Goal: Information Seeking & Learning: Check status

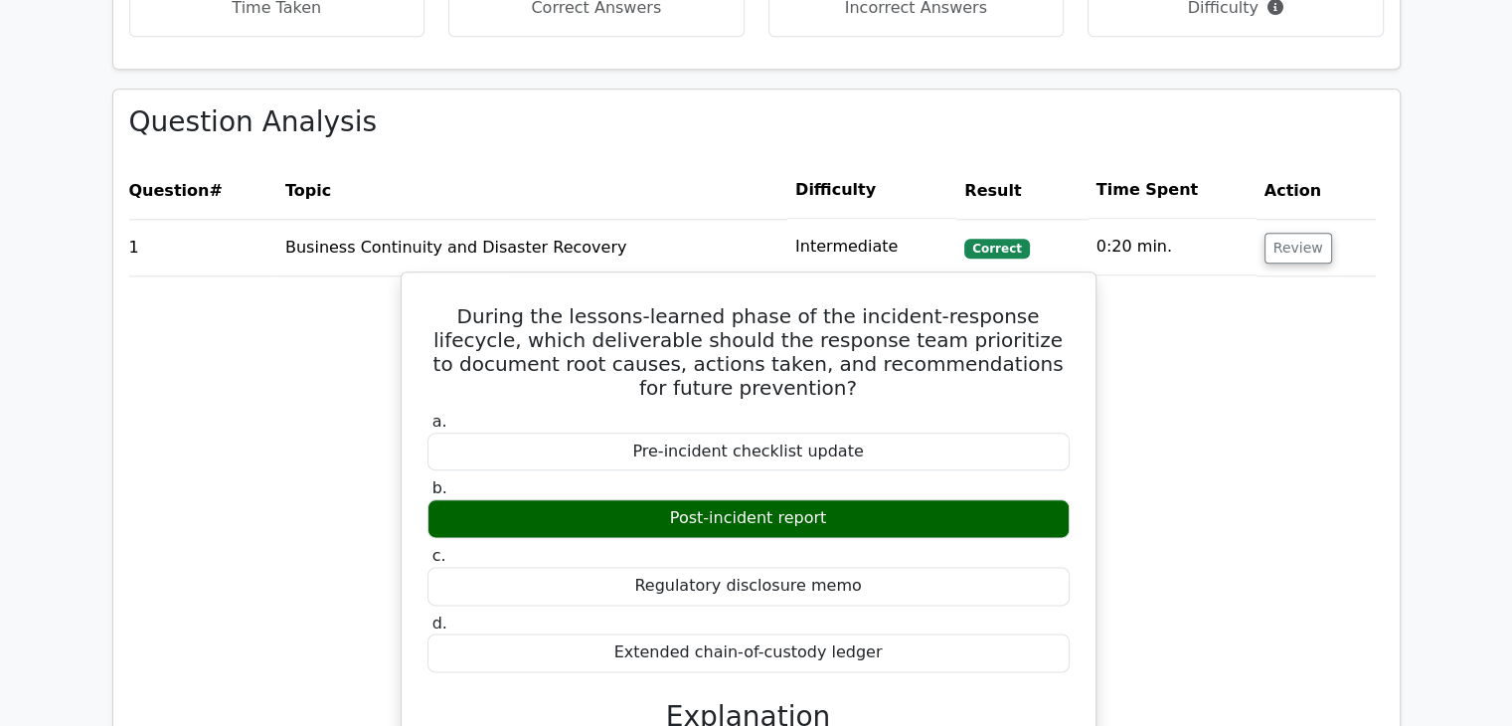
scroll to position [2296, 0]
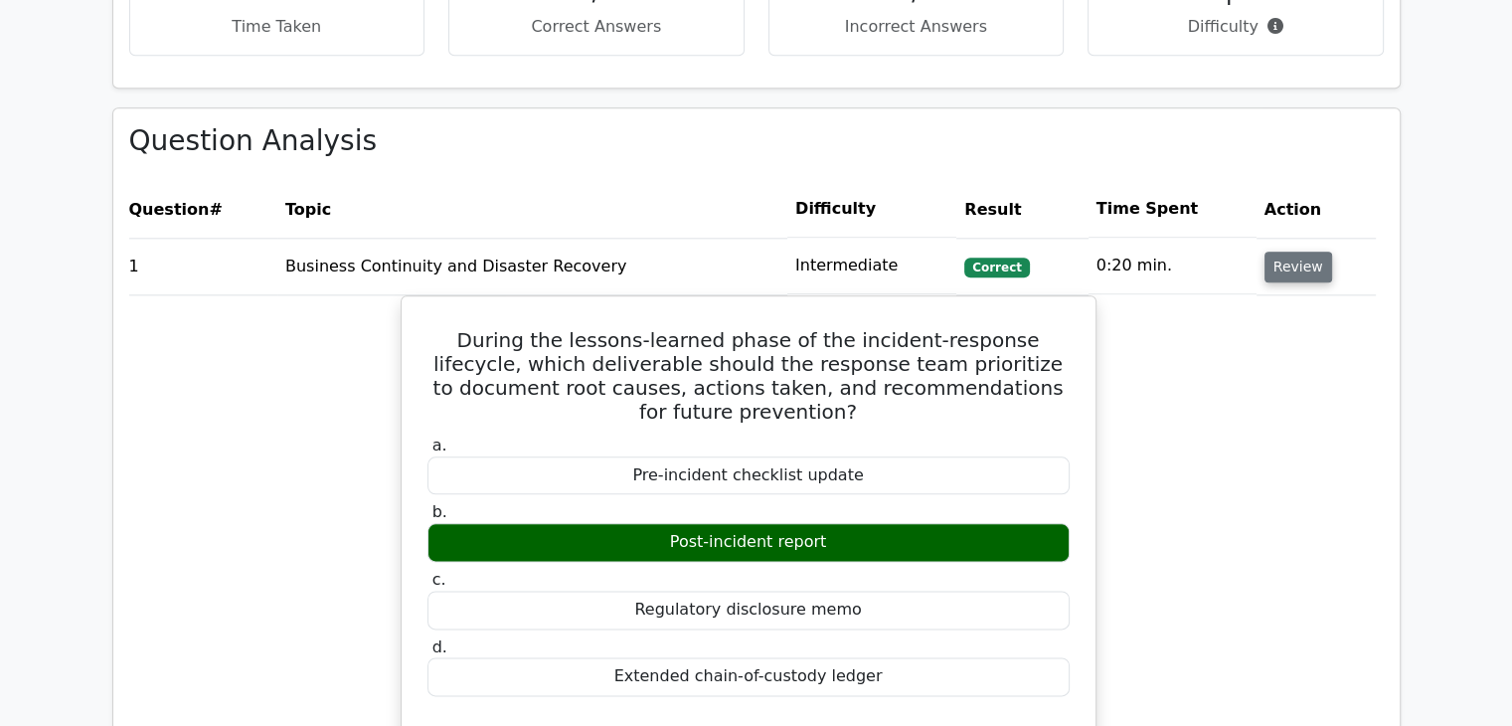
click at [1271, 252] on button "Review" at bounding box center [1299, 267] width 68 height 31
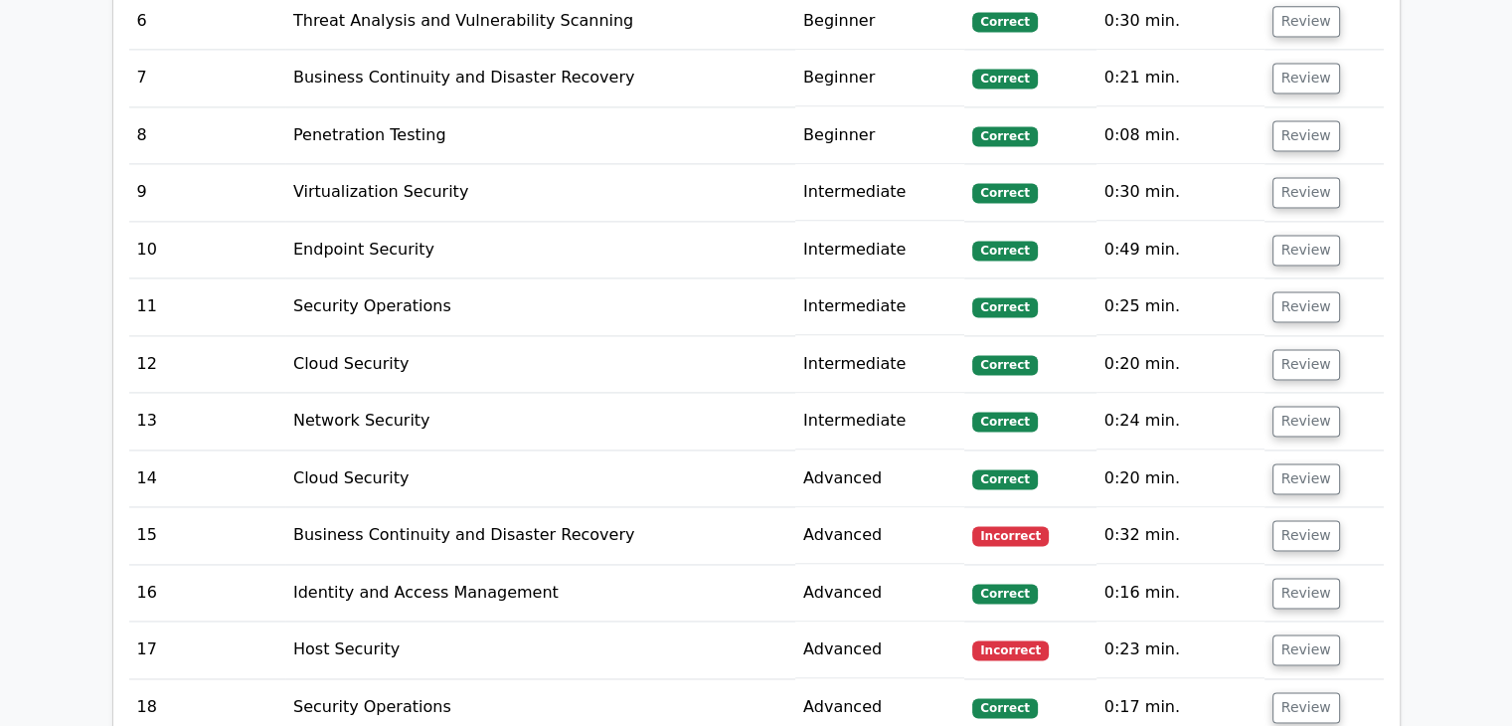
scroll to position [3004, 0]
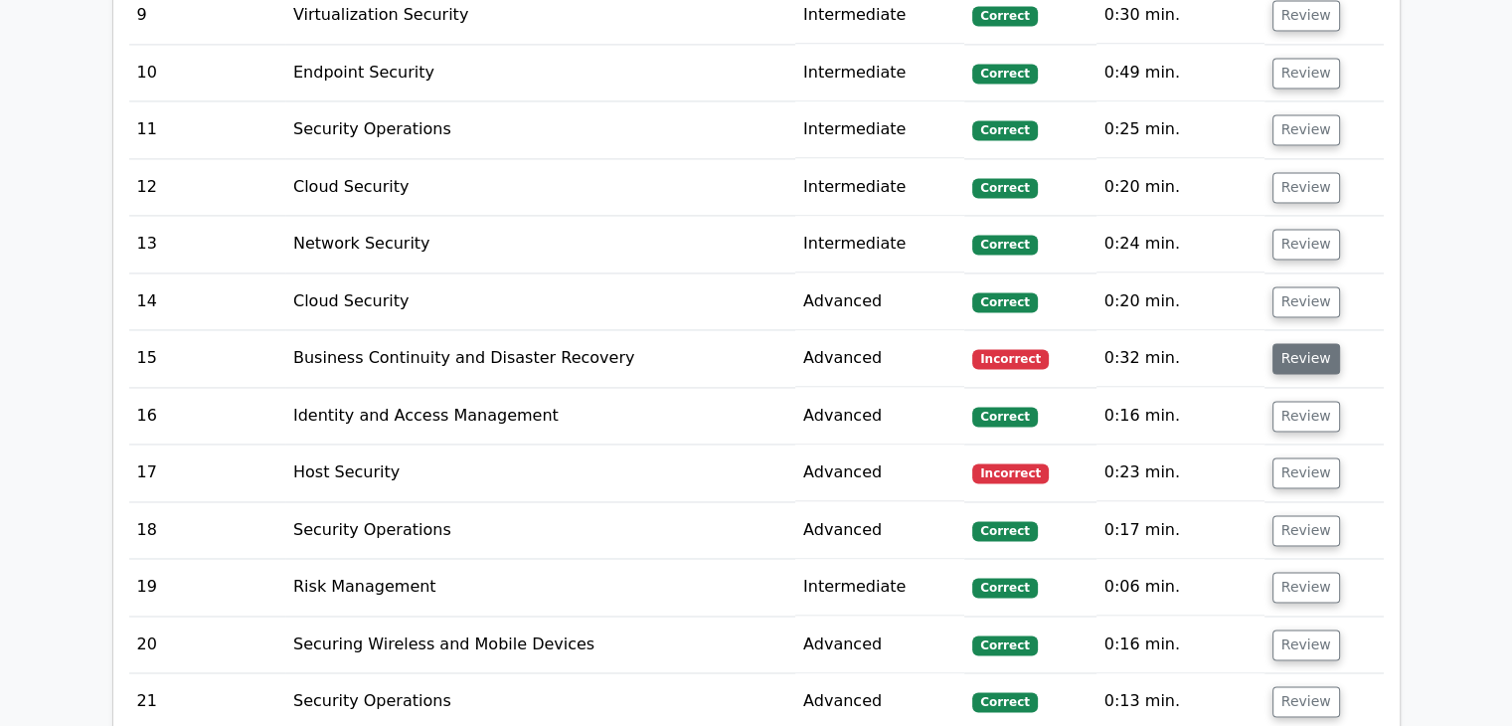
click at [1291, 343] on button "Review" at bounding box center [1307, 358] width 68 height 31
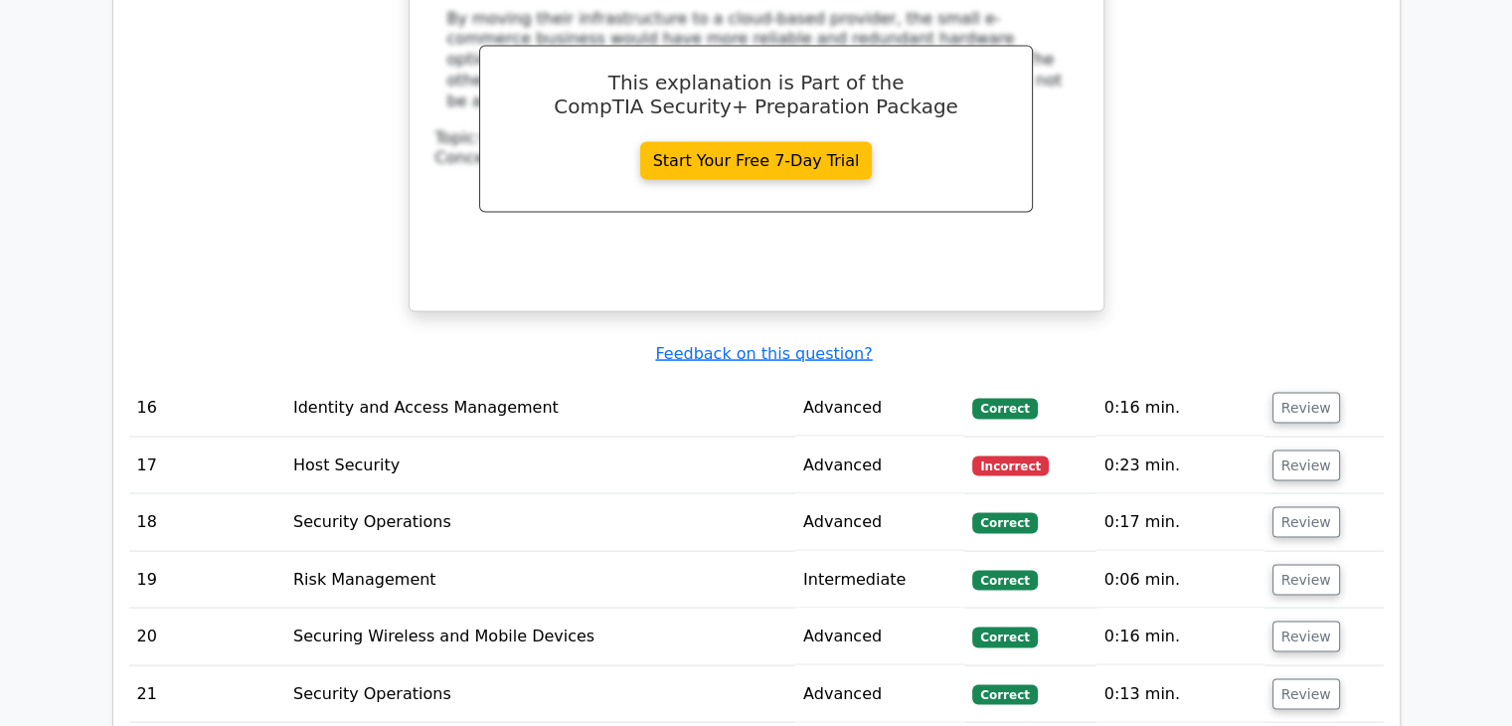
scroll to position [3955, 0]
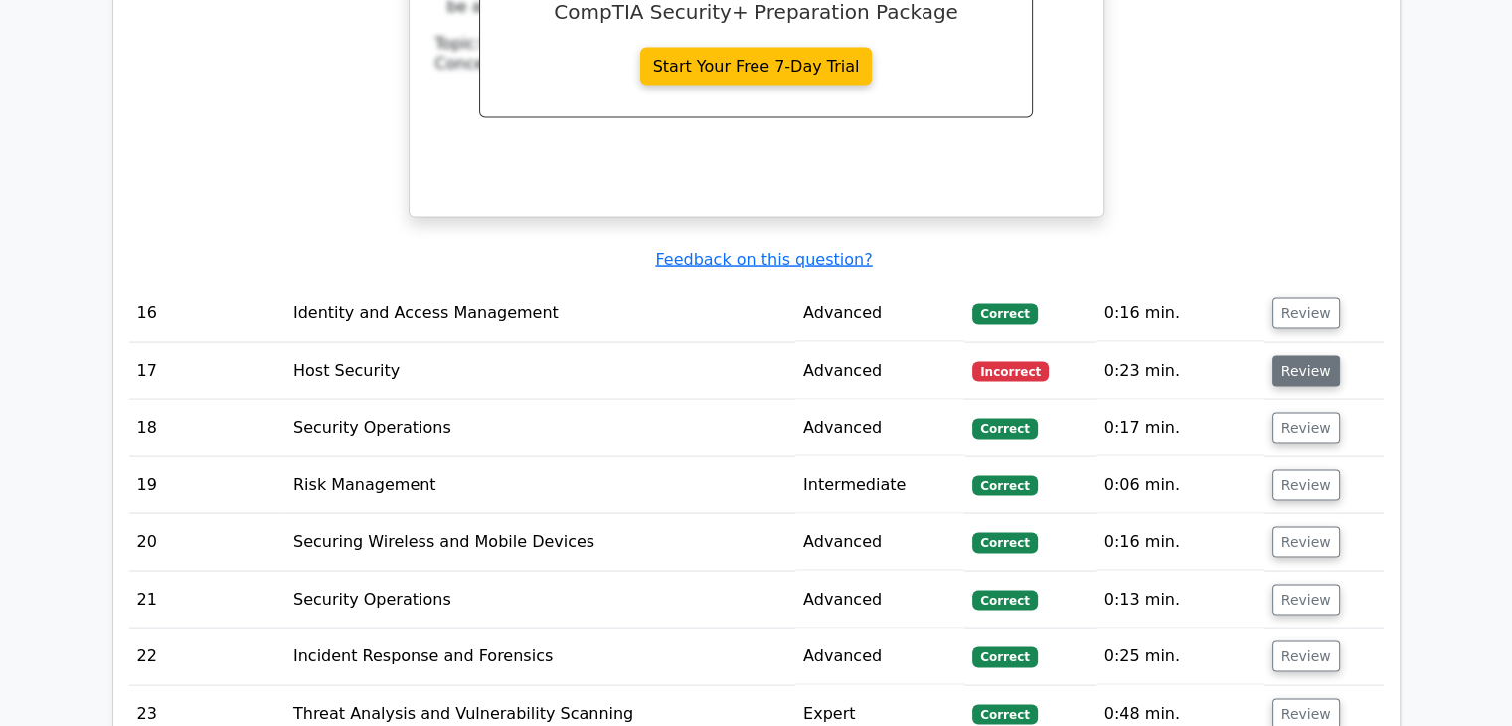
click at [1290, 356] on button "Review" at bounding box center [1307, 371] width 68 height 31
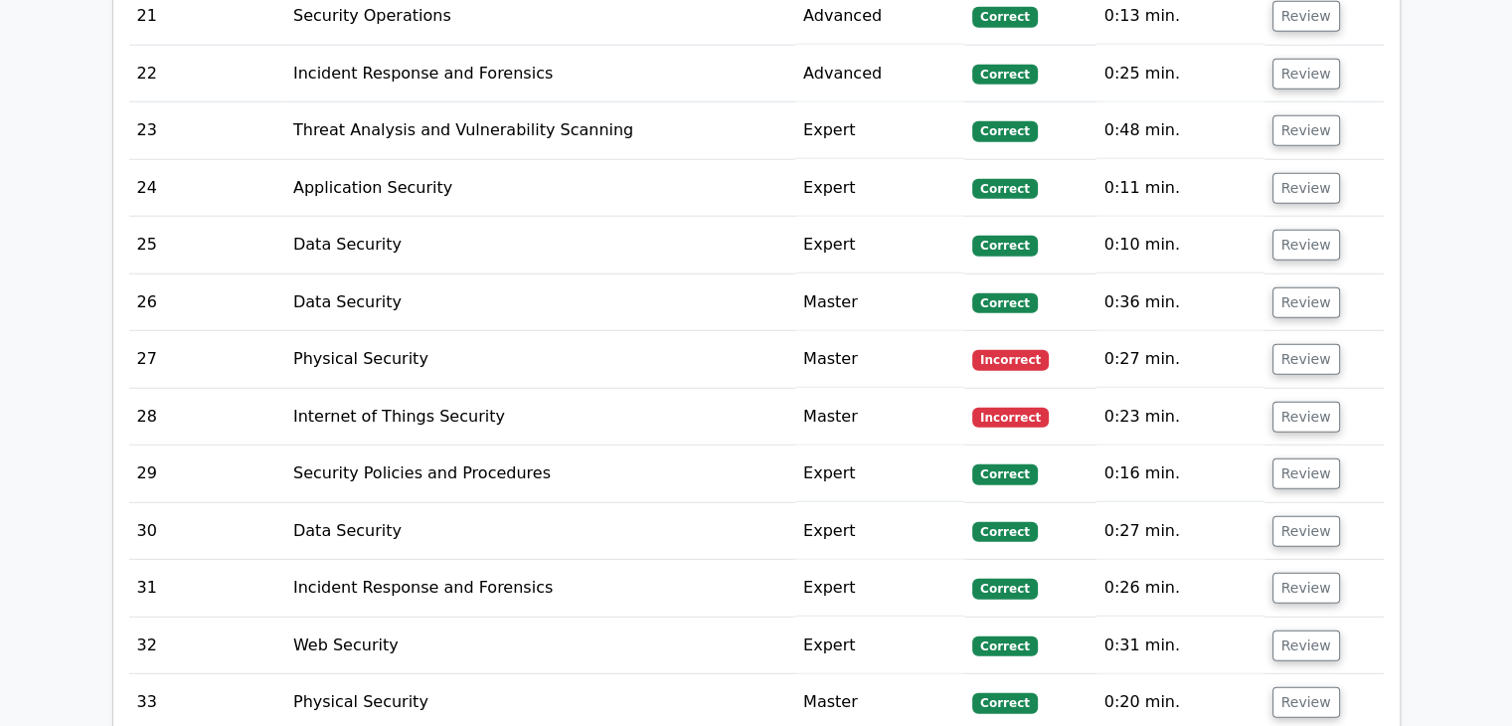
scroll to position [5256, 0]
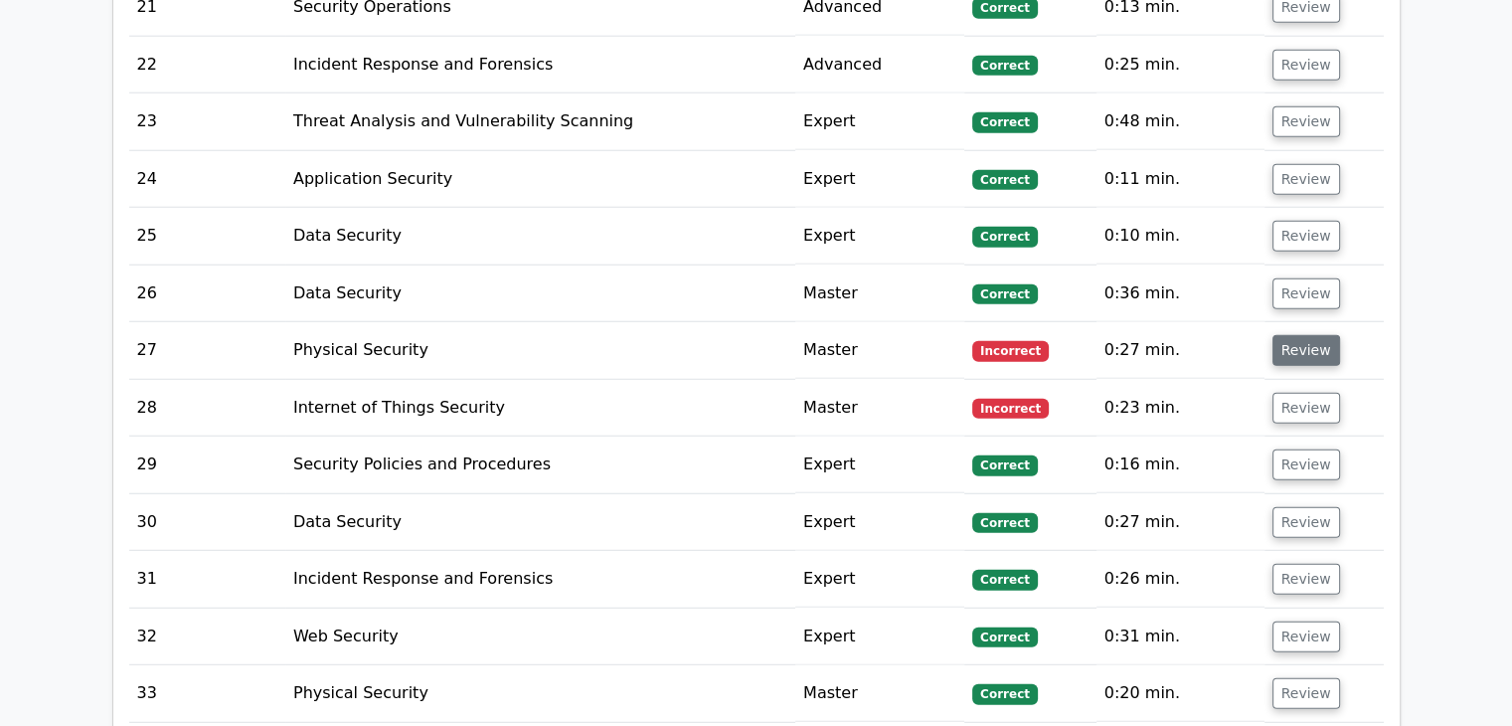
click at [1287, 335] on button "Review" at bounding box center [1307, 350] width 68 height 31
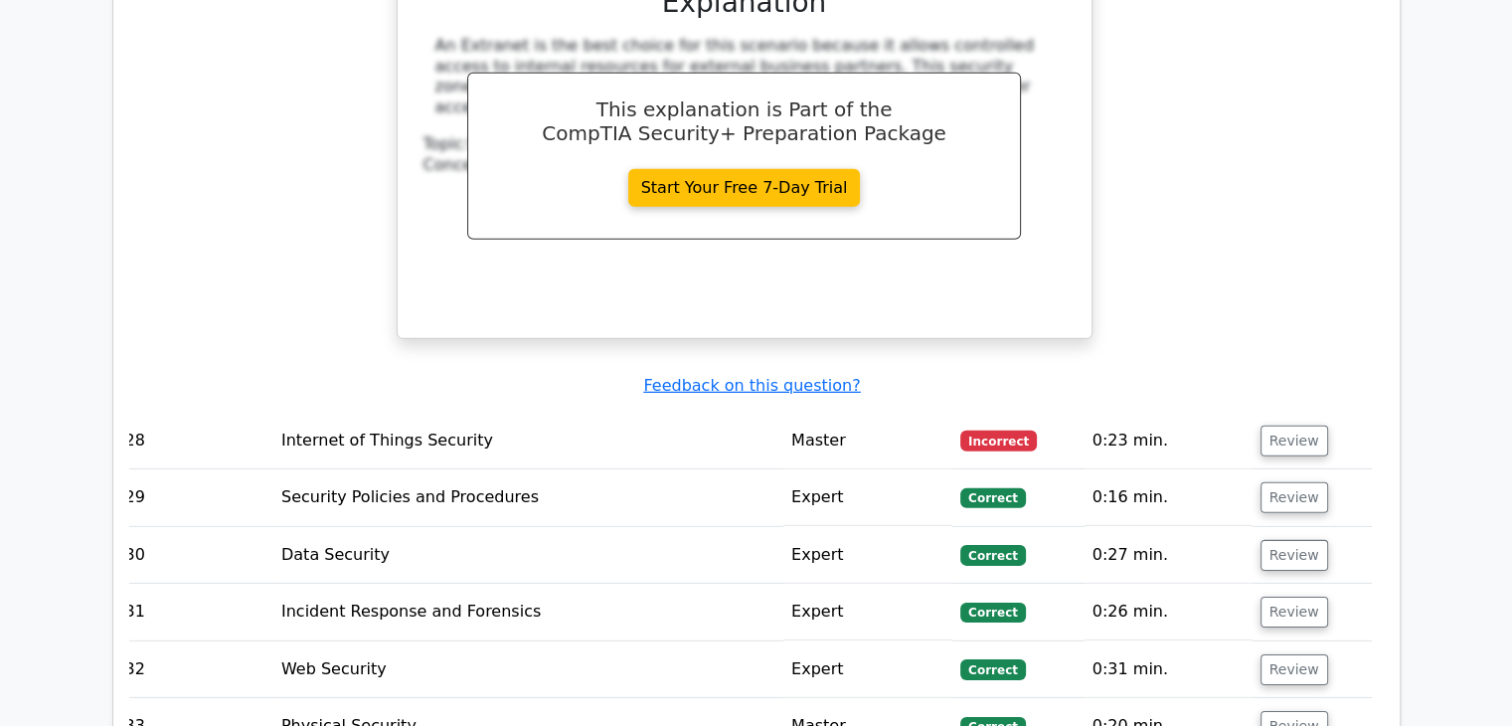
scroll to position [6074, 0]
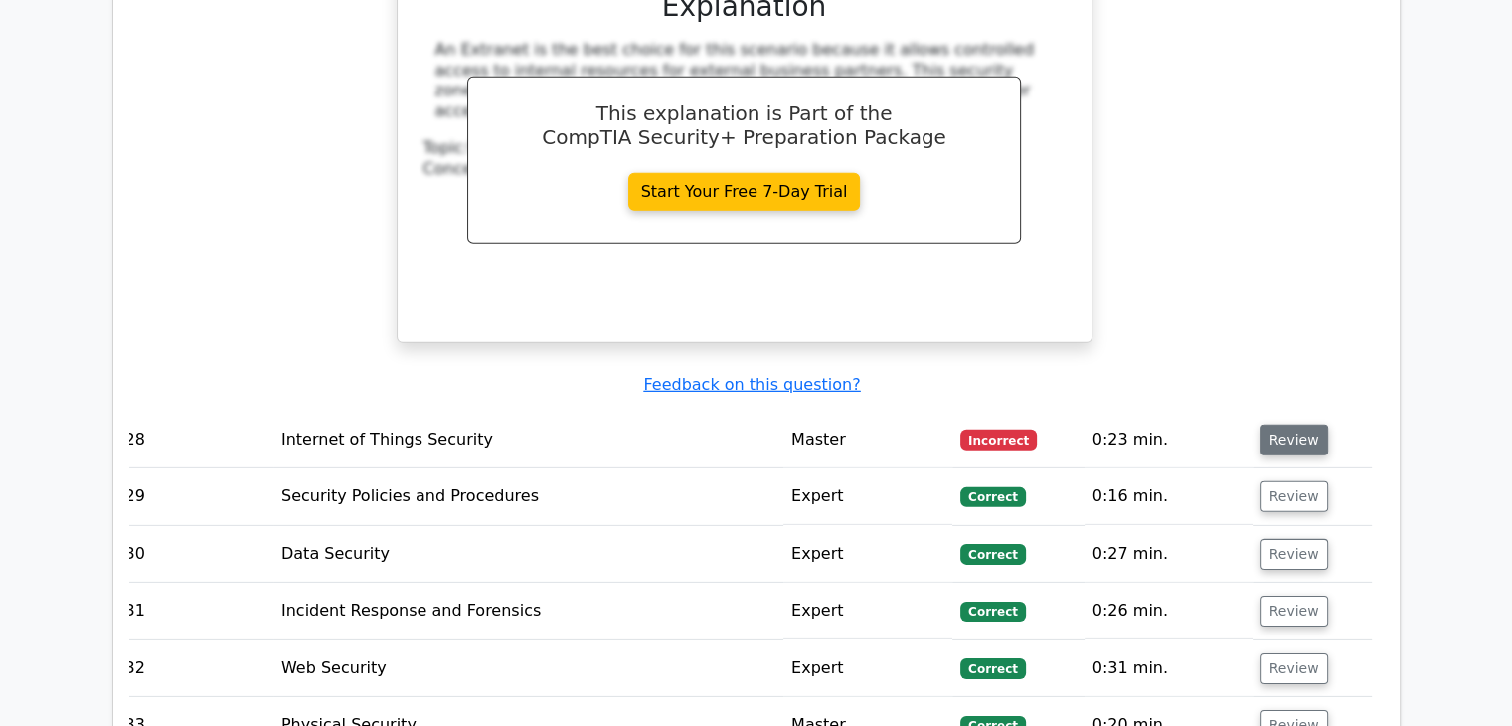
click at [1299, 425] on button "Review" at bounding box center [1295, 440] width 68 height 31
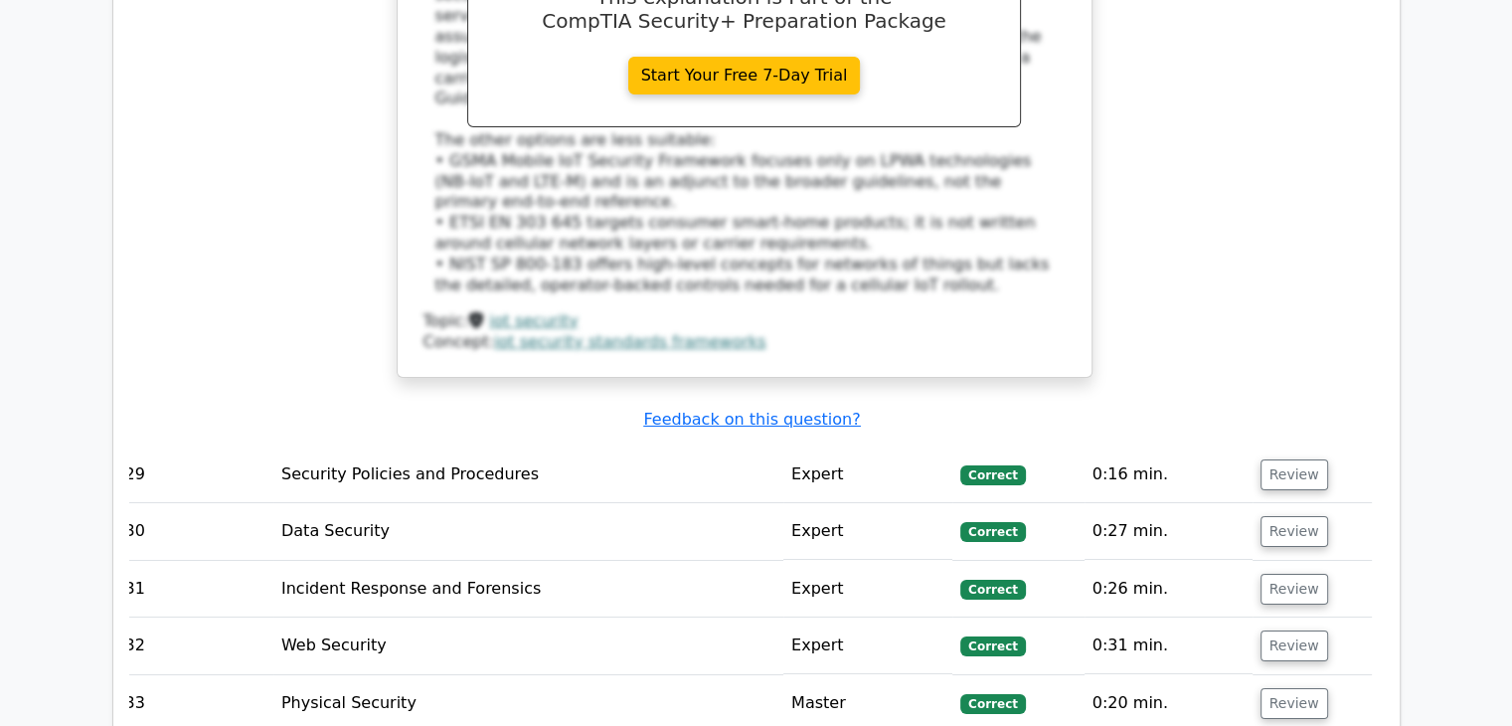
scroll to position [7122, 0]
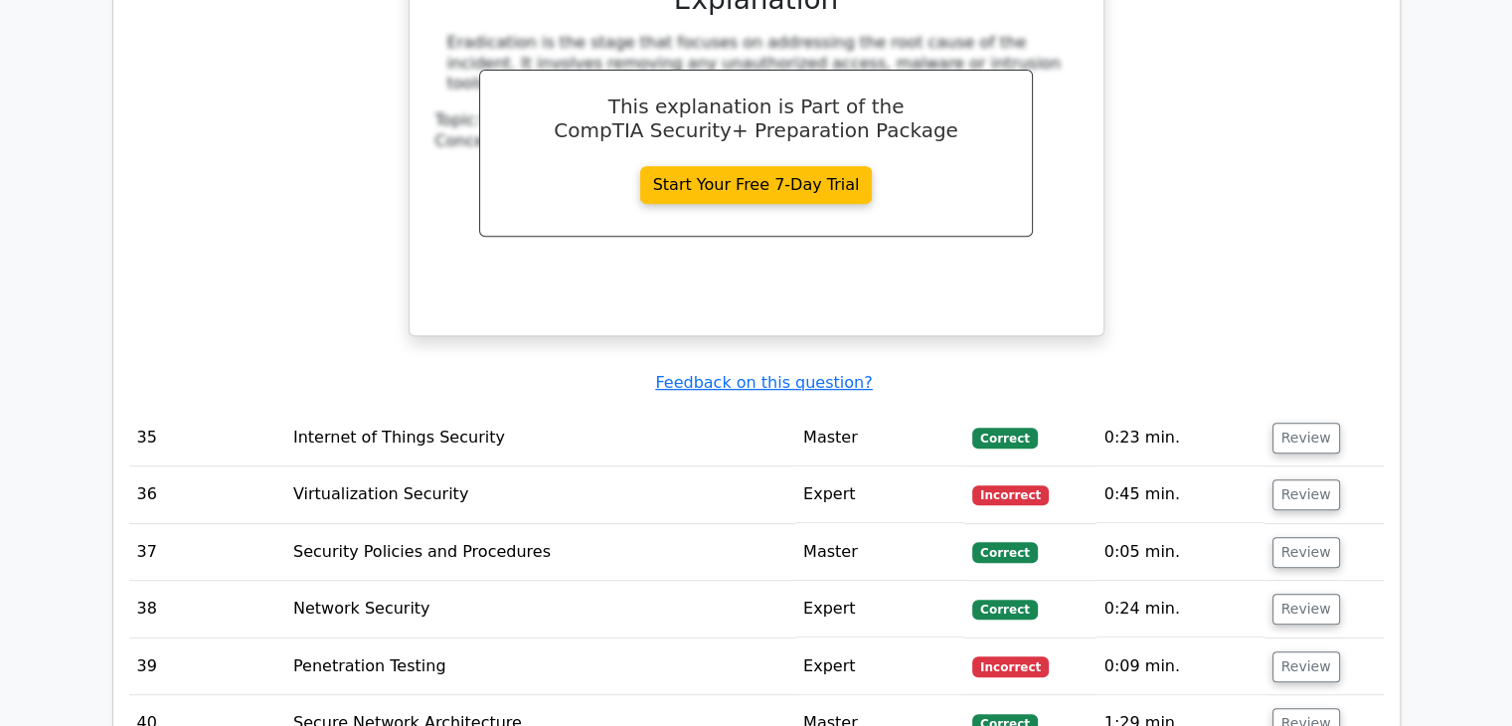
scroll to position [8425, 0]
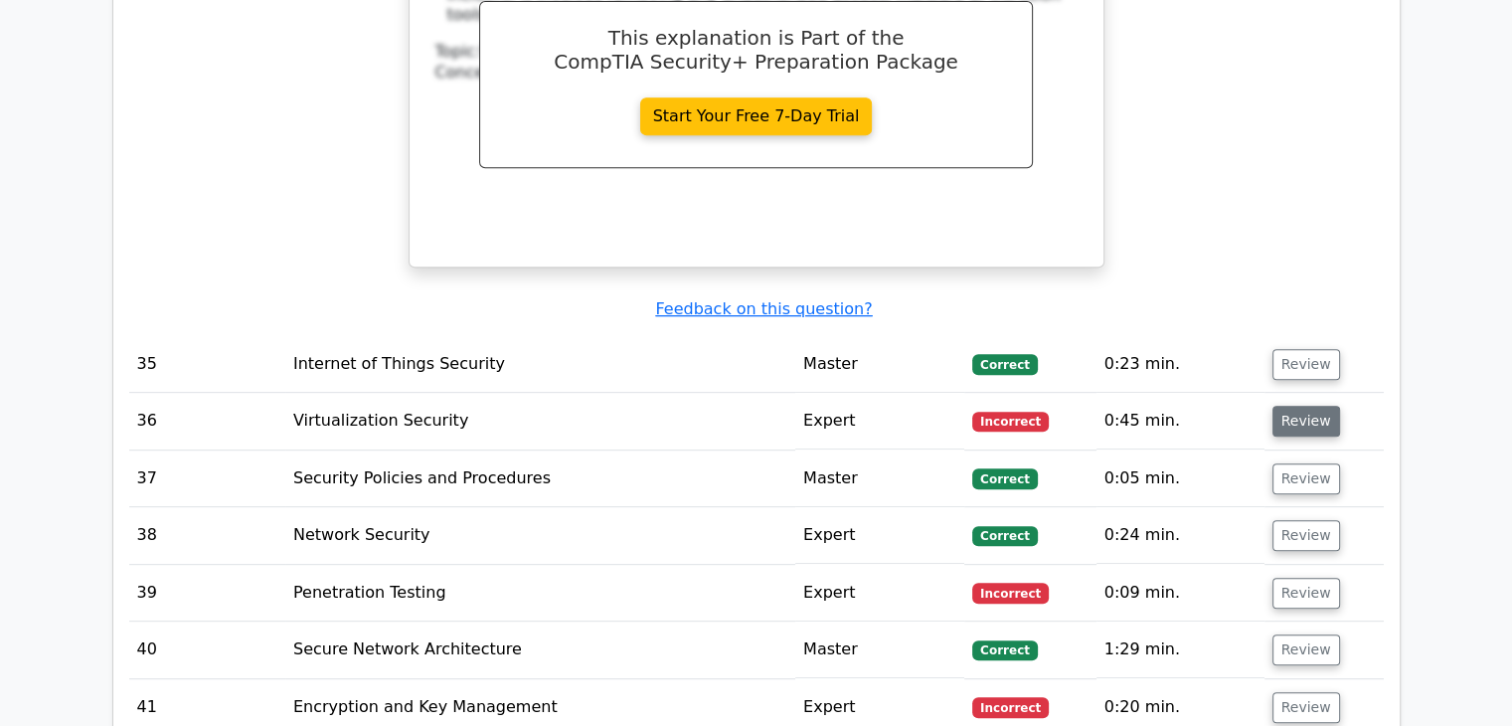
click at [1281, 406] on button "Review" at bounding box center [1307, 421] width 68 height 31
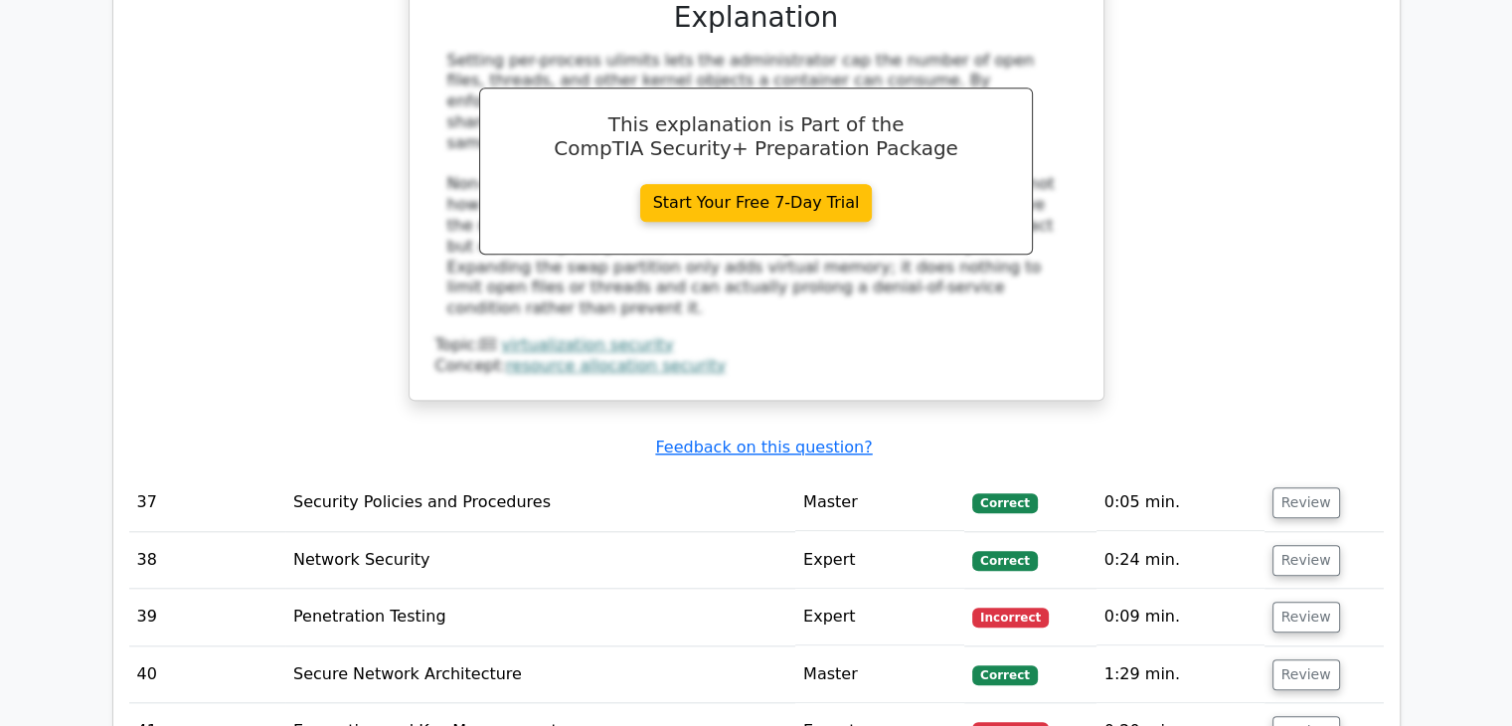
scroll to position [9504, 0]
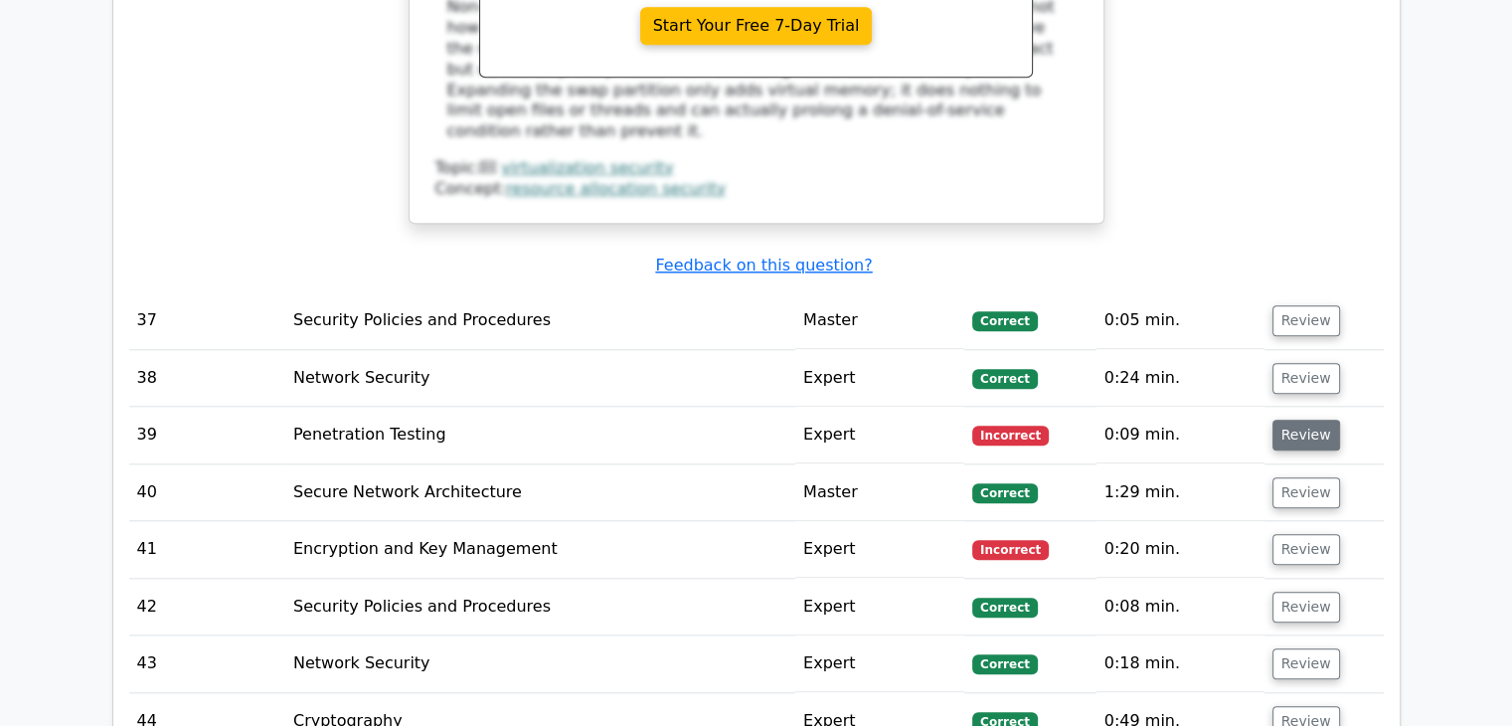
click at [1273, 420] on button "Review" at bounding box center [1307, 435] width 68 height 31
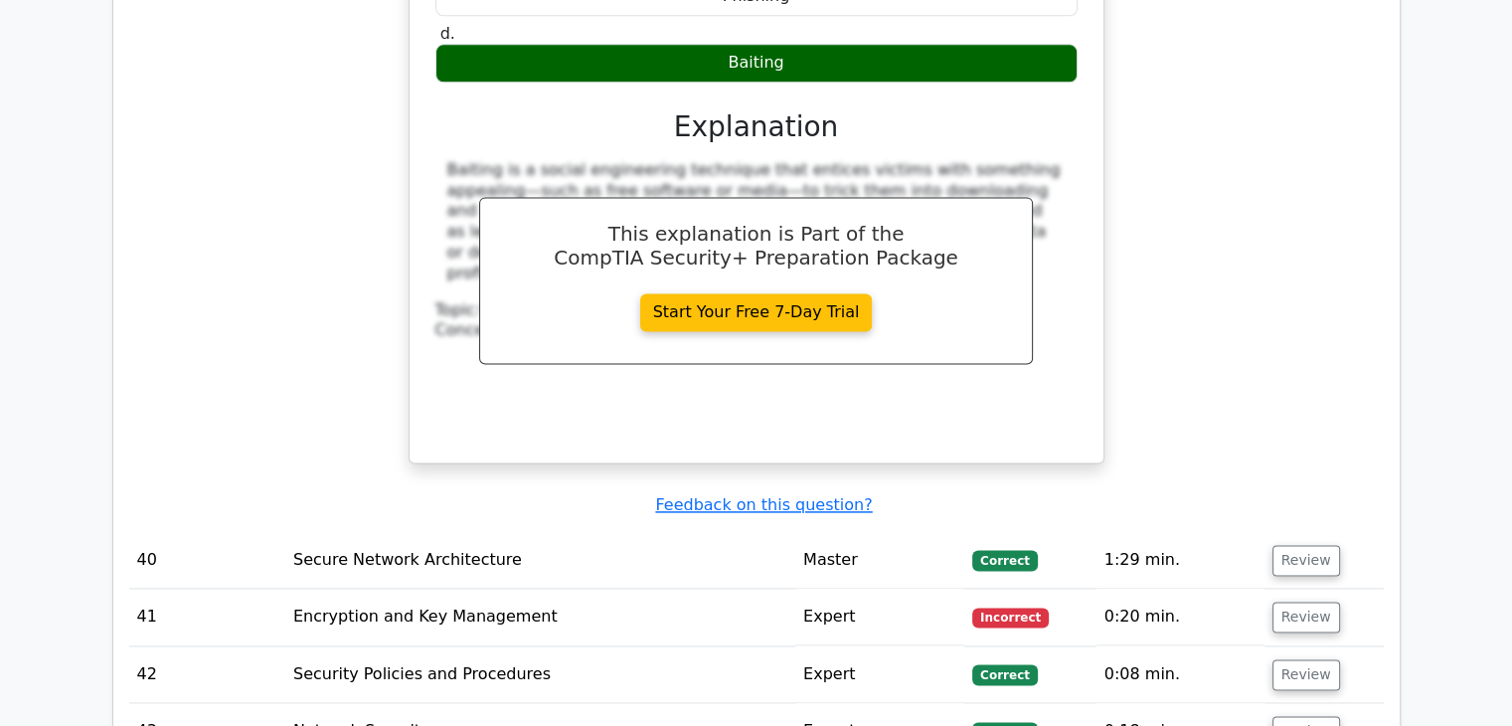
scroll to position [10241, 0]
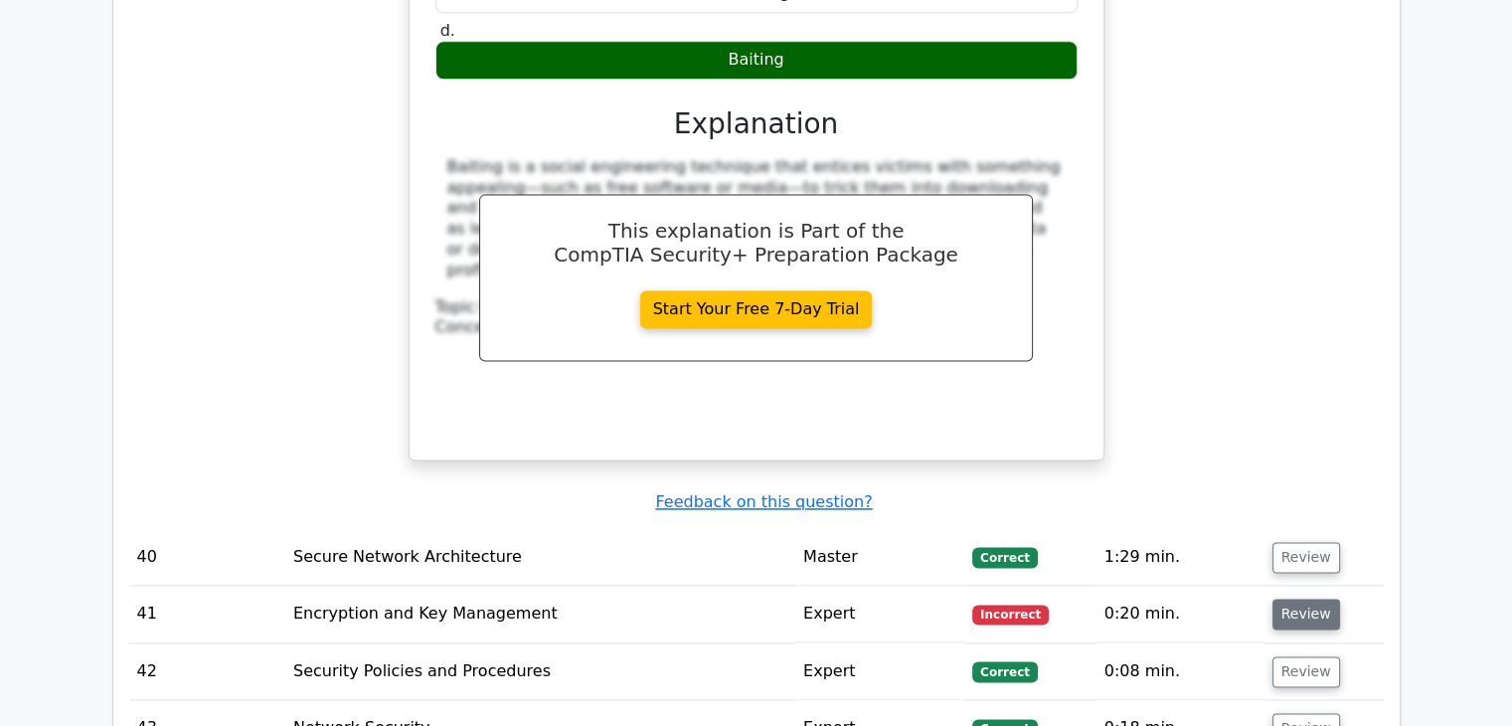
click at [1292, 599] on button "Review" at bounding box center [1307, 614] width 68 height 31
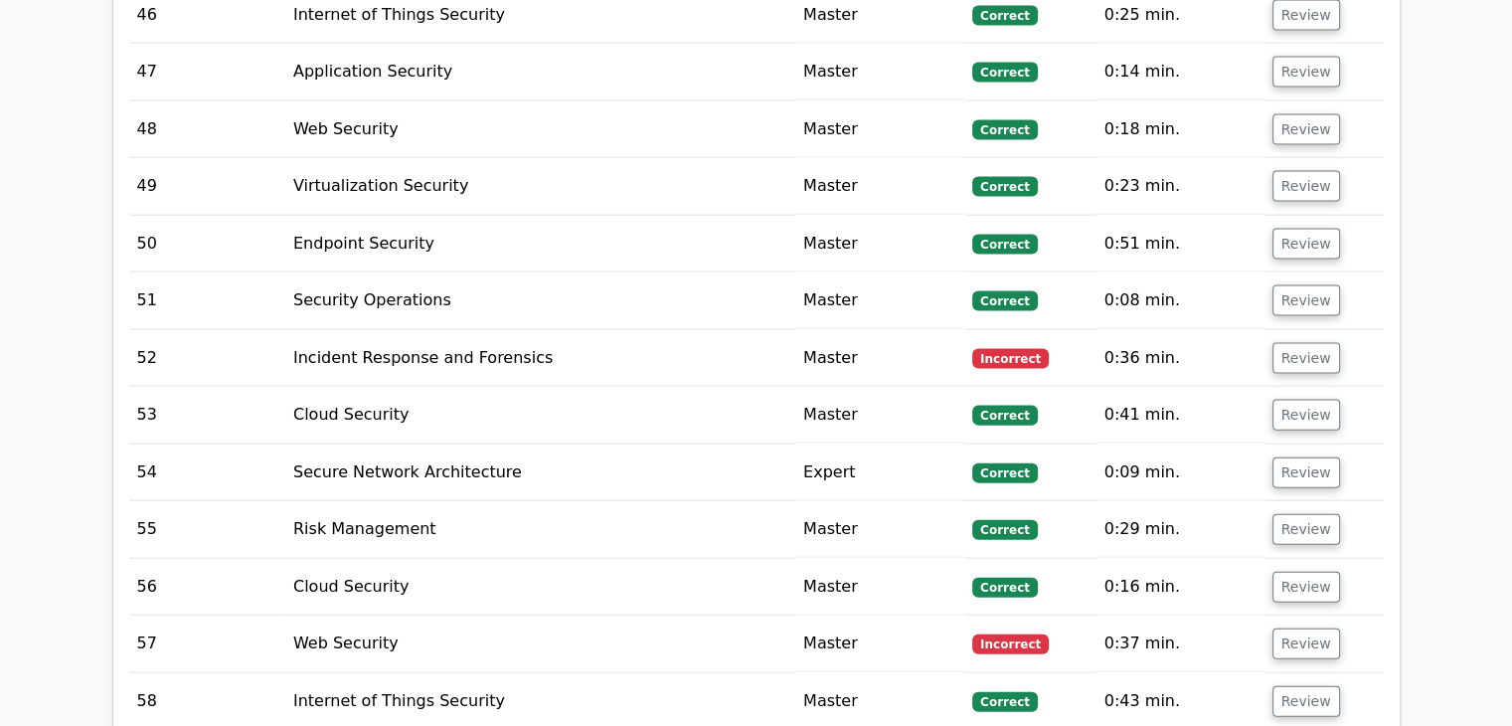
scroll to position [11856, 0]
click at [1288, 342] on button "Review" at bounding box center [1307, 357] width 68 height 31
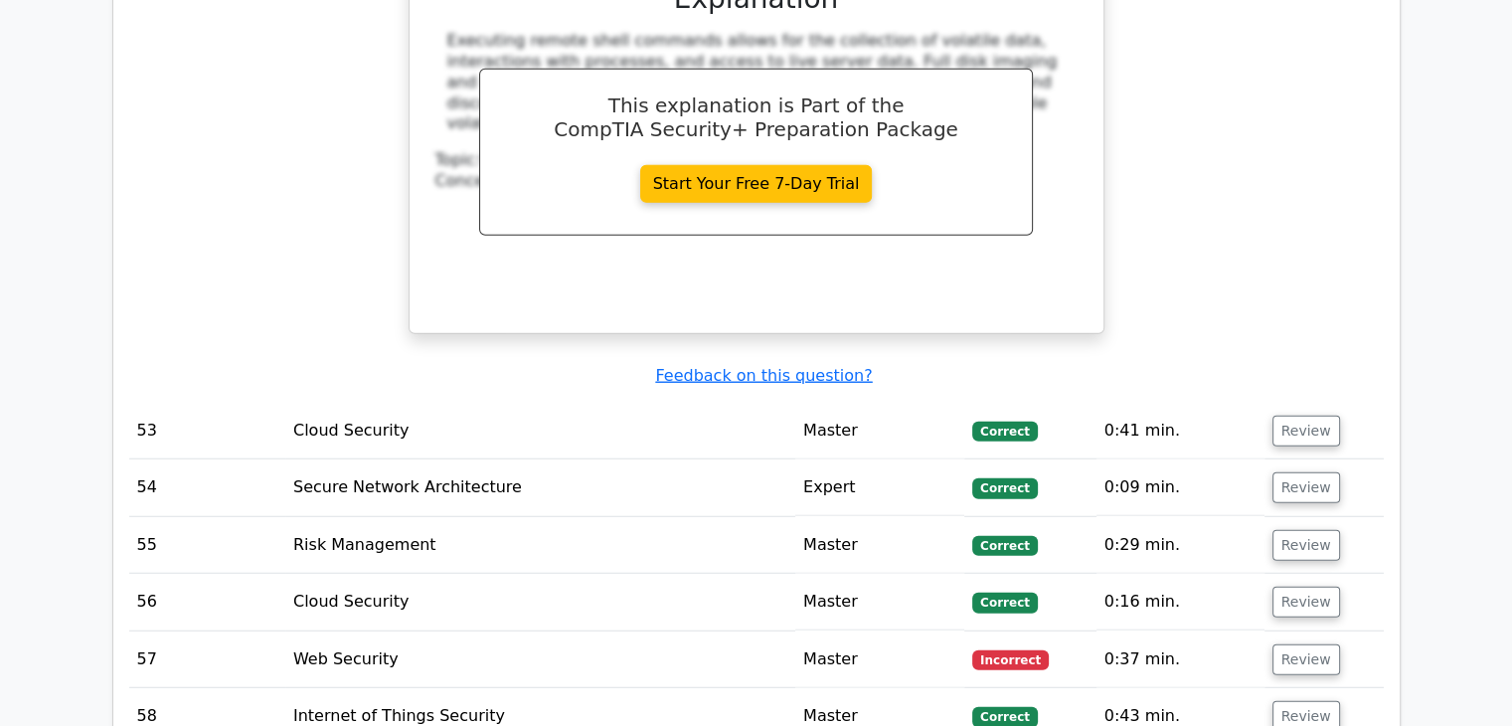
scroll to position [12668, 0]
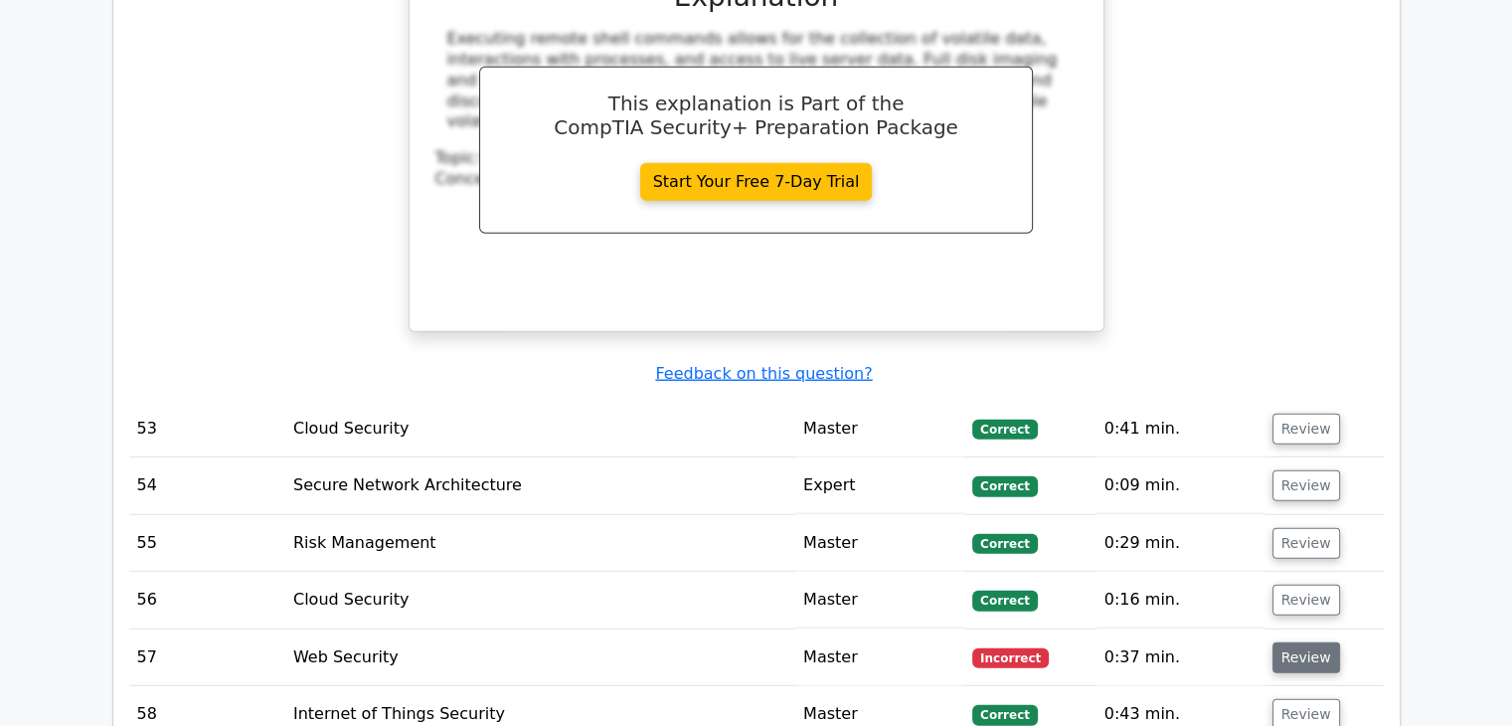
click at [1302, 642] on button "Review" at bounding box center [1307, 657] width 68 height 31
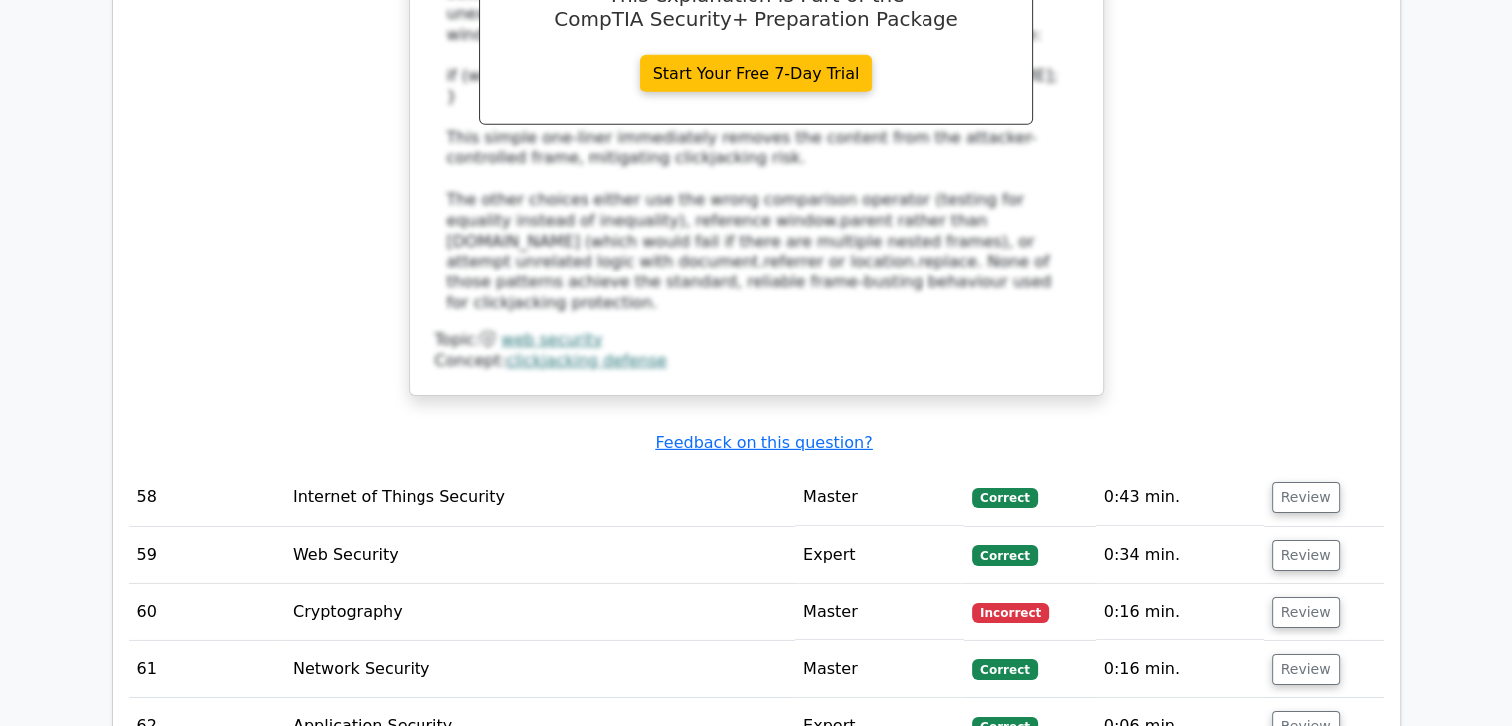
scroll to position [13973, 0]
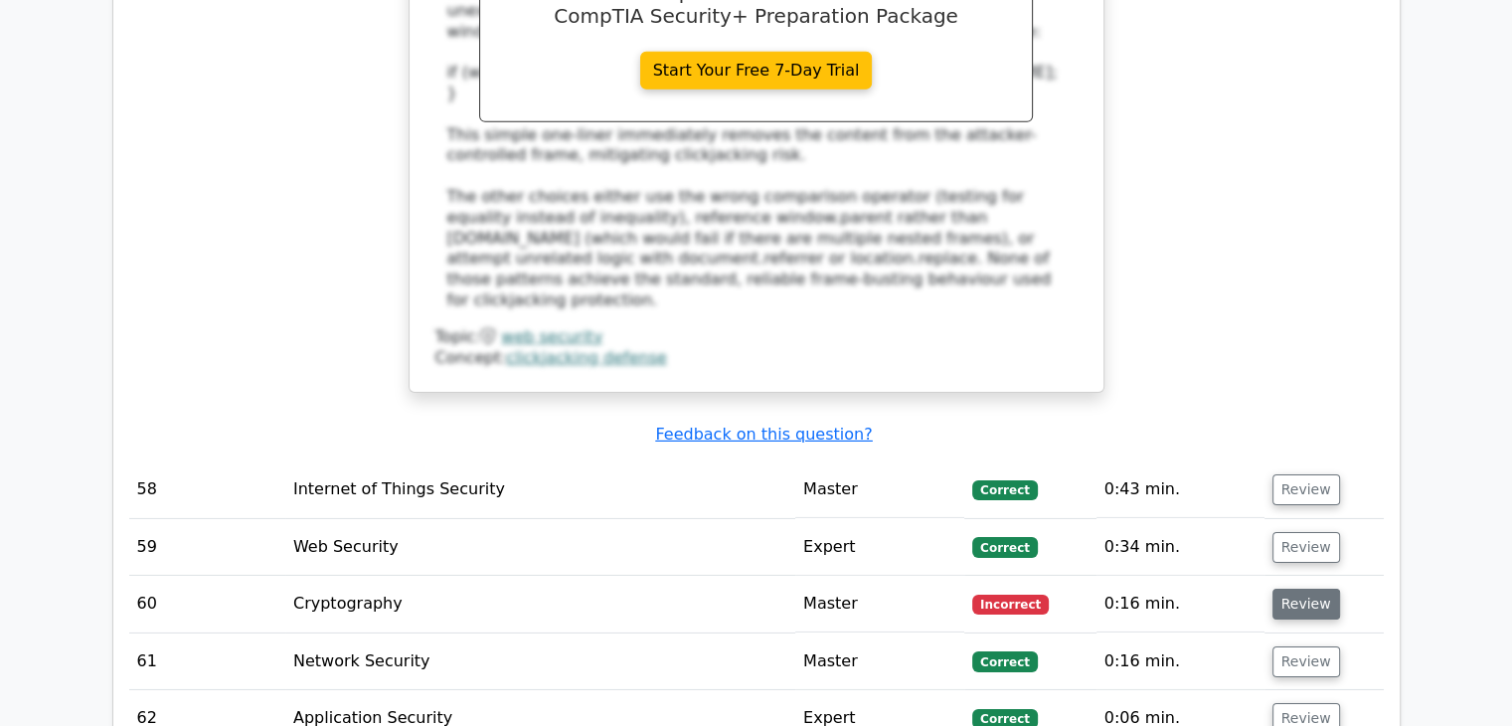
click at [1312, 589] on button "Review" at bounding box center [1307, 604] width 68 height 31
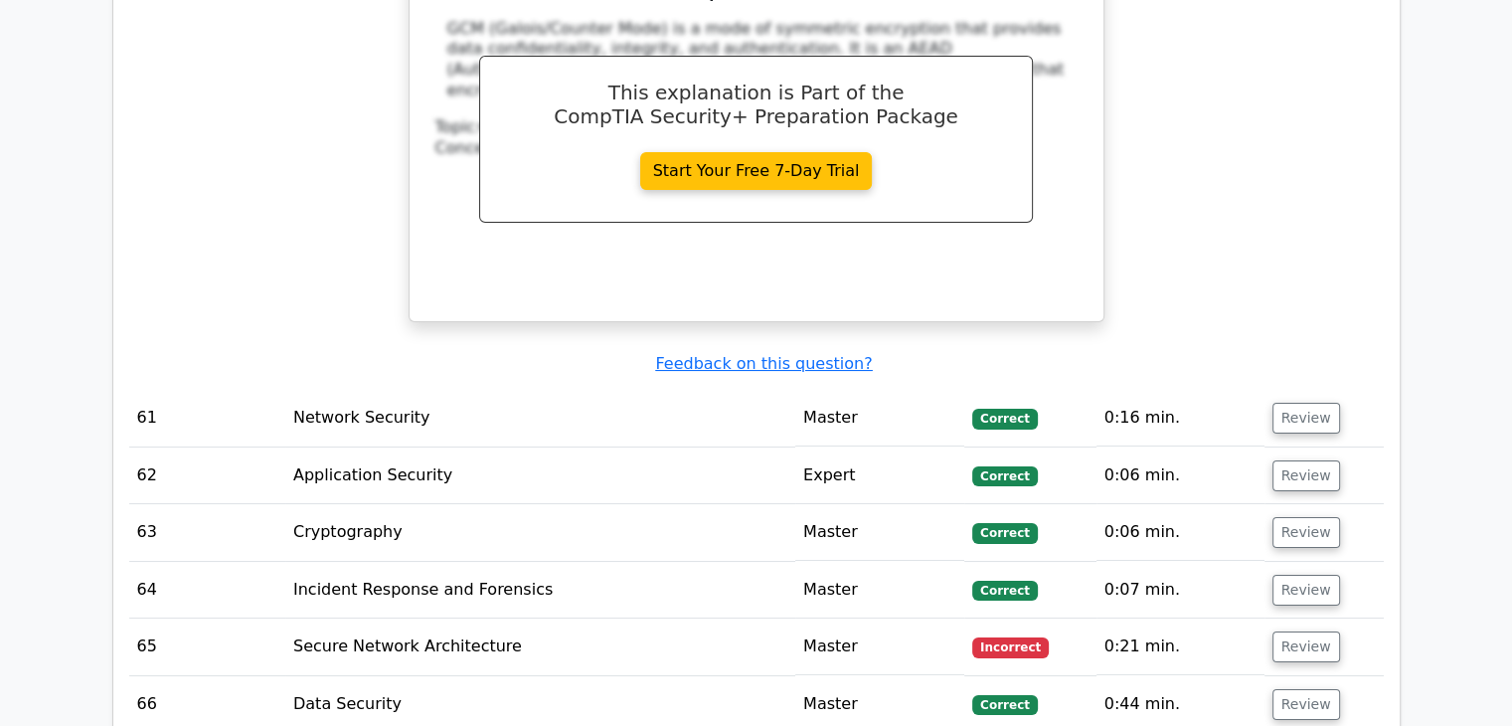
scroll to position [15043, 0]
click at [1325, 630] on button "Review" at bounding box center [1307, 645] width 68 height 31
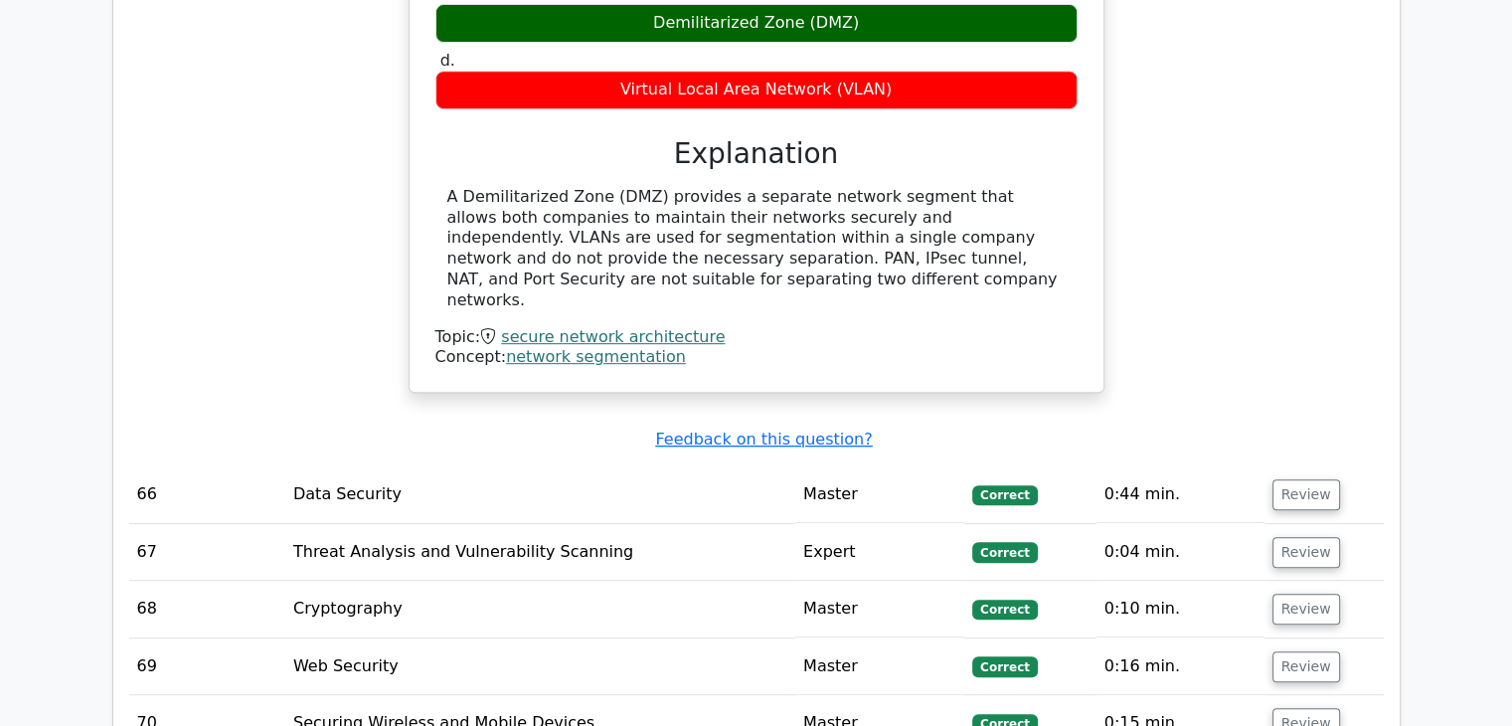
scroll to position [16117, 0]
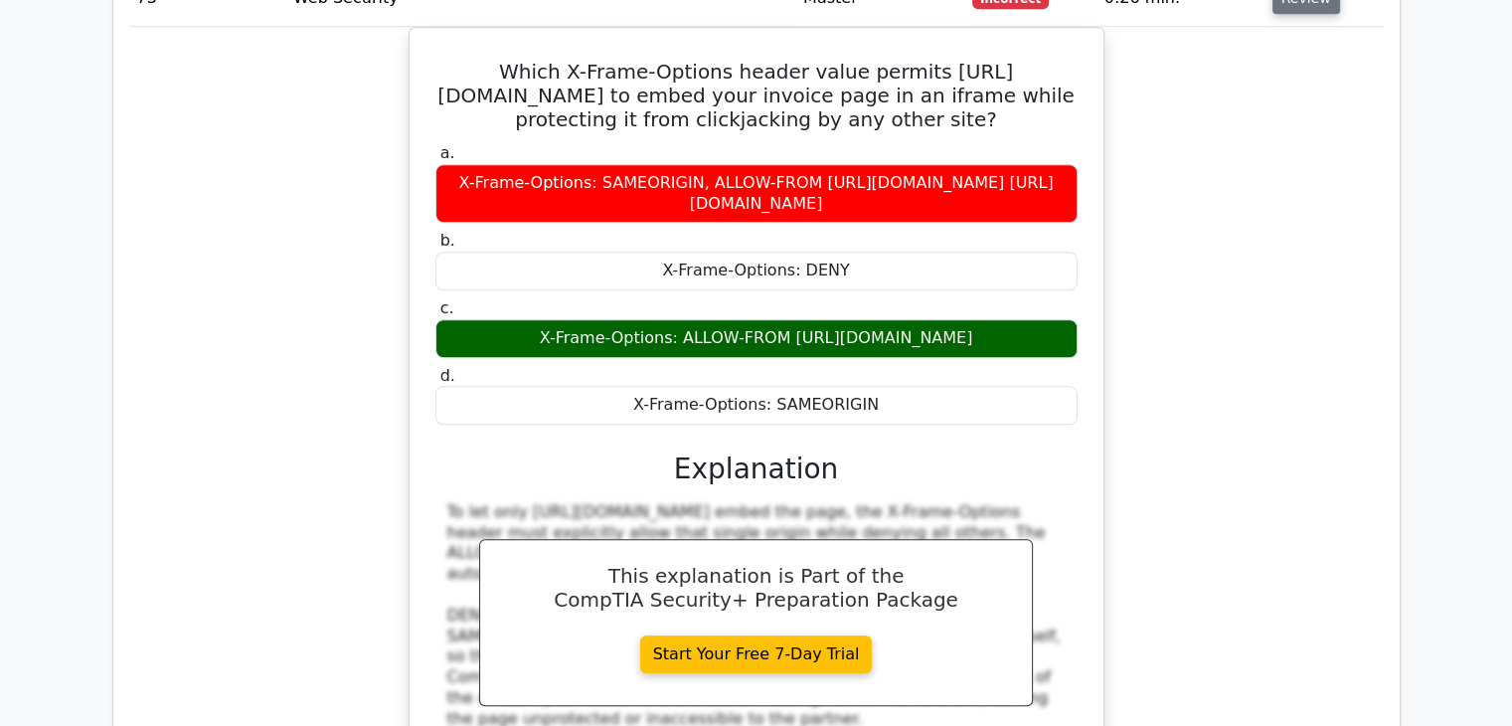
scroll to position [17035, 0]
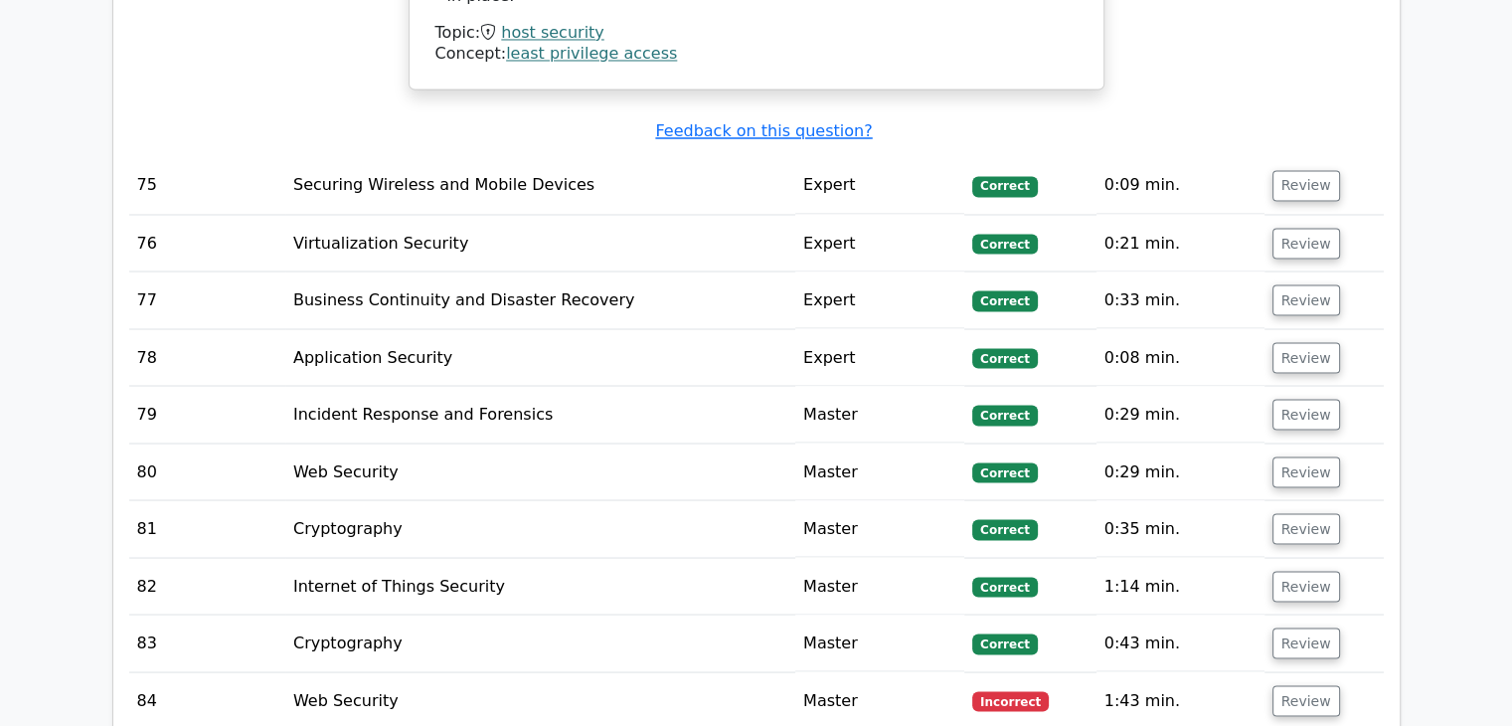
scroll to position [18662, 0]
click at [1306, 684] on button "Review" at bounding box center [1307, 699] width 68 height 31
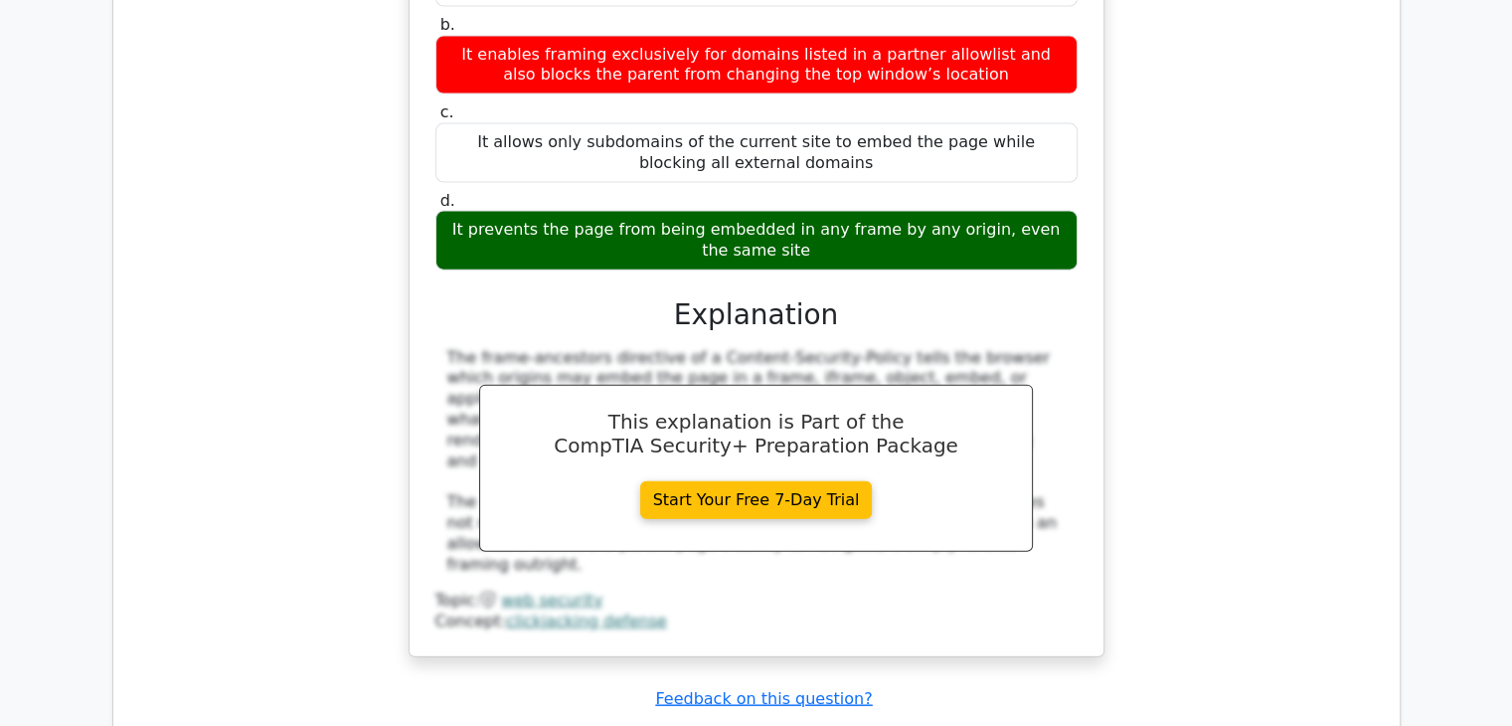
scroll to position [19583, 0]
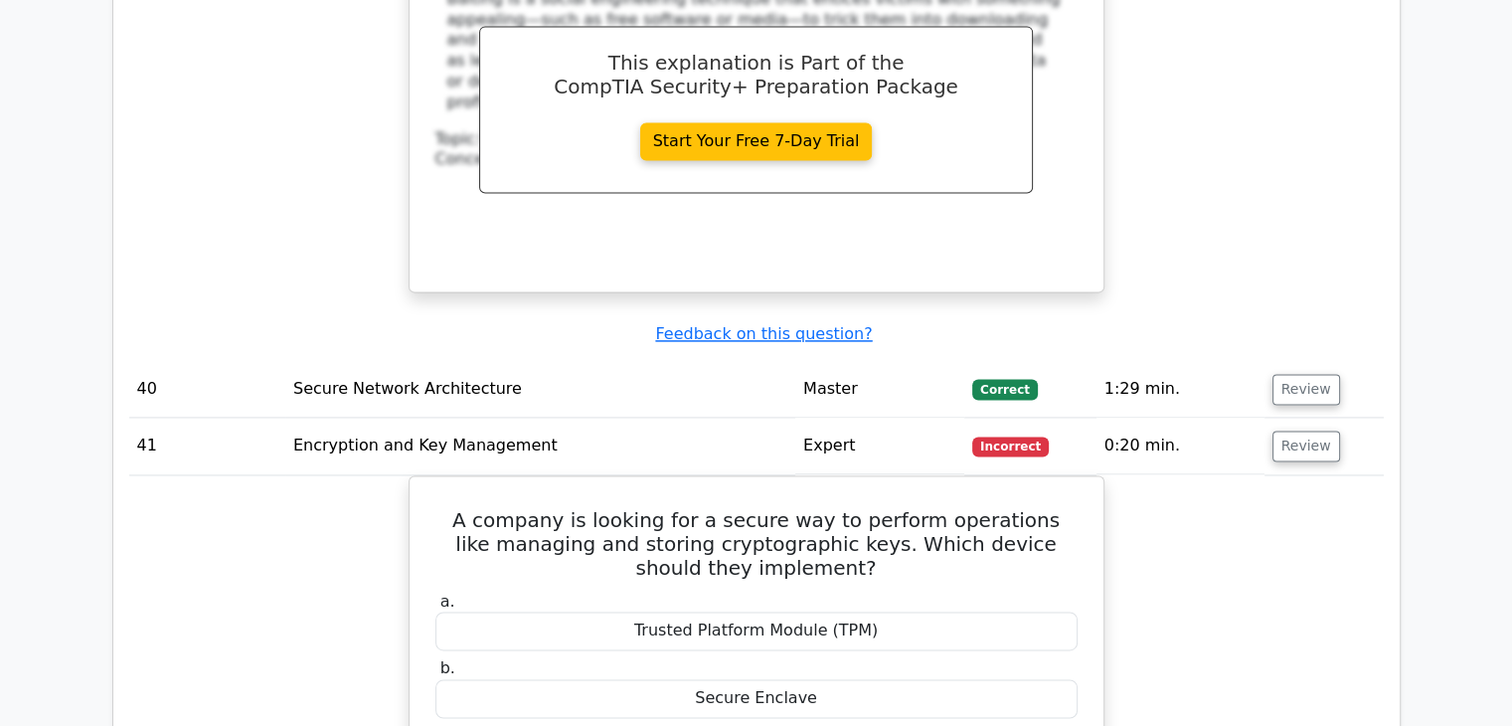
scroll to position [10391, 0]
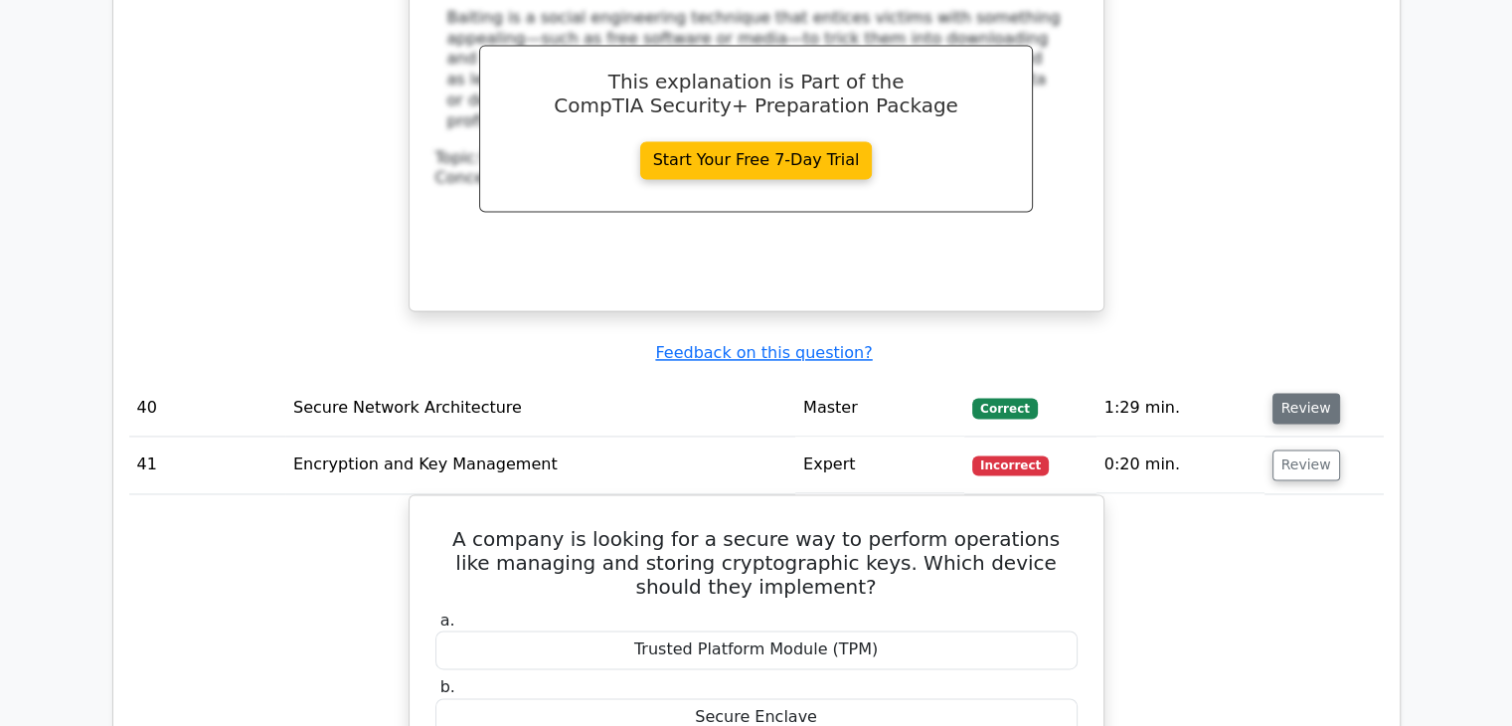
click at [1281, 393] on button "Review" at bounding box center [1307, 408] width 68 height 31
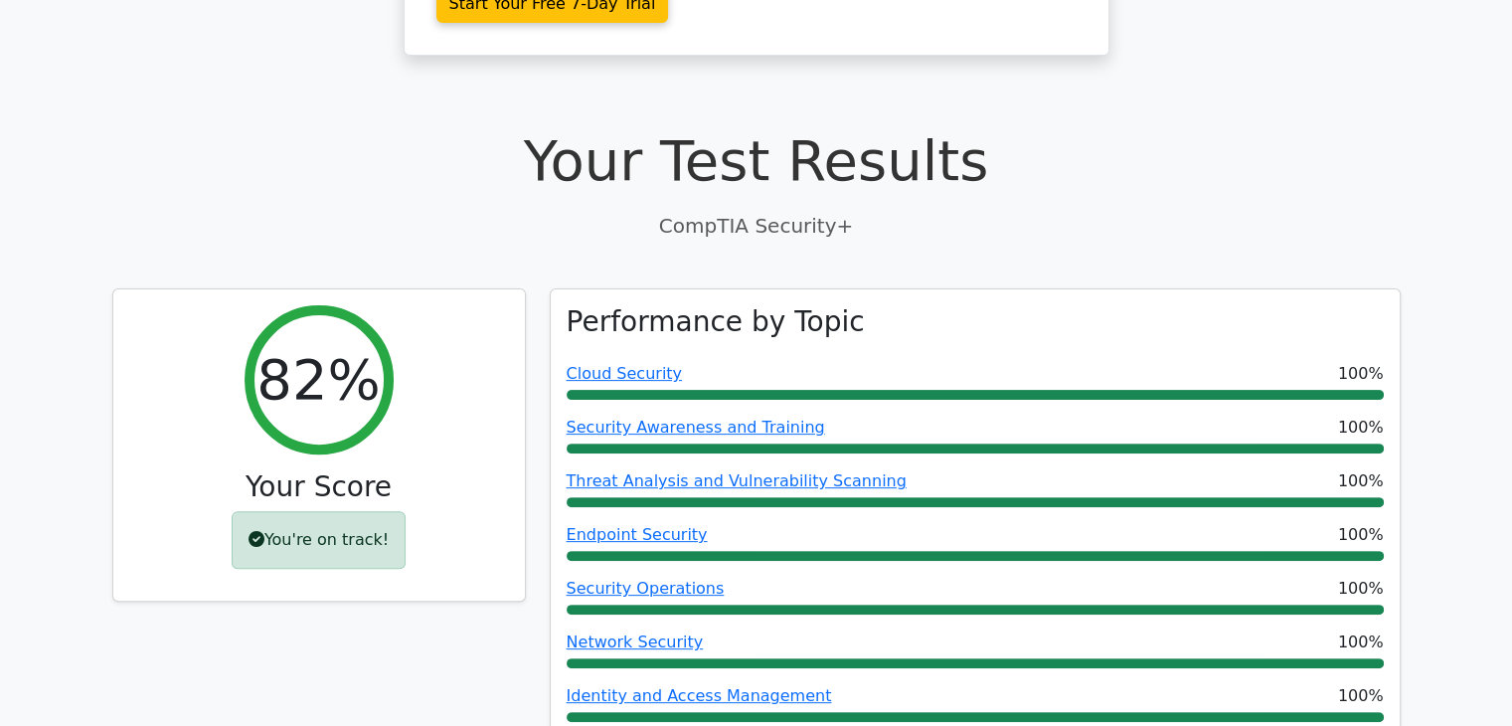
scroll to position [0, 0]
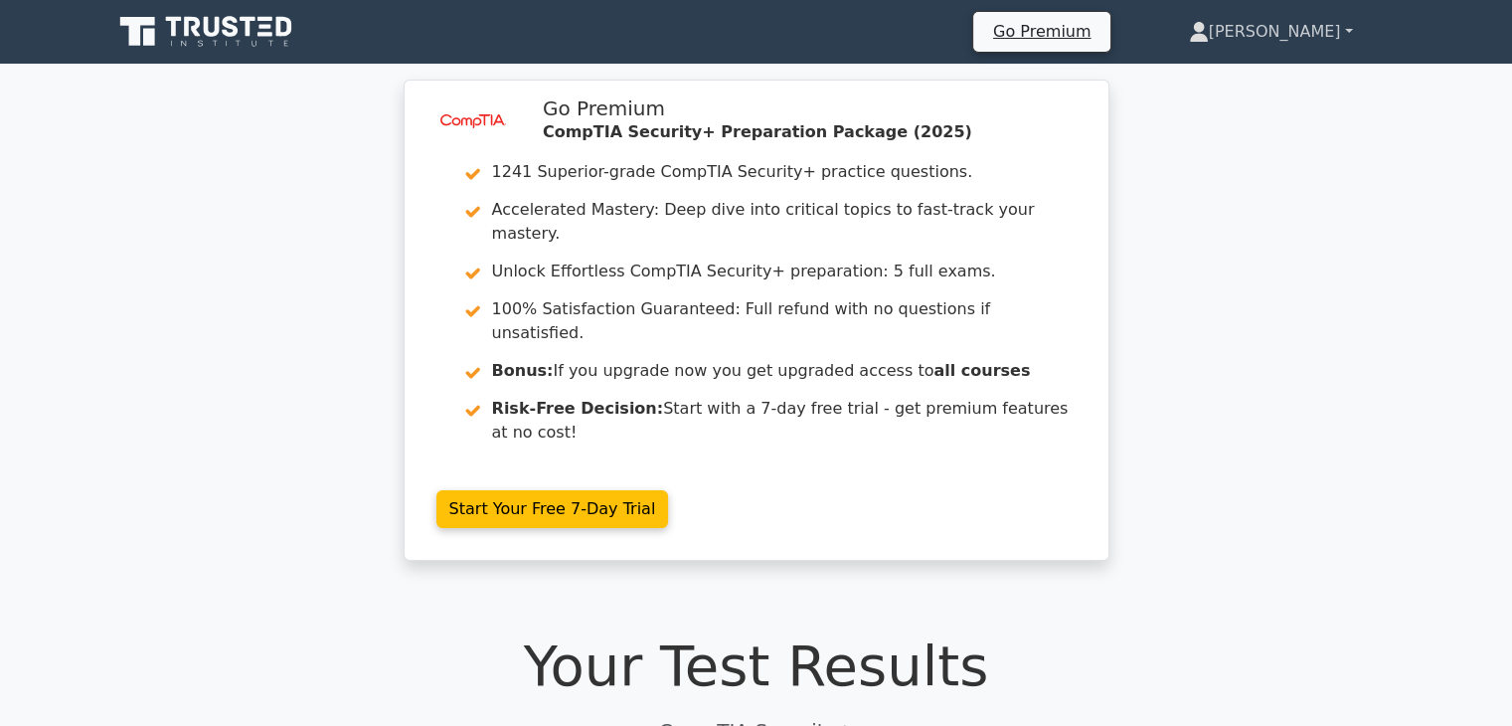
click at [1316, 34] on link "[PERSON_NAME]" at bounding box center [1271, 32] width 260 height 40
click at [1337, 32] on link "[PERSON_NAME]" at bounding box center [1271, 32] width 260 height 40
click at [1348, 30] on link "[PERSON_NAME]" at bounding box center [1271, 32] width 260 height 40
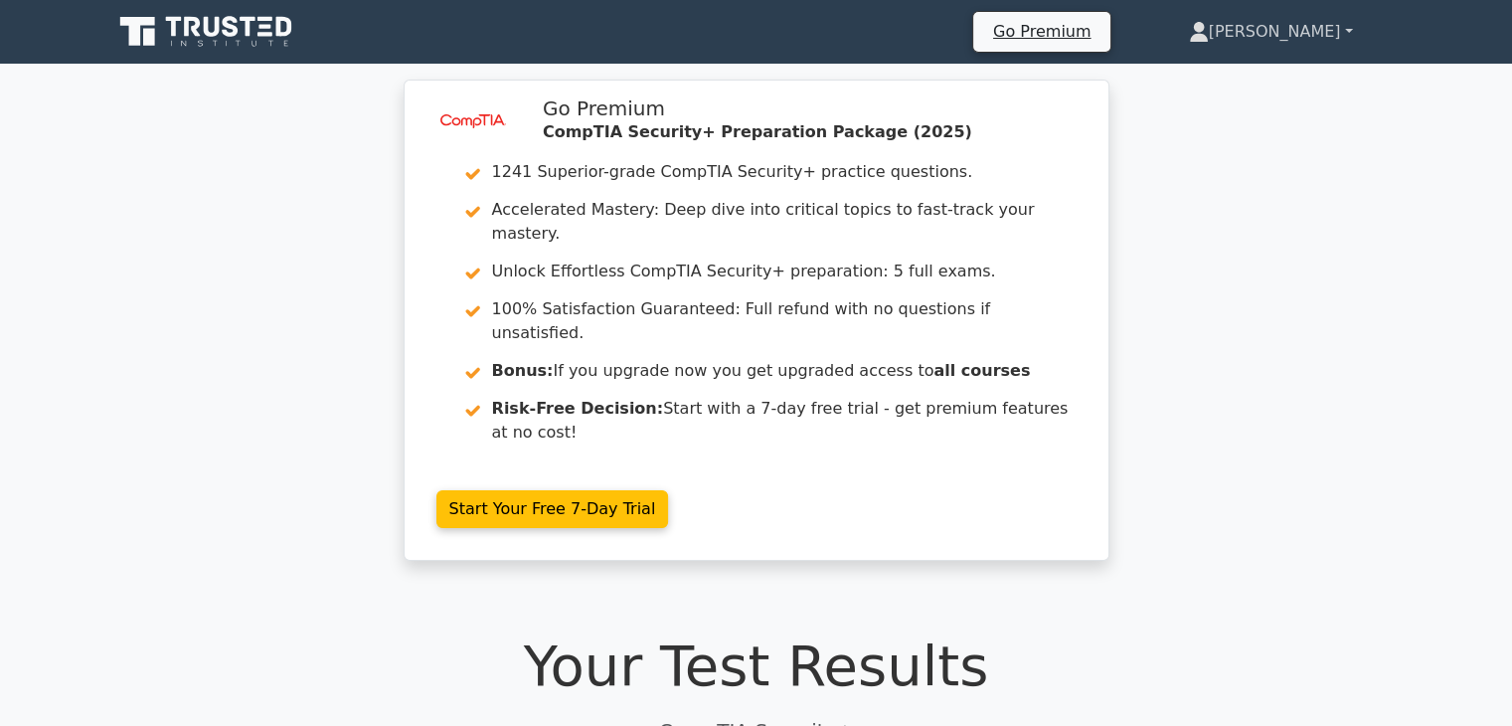
click at [1348, 30] on link "[PERSON_NAME]" at bounding box center [1271, 32] width 260 height 40
drag, startPoint x: 1348, startPoint y: 30, endPoint x: 1253, endPoint y: 33, distance: 95.5
click at [1253, 33] on link "[PERSON_NAME]" at bounding box center [1271, 32] width 260 height 40
click at [1209, 33] on icon at bounding box center [1199, 32] width 20 height 20
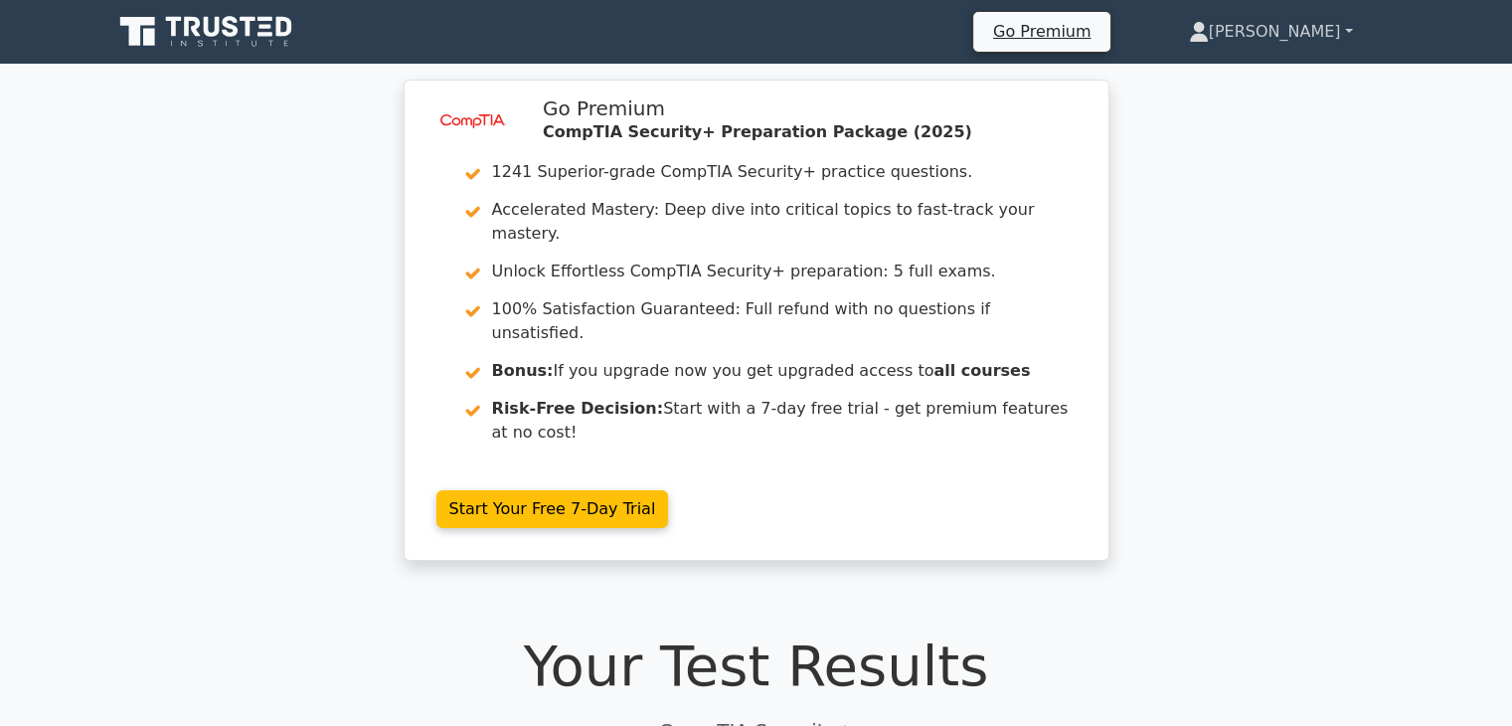
click at [1209, 33] on icon at bounding box center [1199, 32] width 20 height 20
click at [1301, 37] on link "[PERSON_NAME]" at bounding box center [1271, 32] width 260 height 40
click at [1332, 33] on link "[PERSON_NAME]" at bounding box center [1271, 32] width 260 height 40
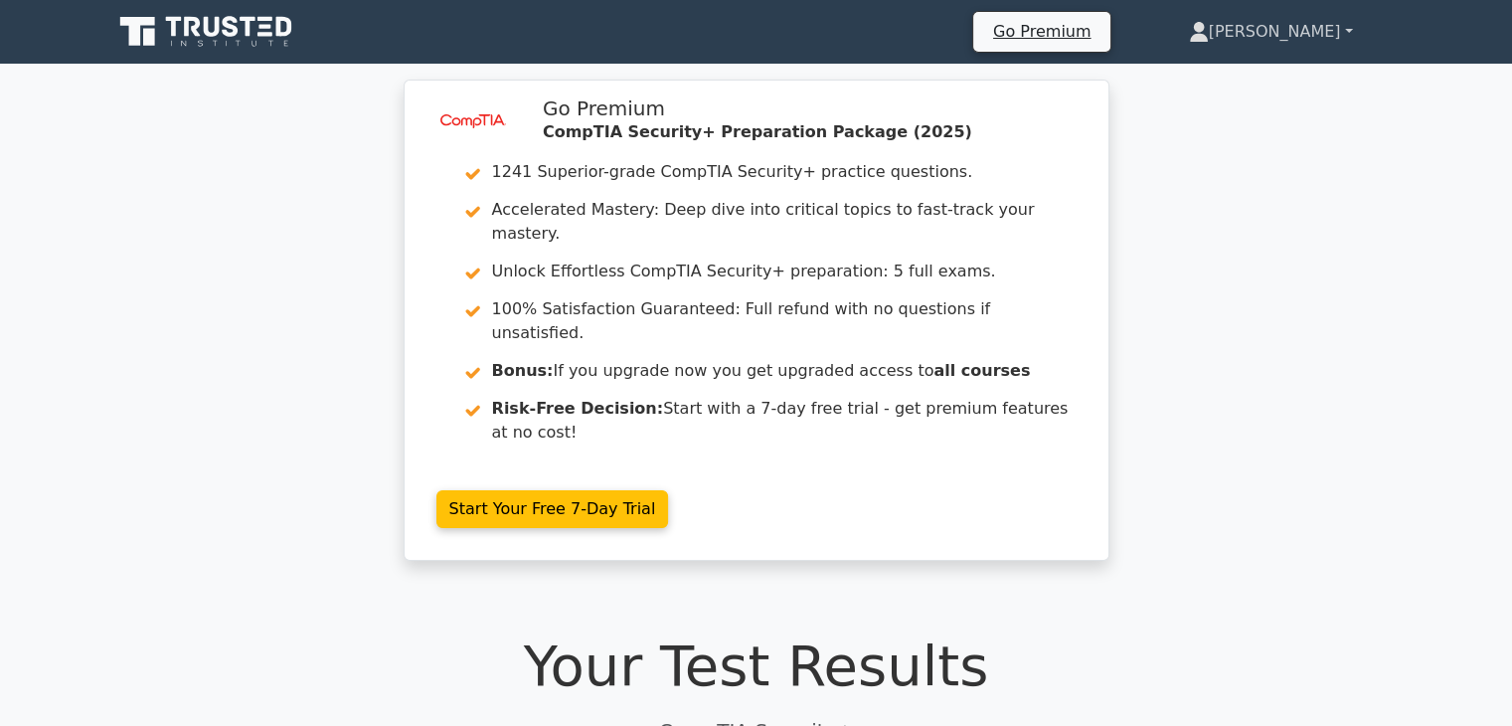
click at [1355, 32] on link "[PERSON_NAME]" at bounding box center [1271, 32] width 260 height 40
click at [1353, 32] on link "[PERSON_NAME]" at bounding box center [1271, 32] width 260 height 40
click at [1343, 32] on link "[PERSON_NAME]" at bounding box center [1271, 32] width 260 height 40
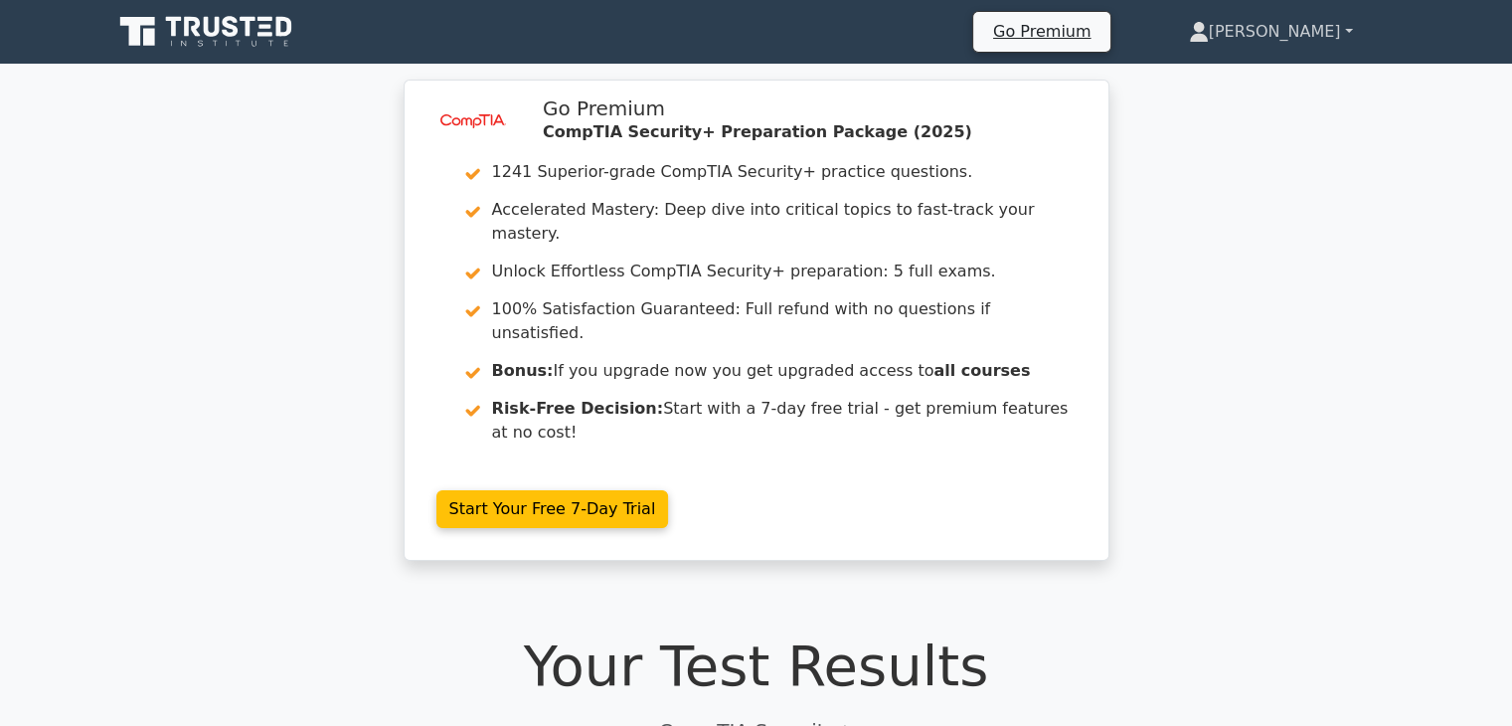
click at [1343, 32] on link "[PERSON_NAME]" at bounding box center [1271, 32] width 260 height 40
click at [1322, 32] on link "[PERSON_NAME]" at bounding box center [1271, 32] width 260 height 40
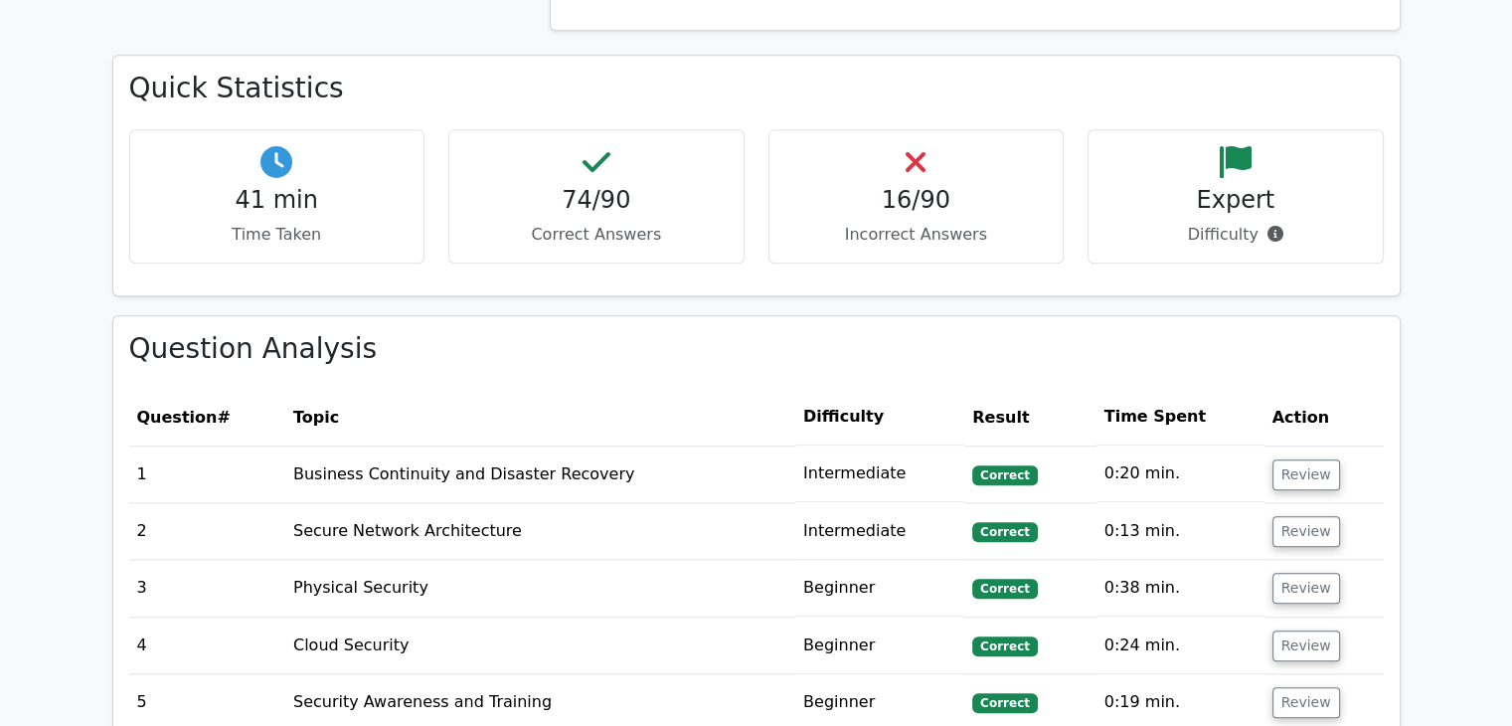
scroll to position [2207, 0]
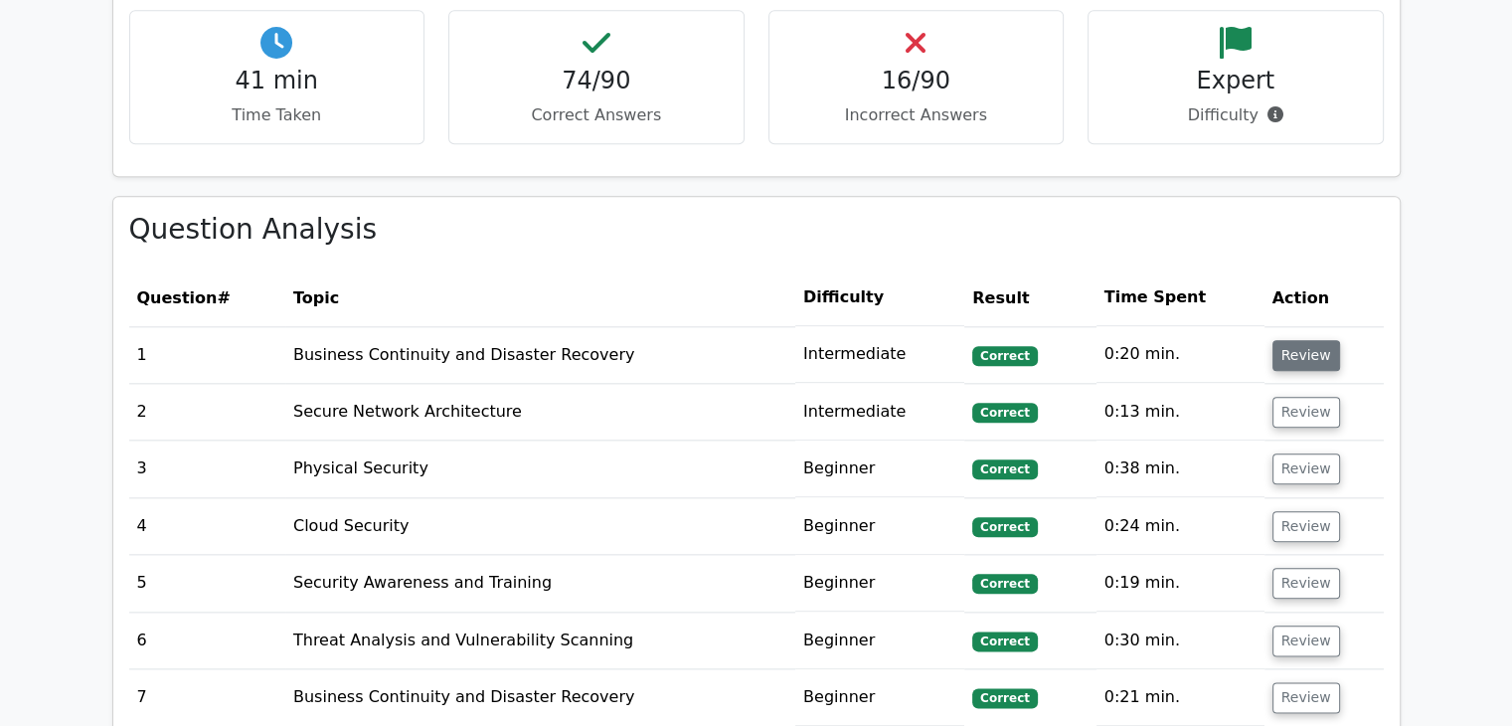
click at [1273, 340] on button "Review" at bounding box center [1307, 355] width 68 height 31
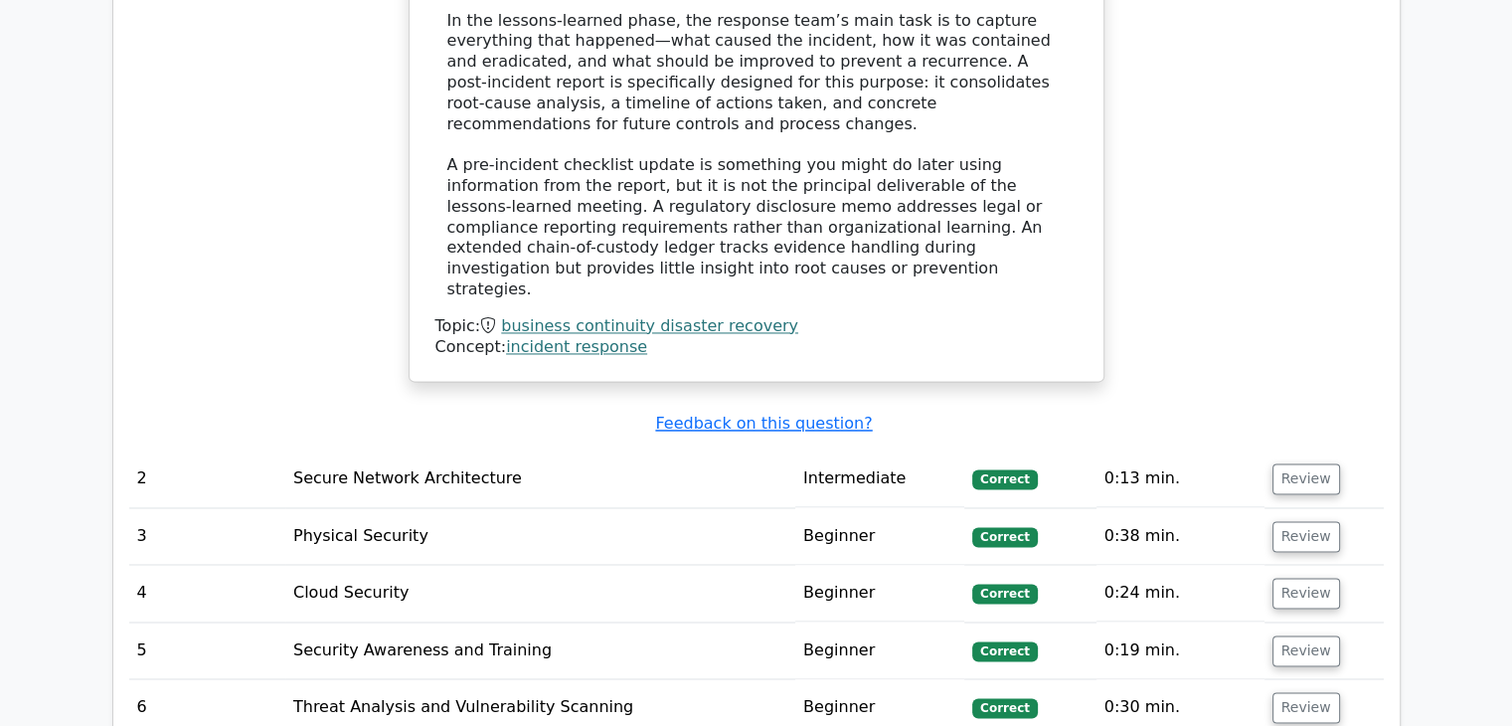
scroll to position [3061, 0]
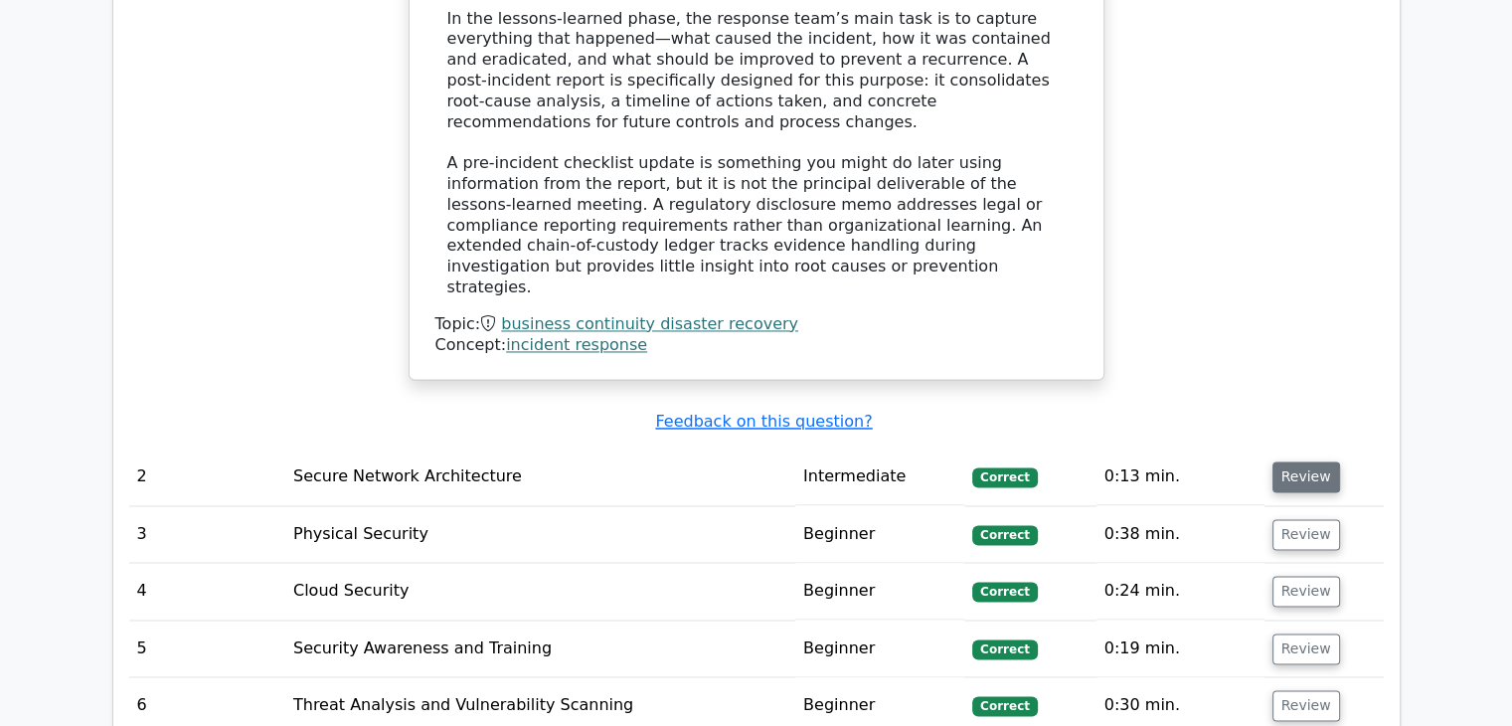
click at [1297, 461] on button "Review" at bounding box center [1307, 476] width 68 height 31
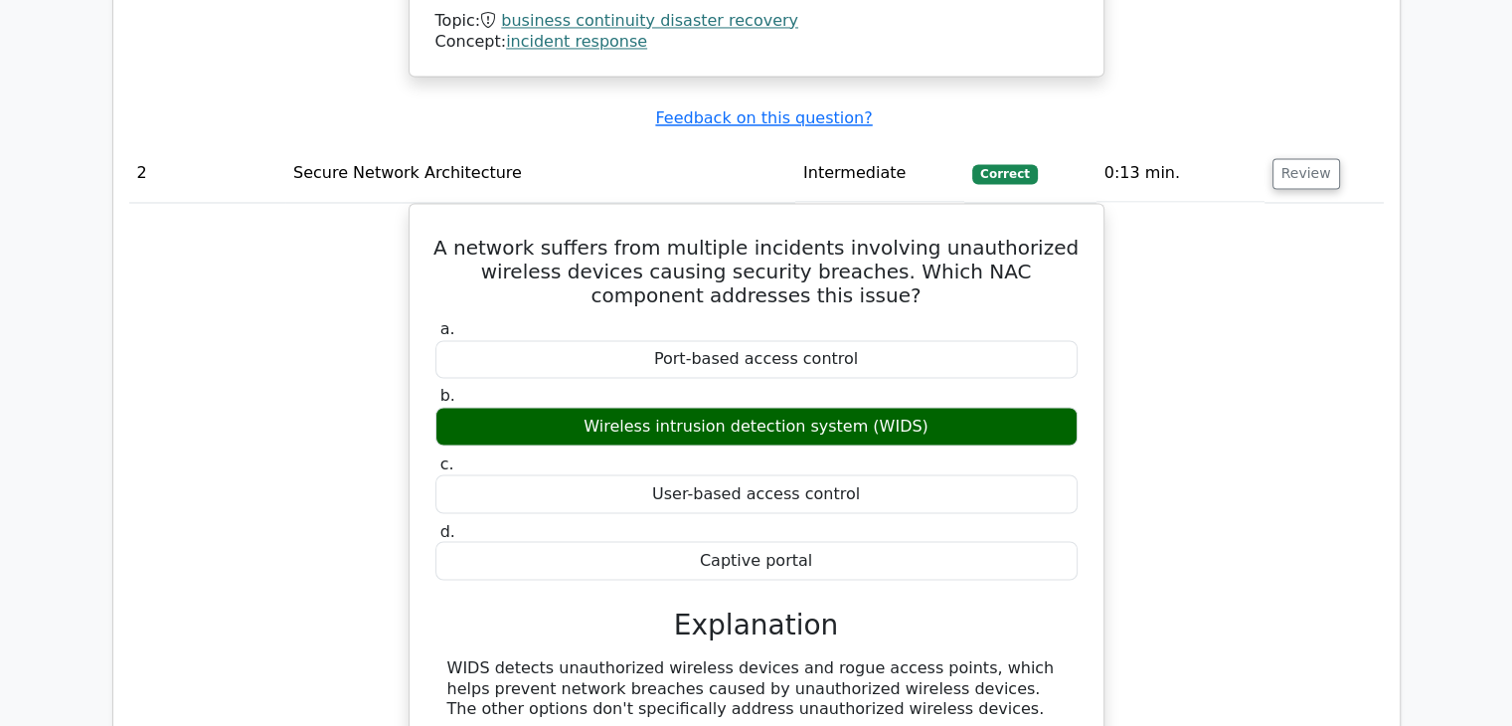
scroll to position [3820, 0]
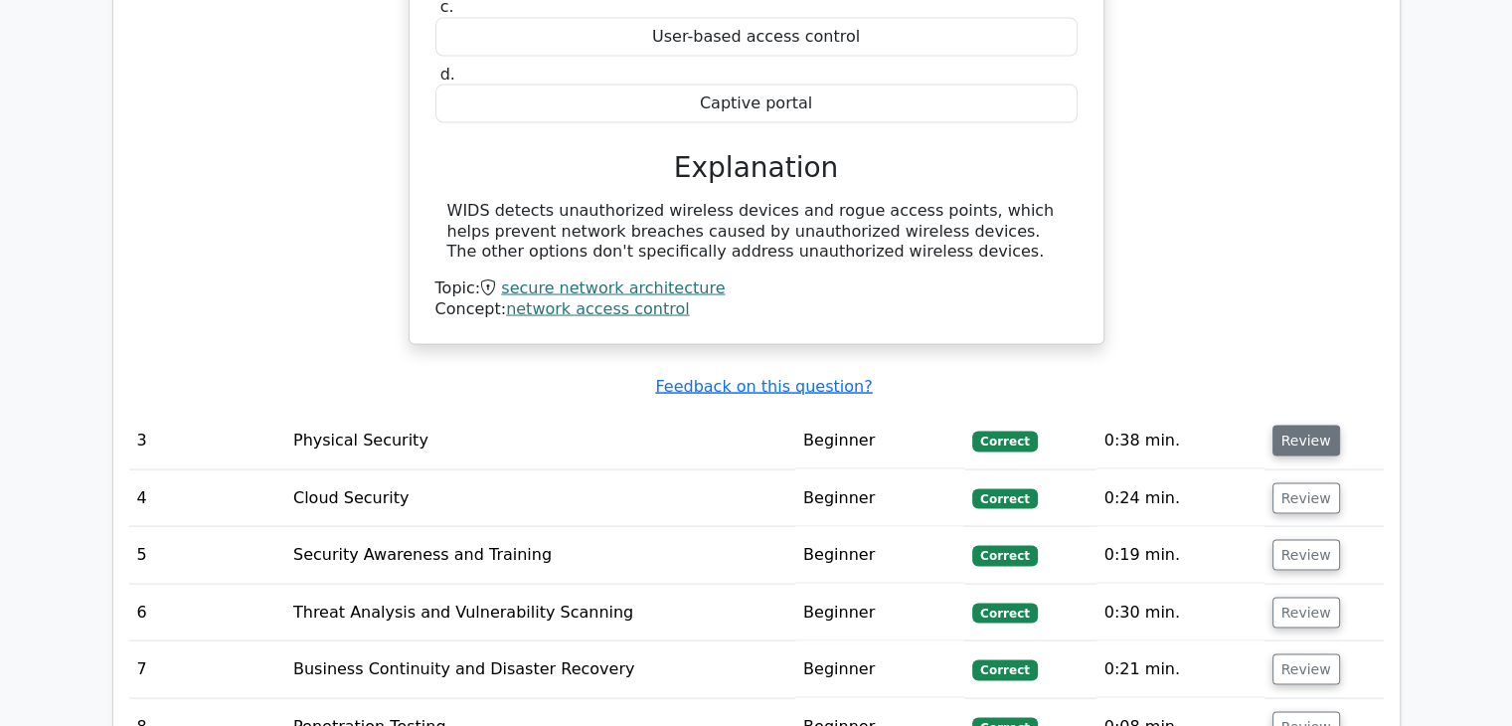
click at [1275, 426] on button "Review" at bounding box center [1307, 441] width 68 height 31
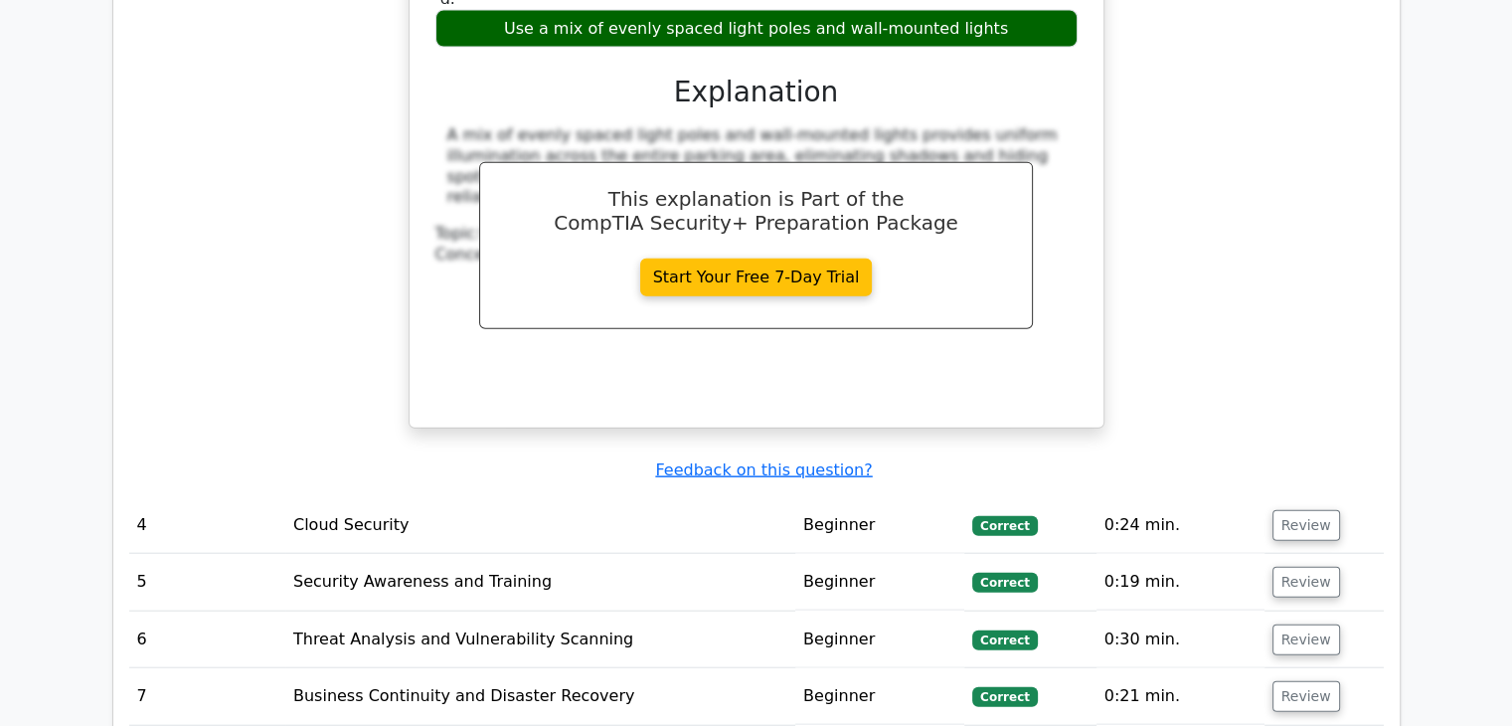
scroll to position [4621, 0]
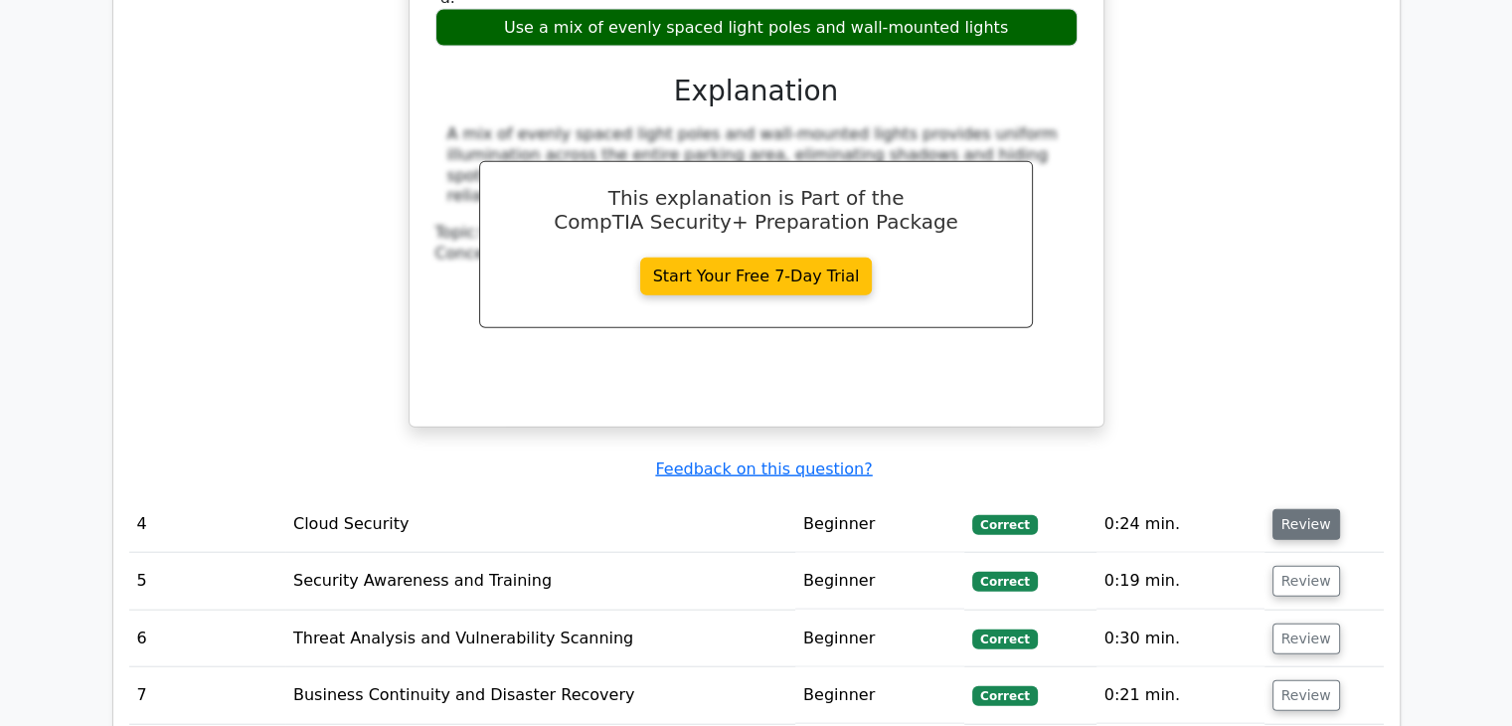
click at [1285, 509] on button "Review" at bounding box center [1307, 524] width 68 height 31
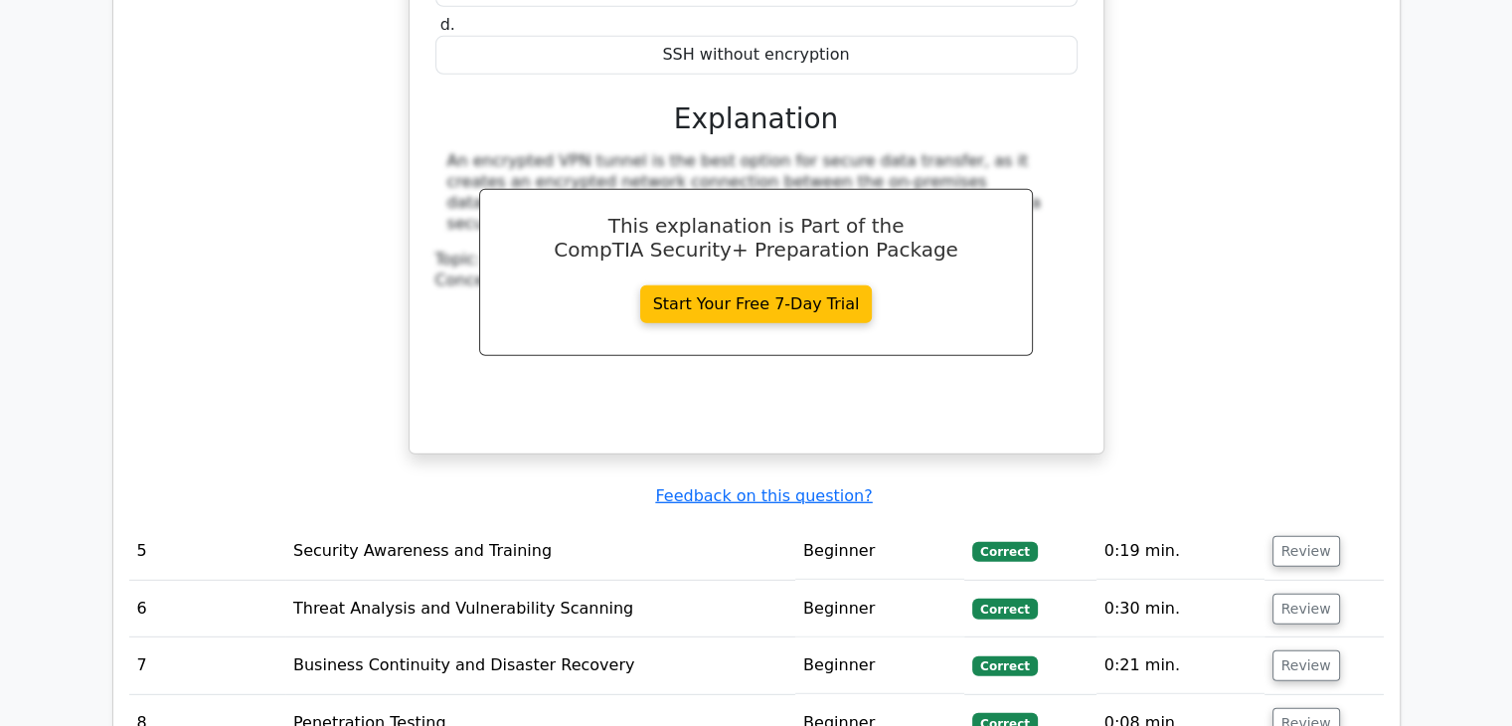
scroll to position [5505, 0]
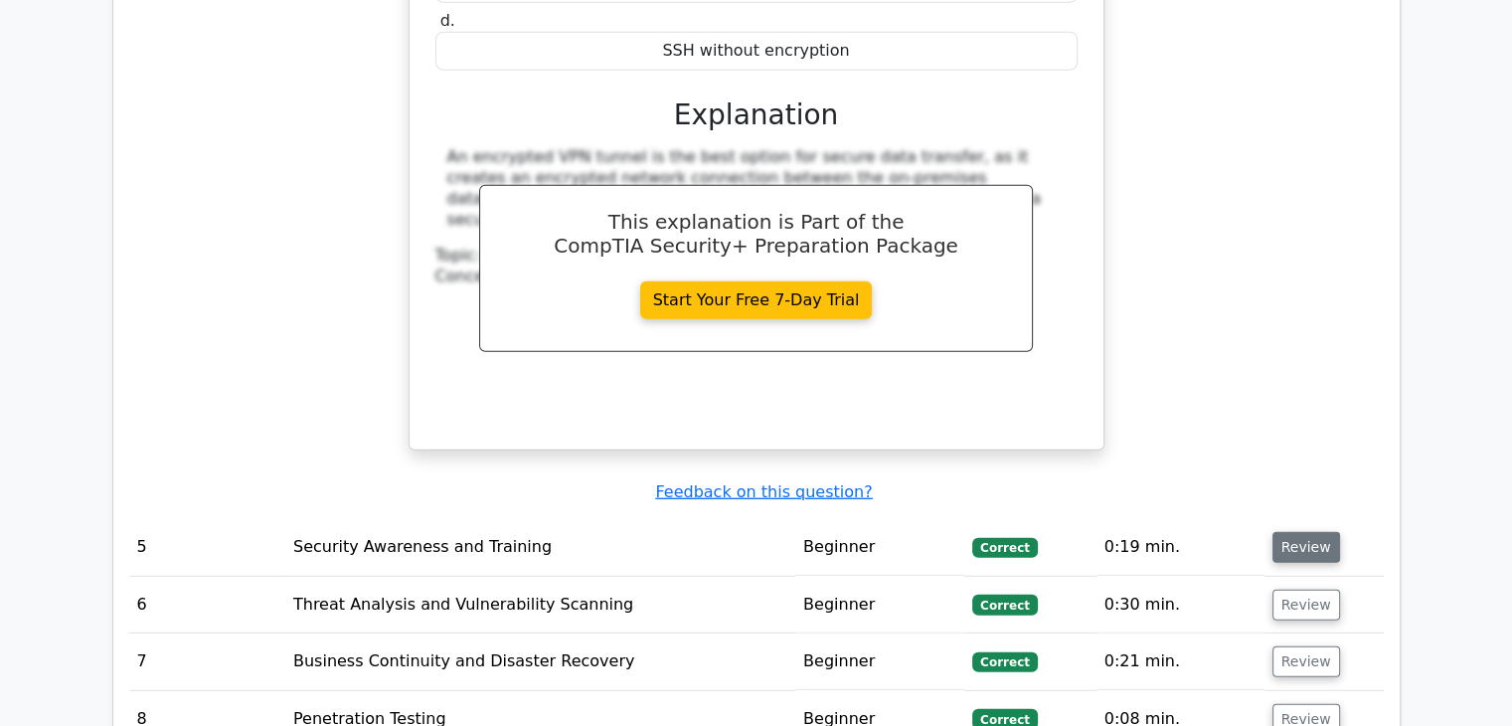
click at [1282, 532] on button "Review" at bounding box center [1307, 547] width 68 height 31
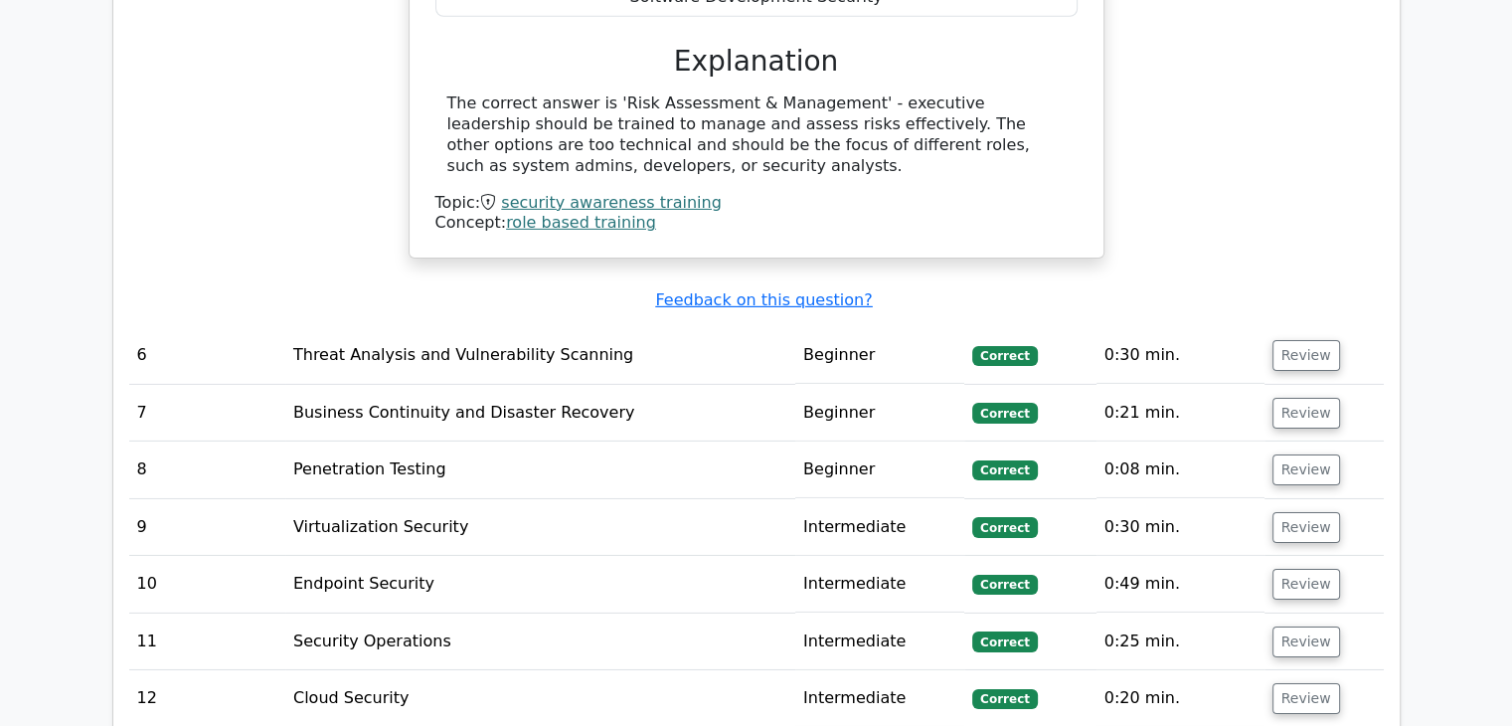
scroll to position [6451, 0]
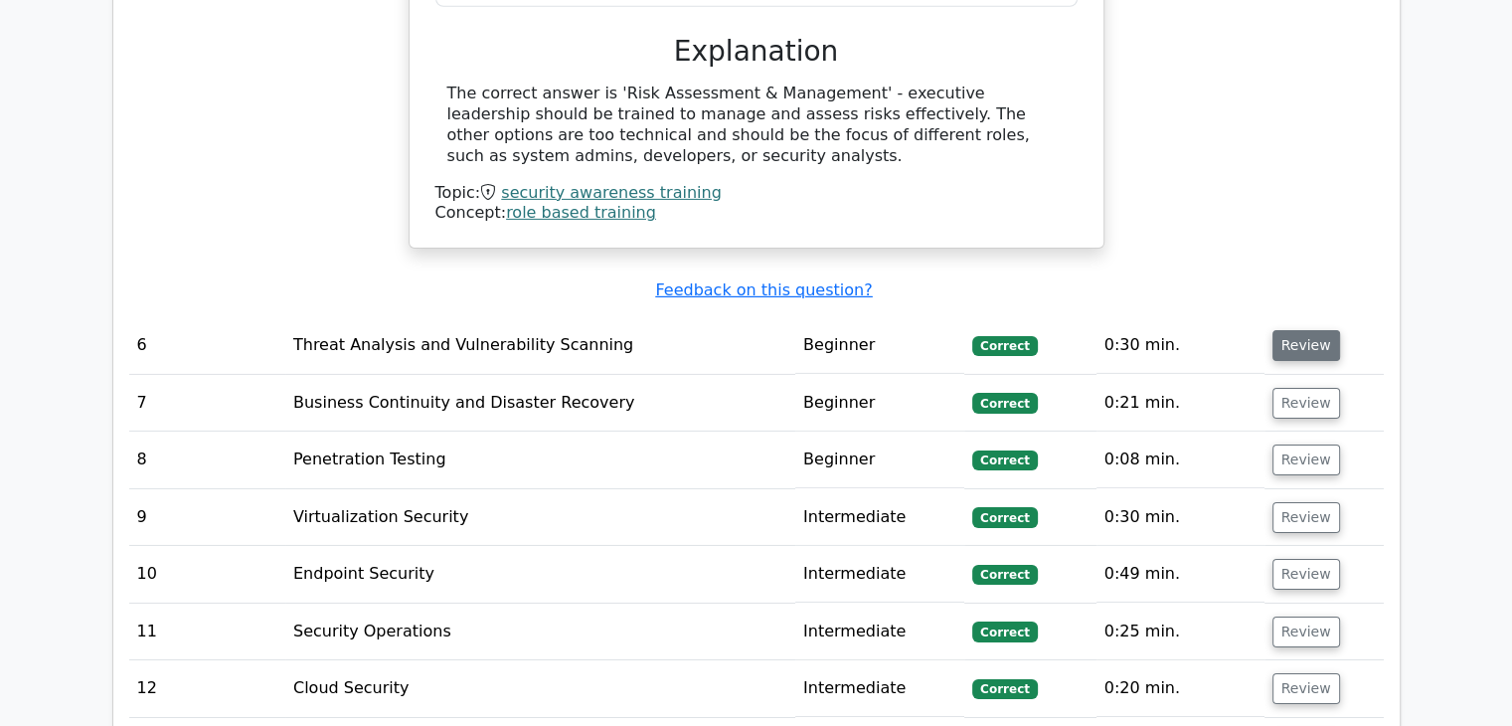
click at [1280, 330] on button "Review" at bounding box center [1307, 345] width 68 height 31
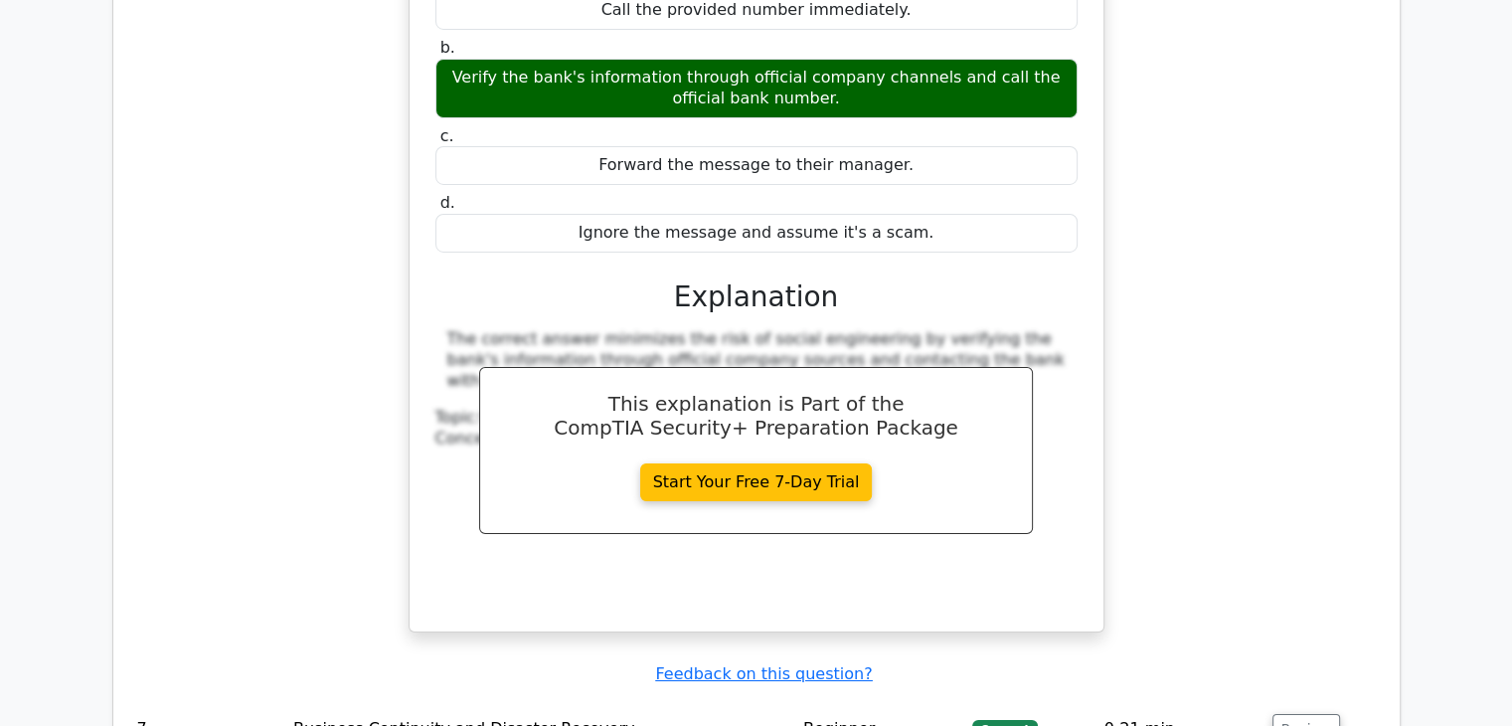
scroll to position [6996, 0]
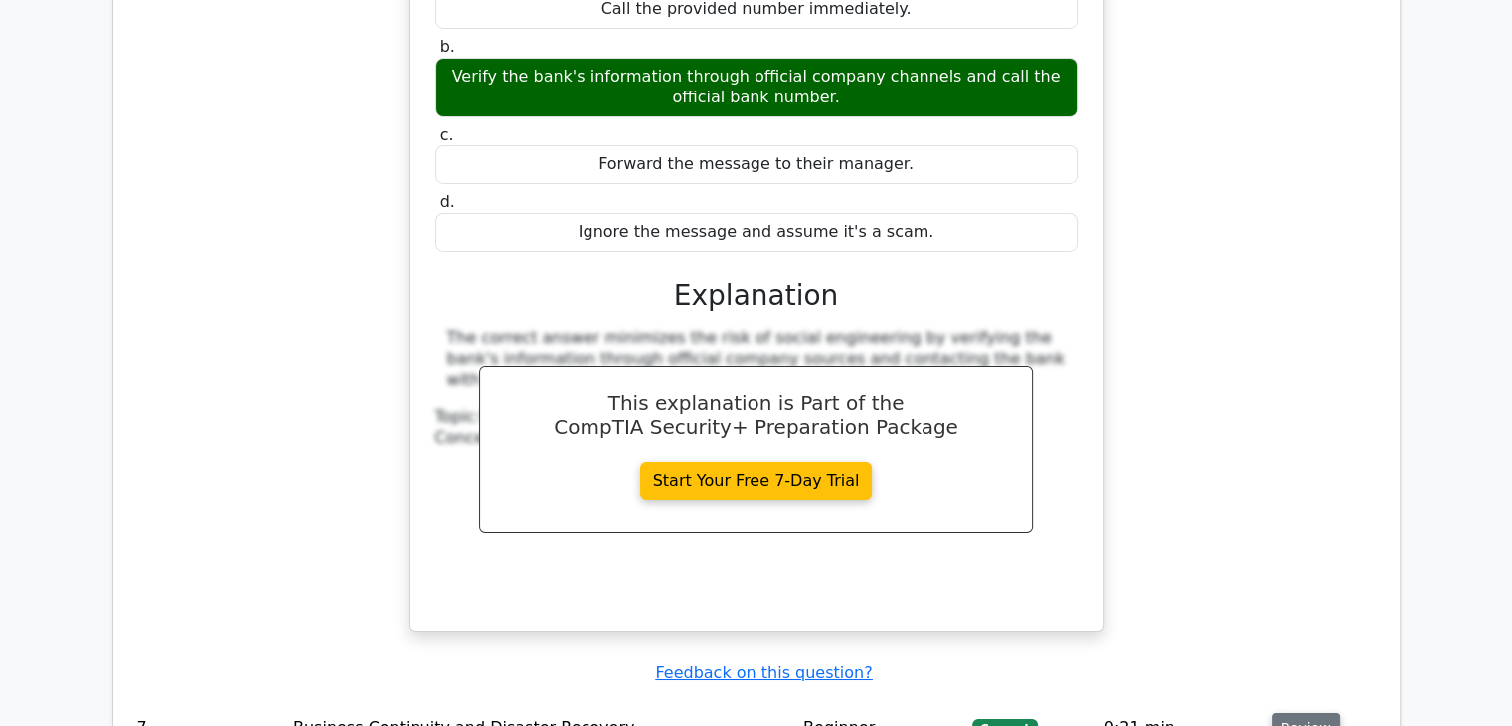
click at [1291, 713] on button "Review" at bounding box center [1307, 728] width 68 height 31
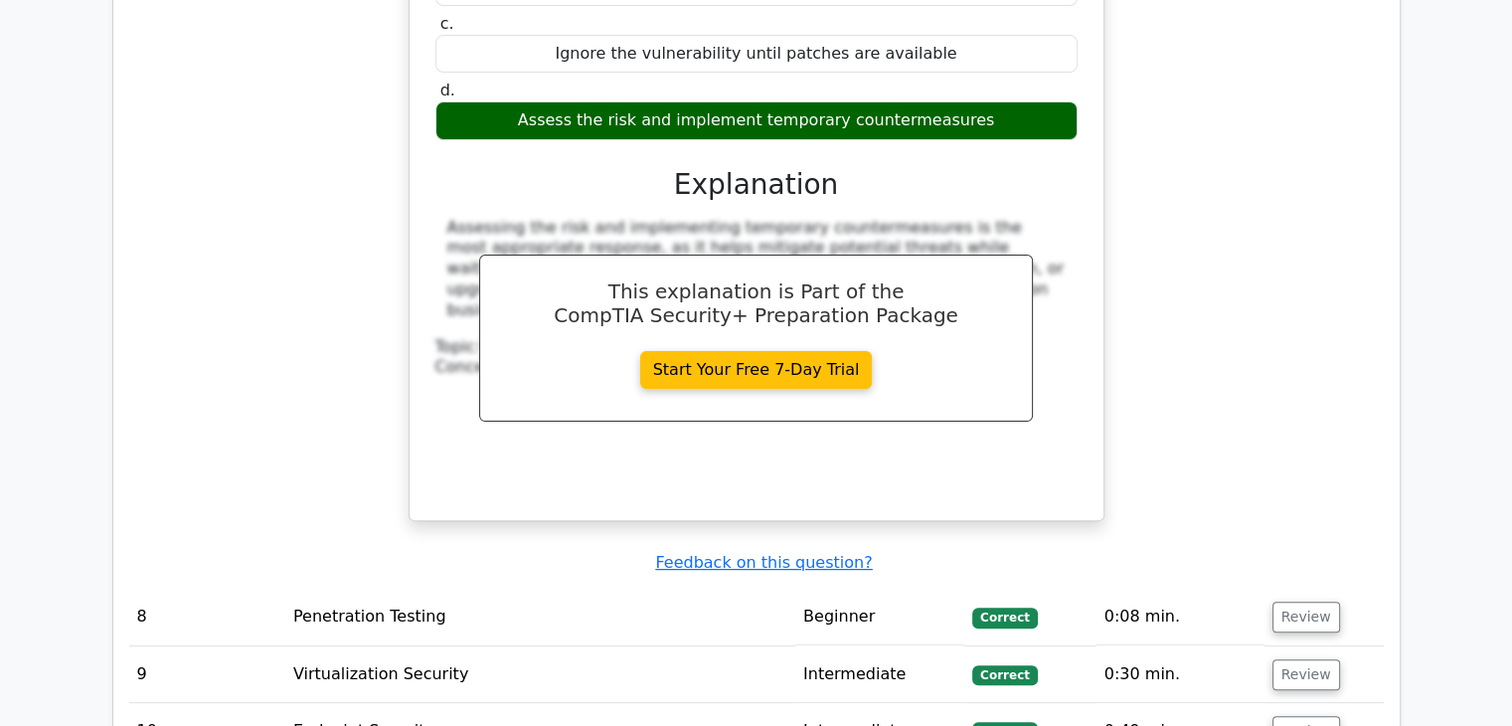
scroll to position [8026, 0]
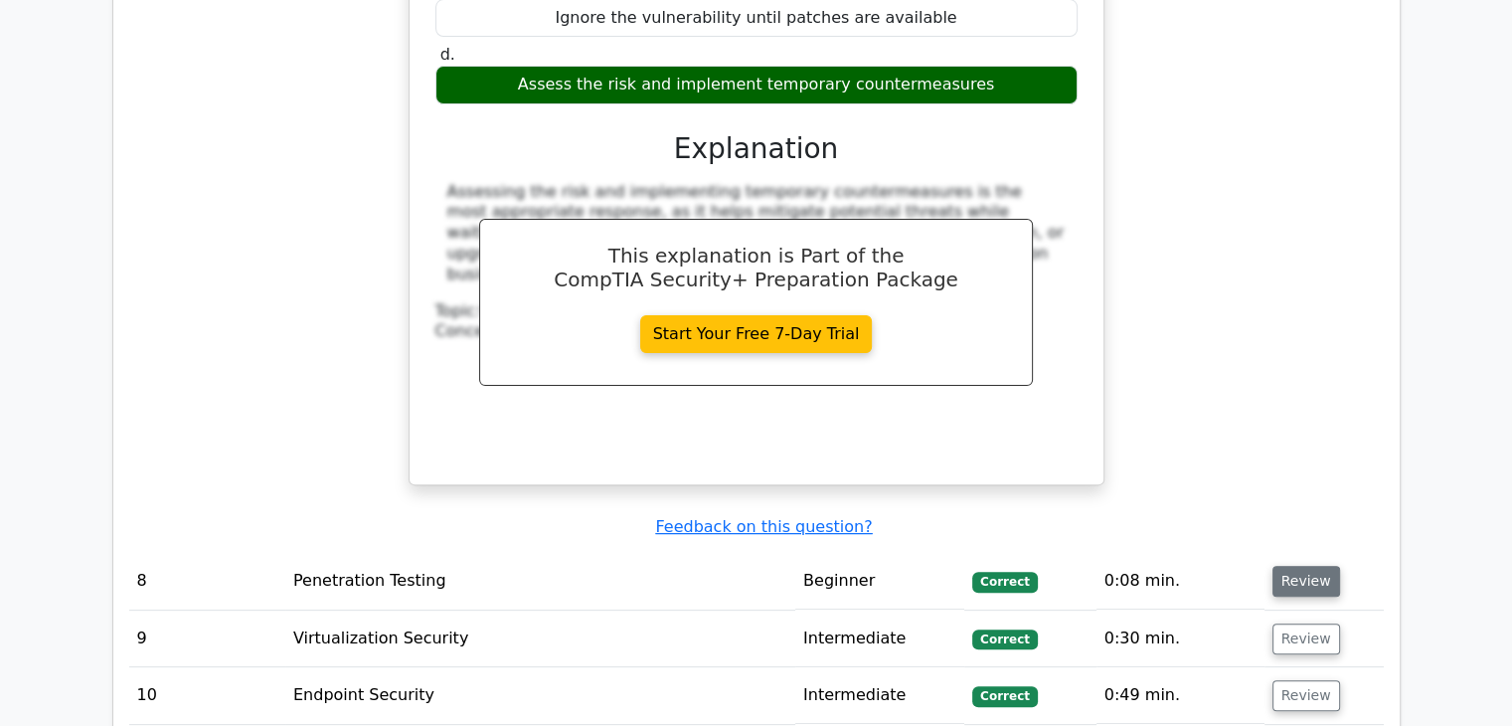
click at [1301, 566] on button "Review" at bounding box center [1307, 581] width 68 height 31
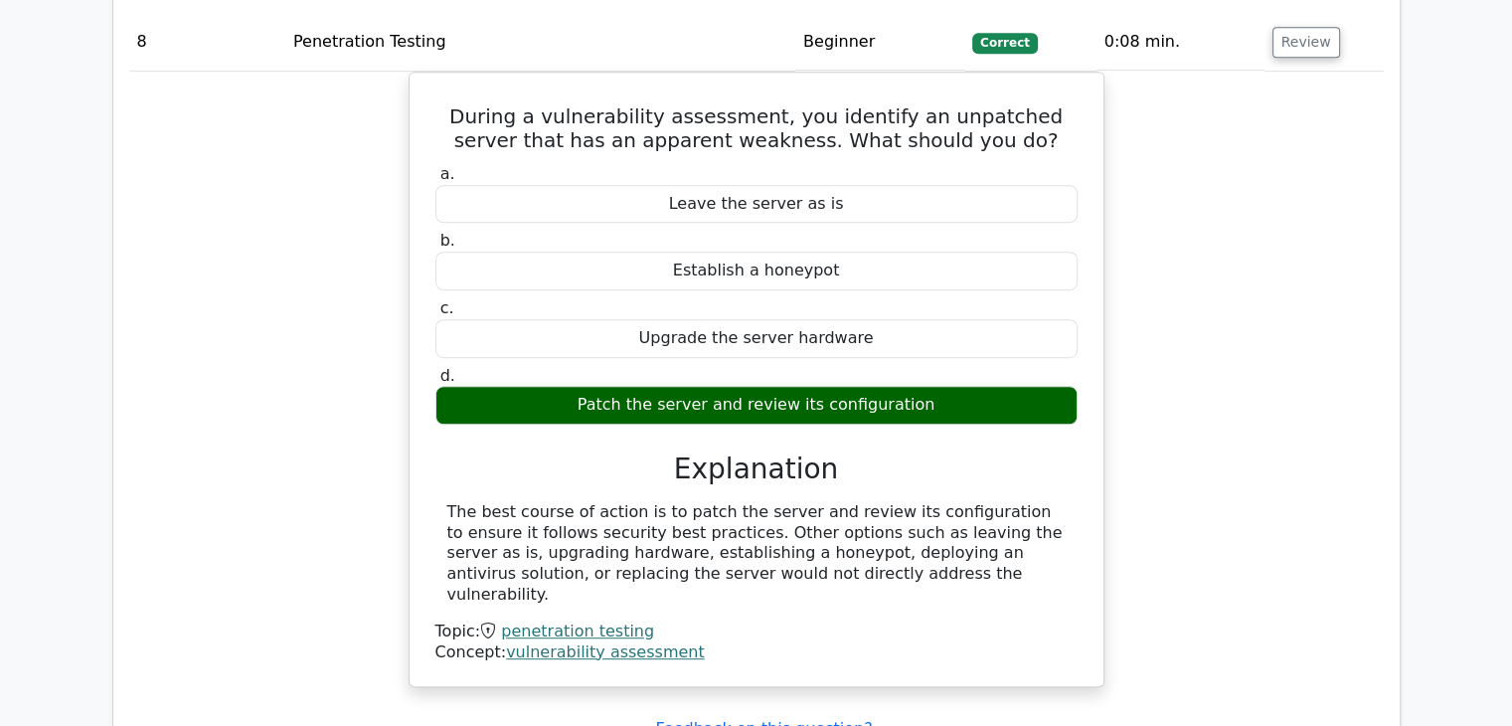
scroll to position [8566, 0]
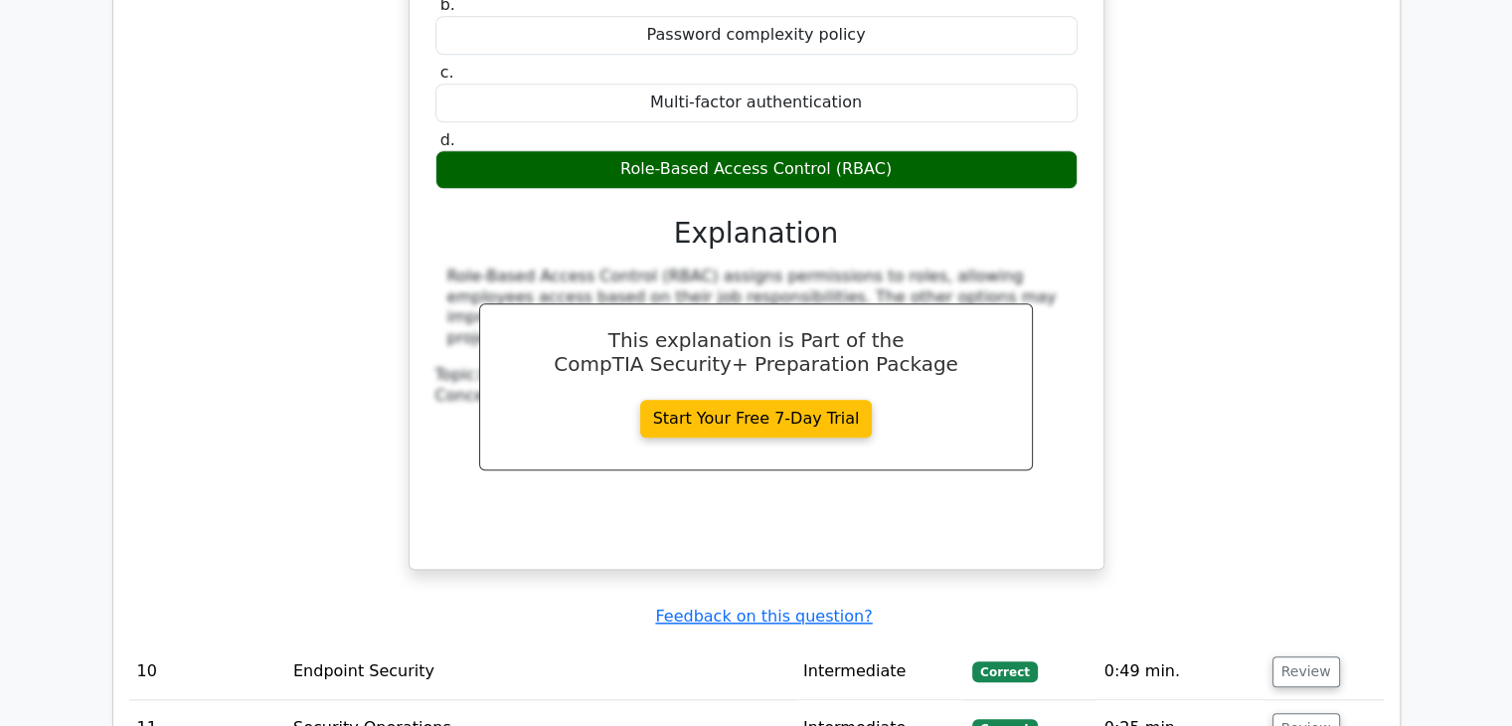
scroll to position [9538, 0]
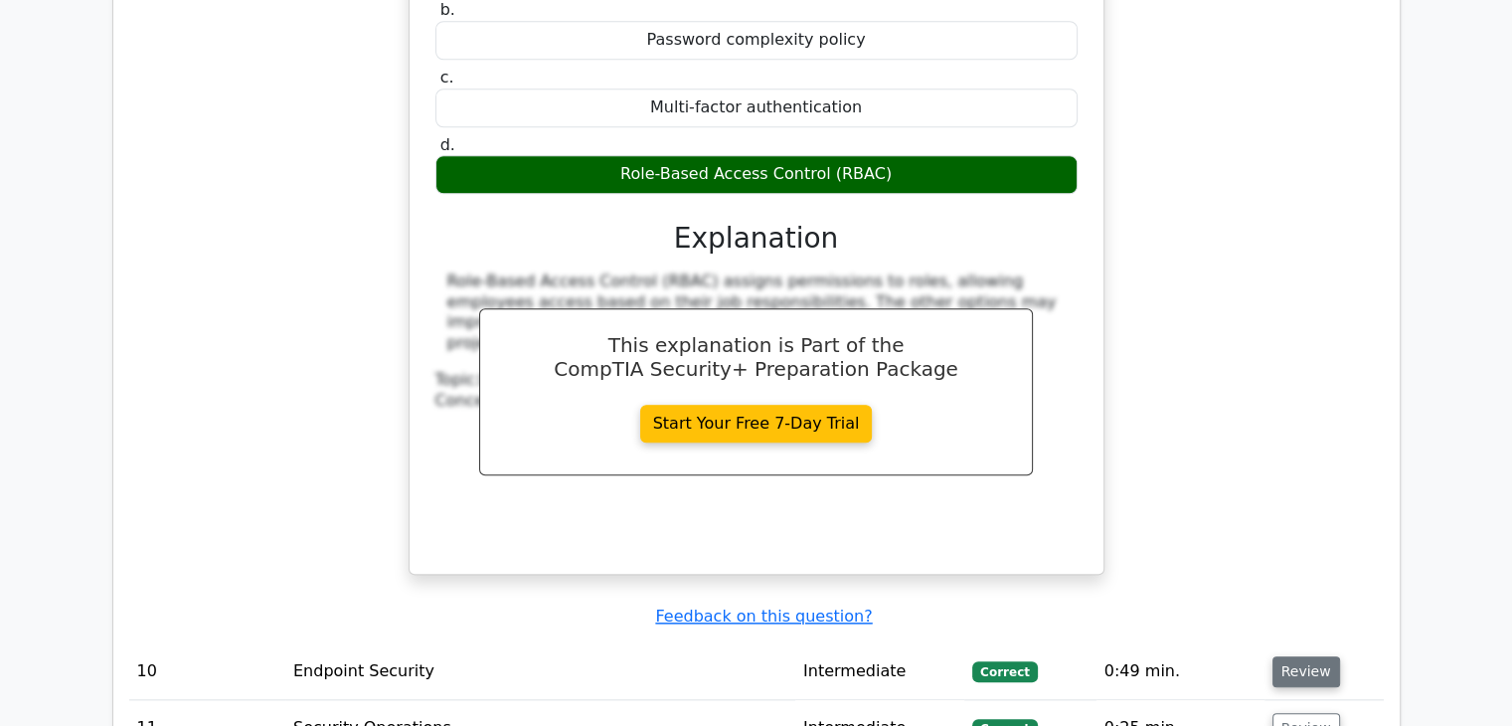
click at [1294, 656] on button "Review" at bounding box center [1307, 671] width 68 height 31
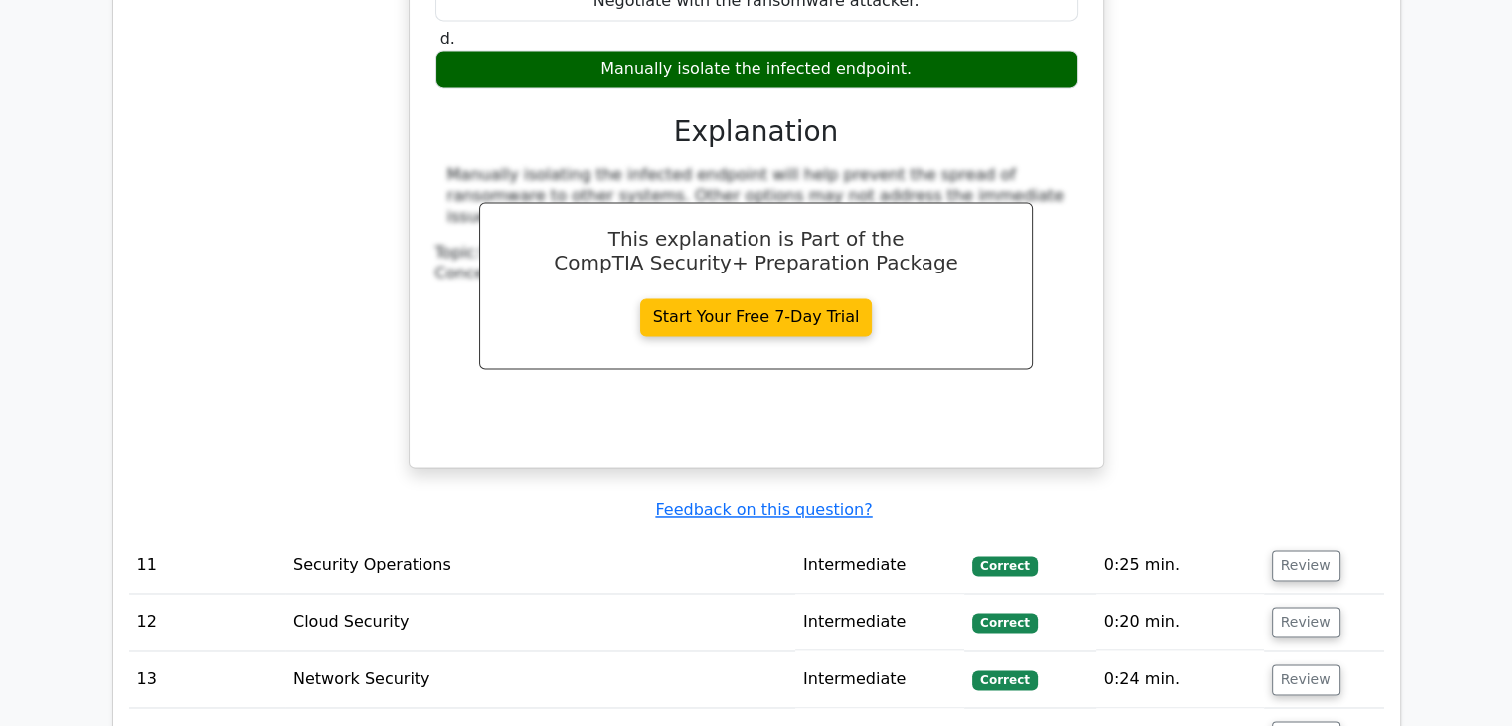
scroll to position [10552, 0]
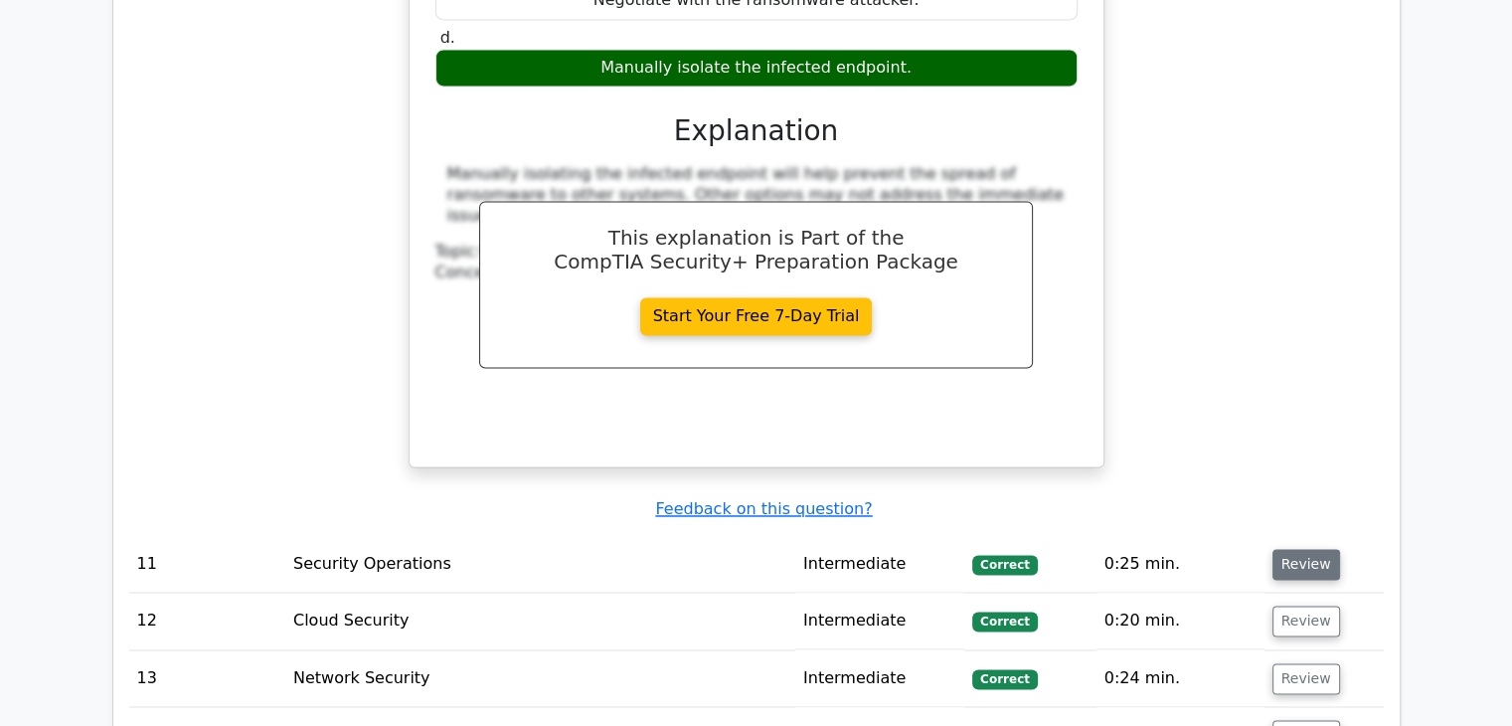
click at [1286, 549] on button "Review" at bounding box center [1307, 564] width 68 height 31
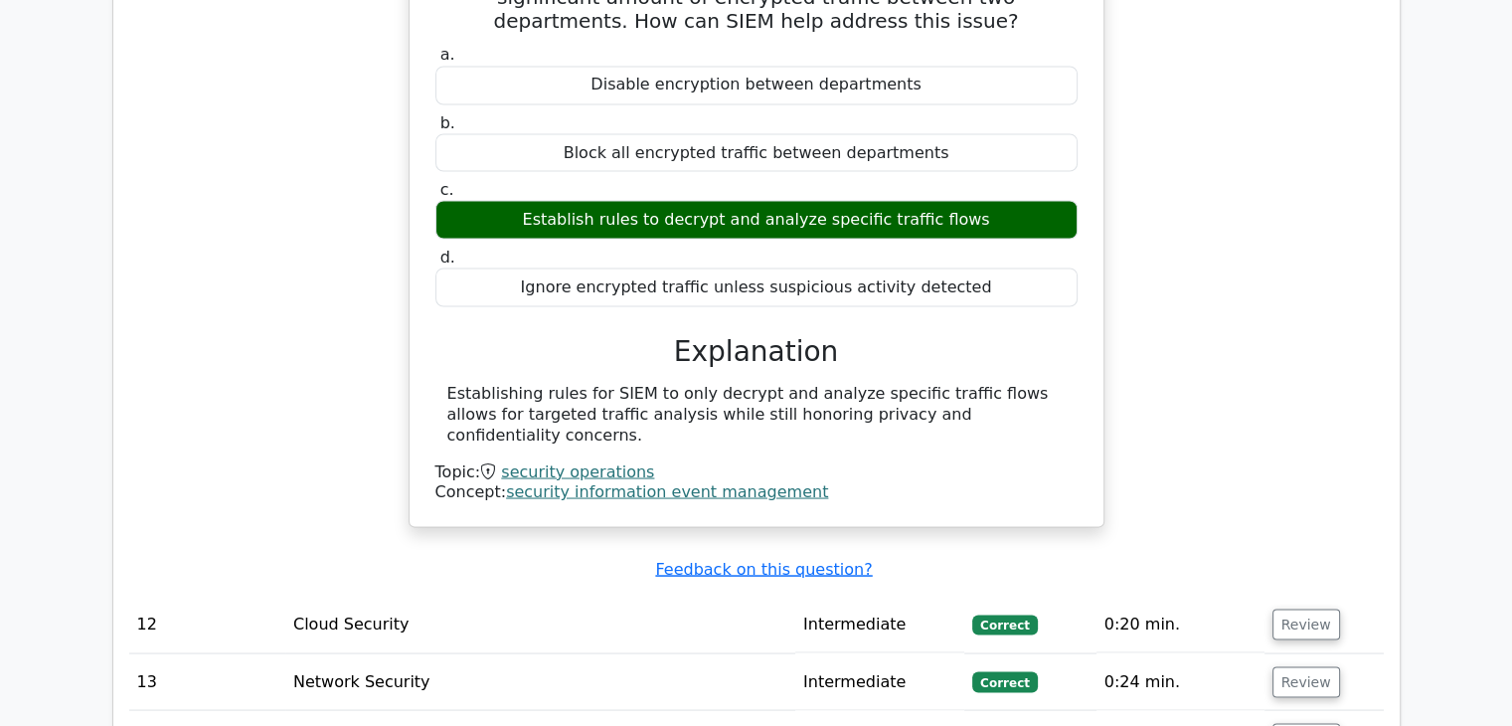
scroll to position [11216, 0]
click at [1309, 609] on button "Review" at bounding box center [1307, 624] width 68 height 31
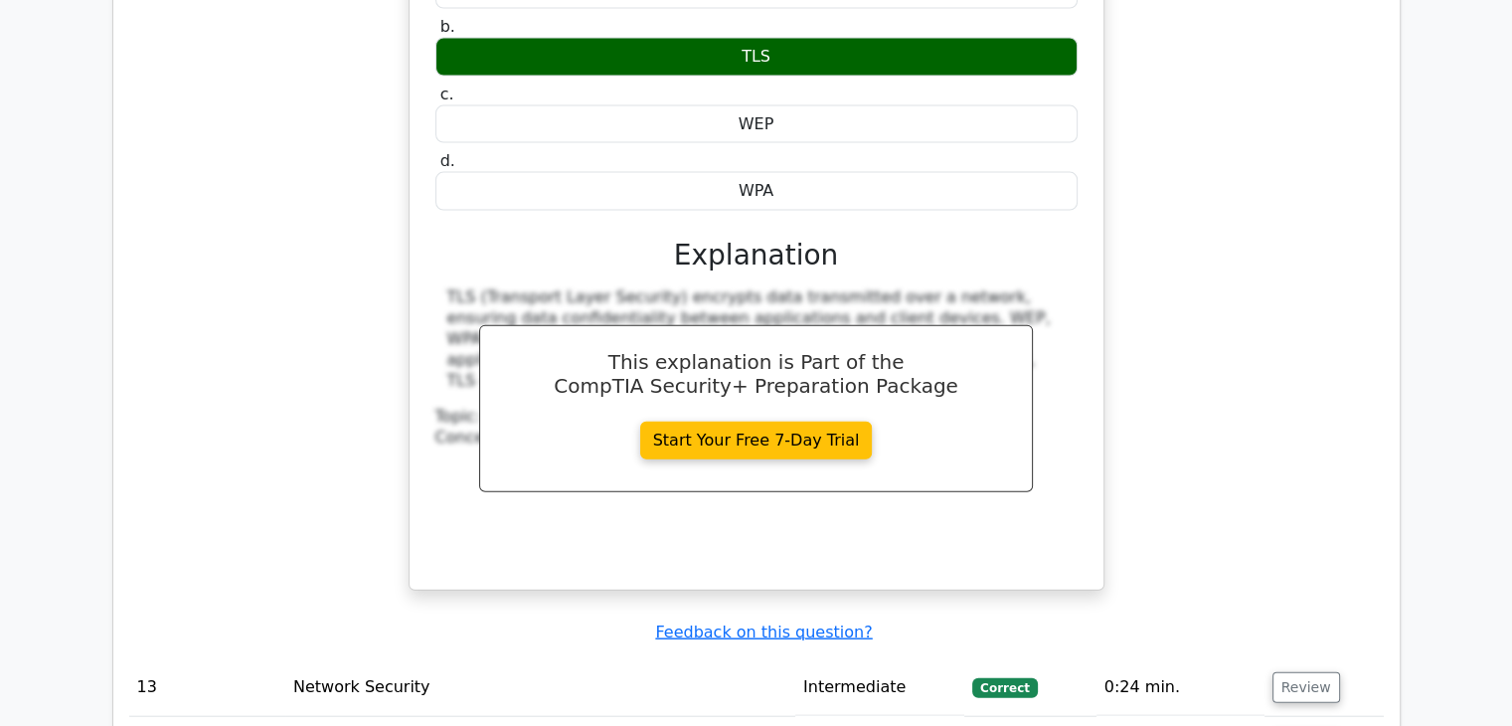
scroll to position [12062, 0]
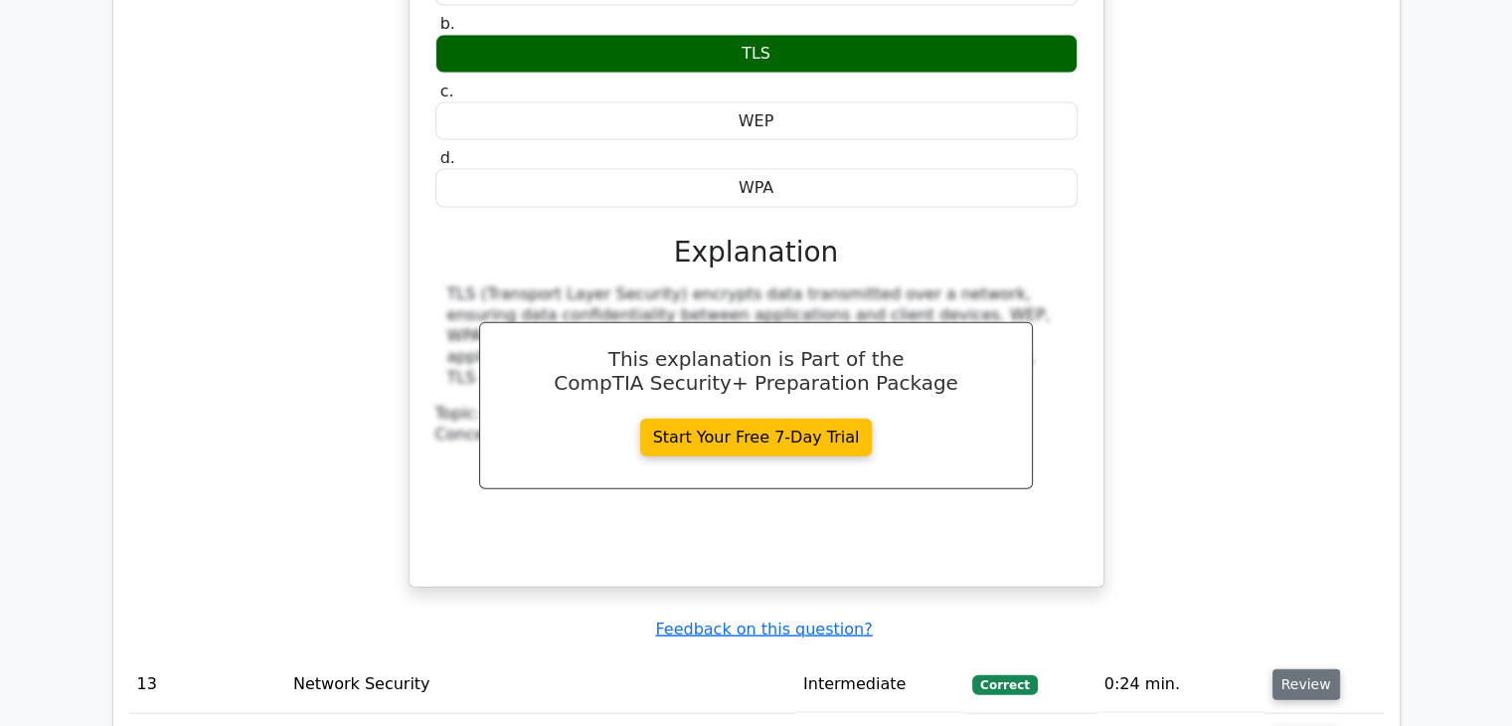
click at [1303, 669] on button "Review" at bounding box center [1307, 684] width 68 height 31
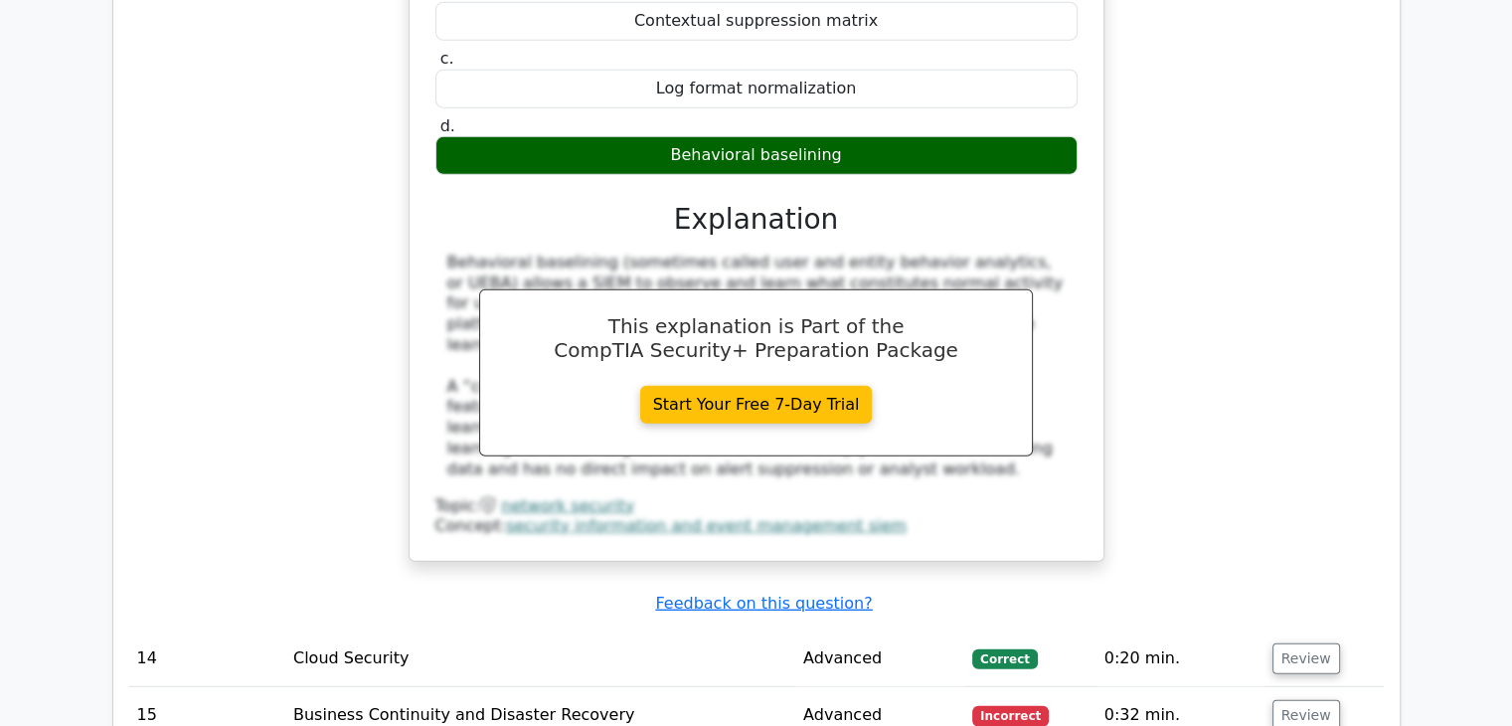
scroll to position [12984, 0]
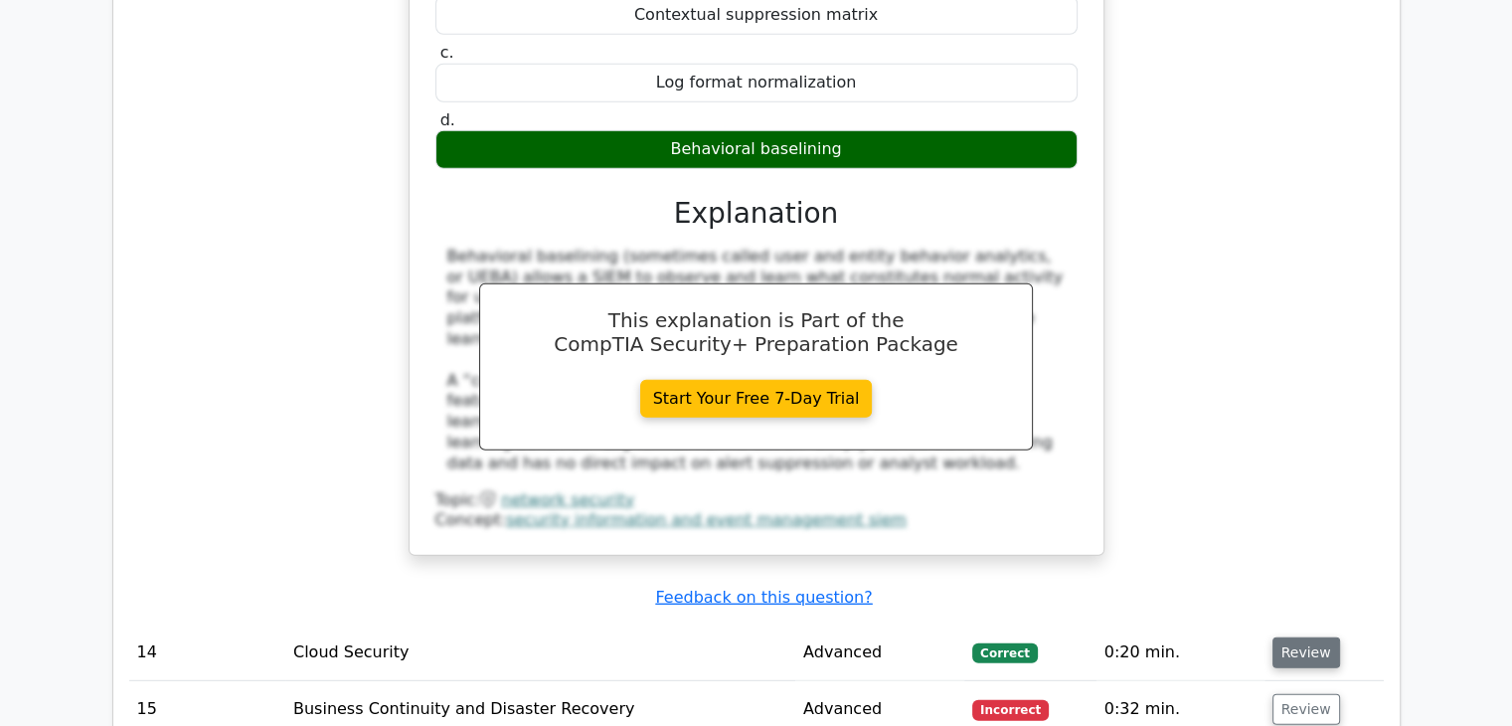
click at [1281, 637] on button "Review" at bounding box center [1307, 652] width 68 height 31
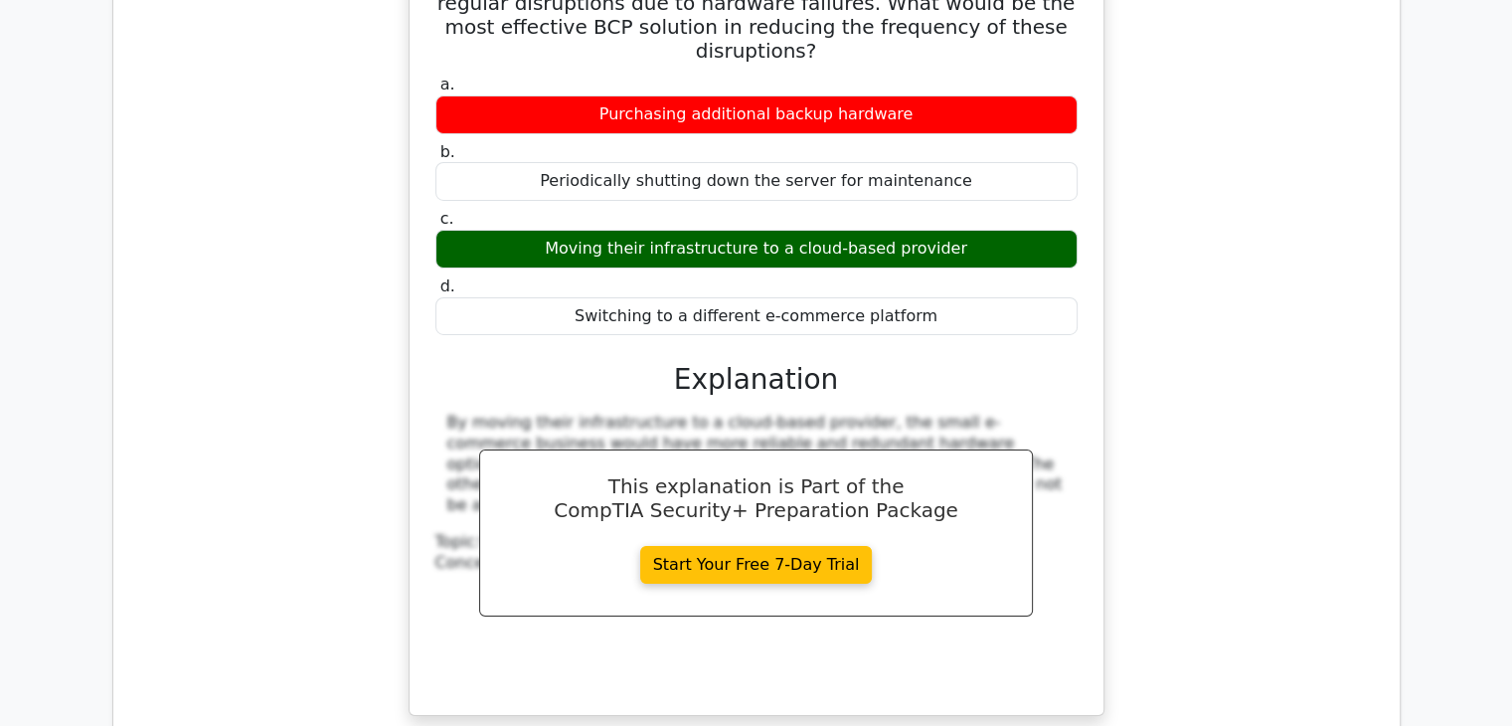
scroll to position [14643, 0]
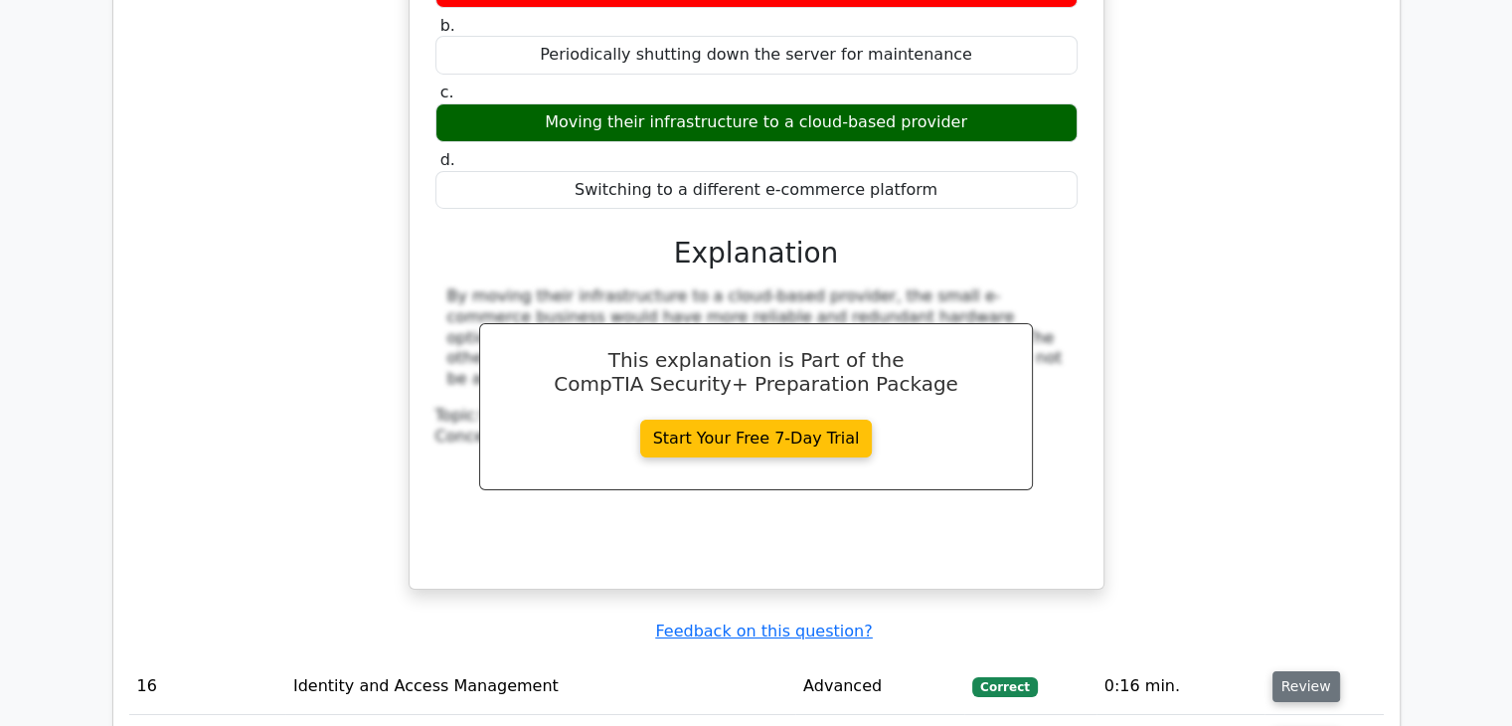
drag, startPoint x: 1291, startPoint y: 373, endPoint x: 1291, endPoint y: 347, distance: 25.9
click at [1291, 658] on td "Review" at bounding box center [1324, 686] width 119 height 57
click at [1291, 671] on button "Review" at bounding box center [1307, 686] width 68 height 31
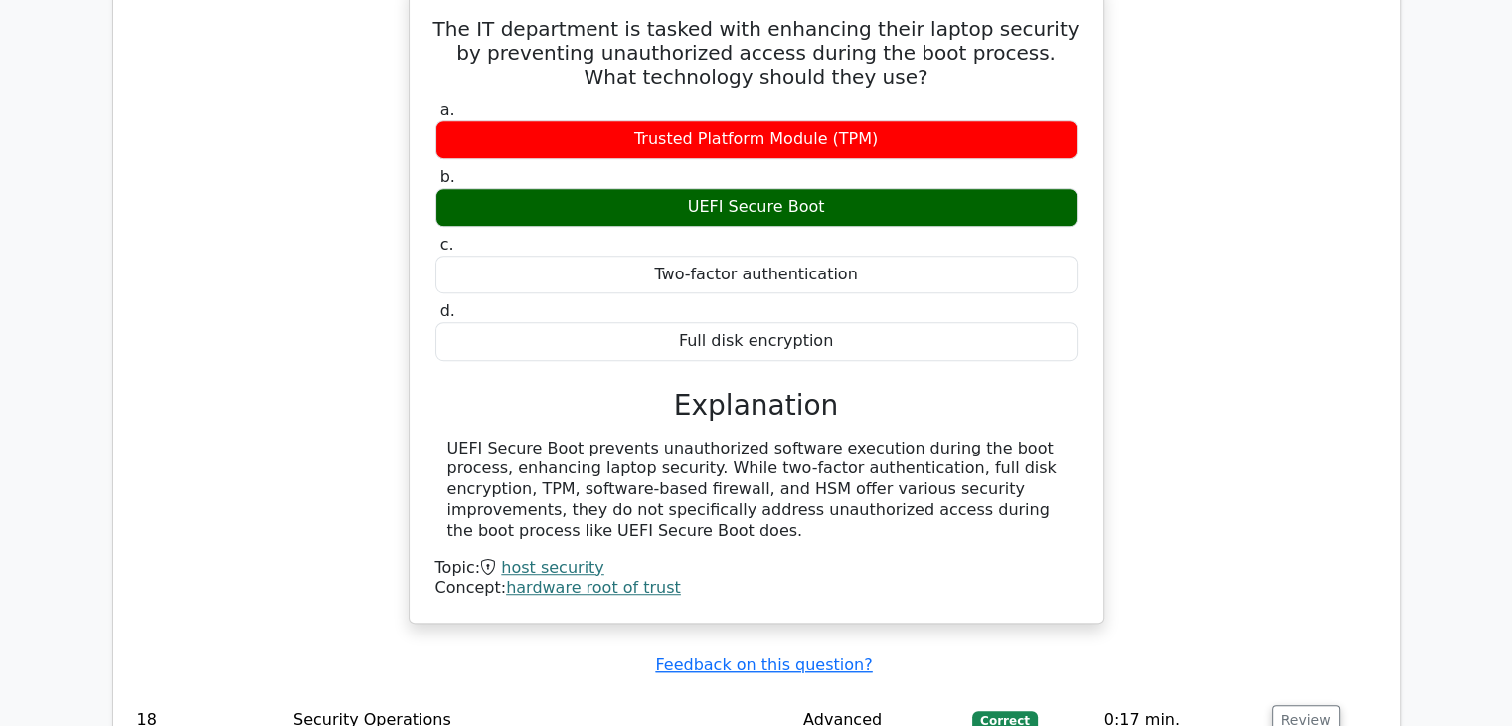
scroll to position [16434, 0]
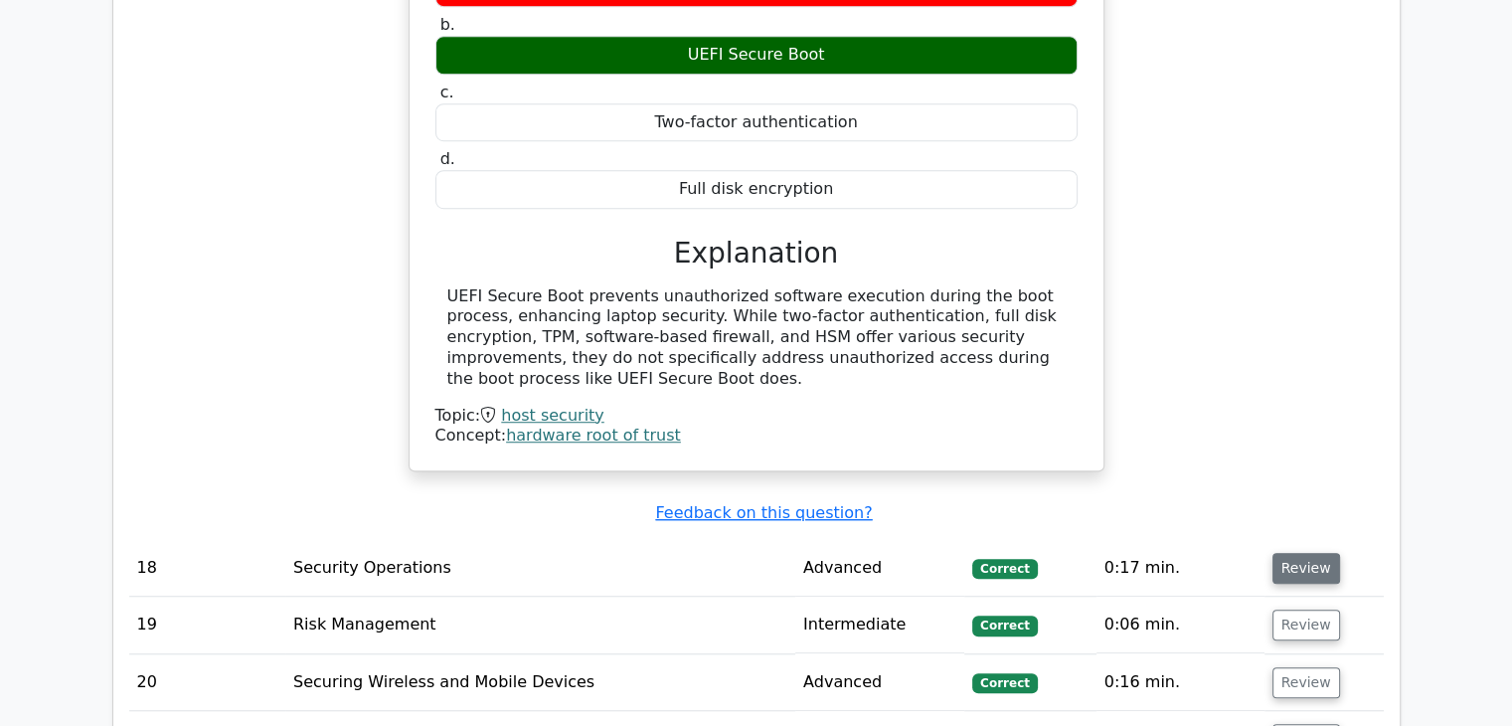
click at [1316, 553] on button "Review" at bounding box center [1307, 568] width 68 height 31
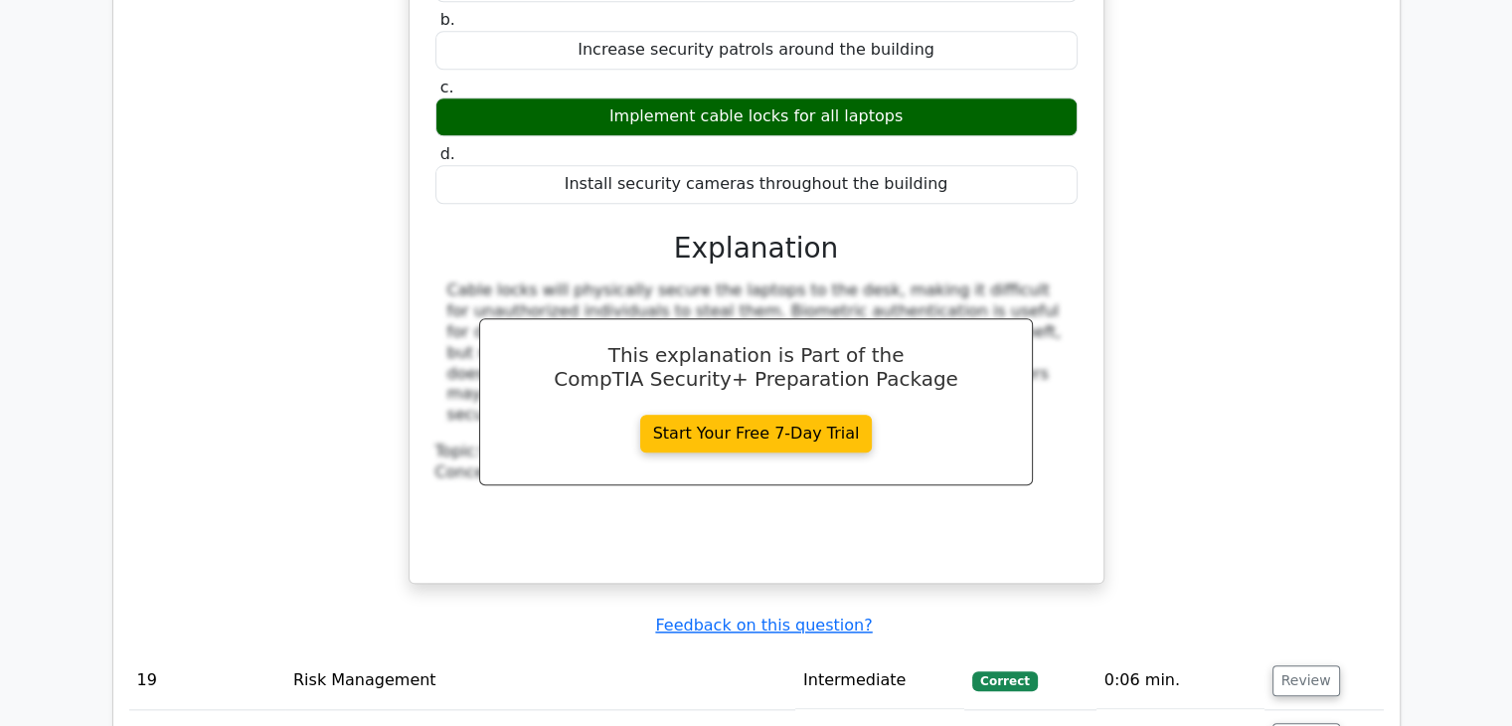
scroll to position [17208, 0]
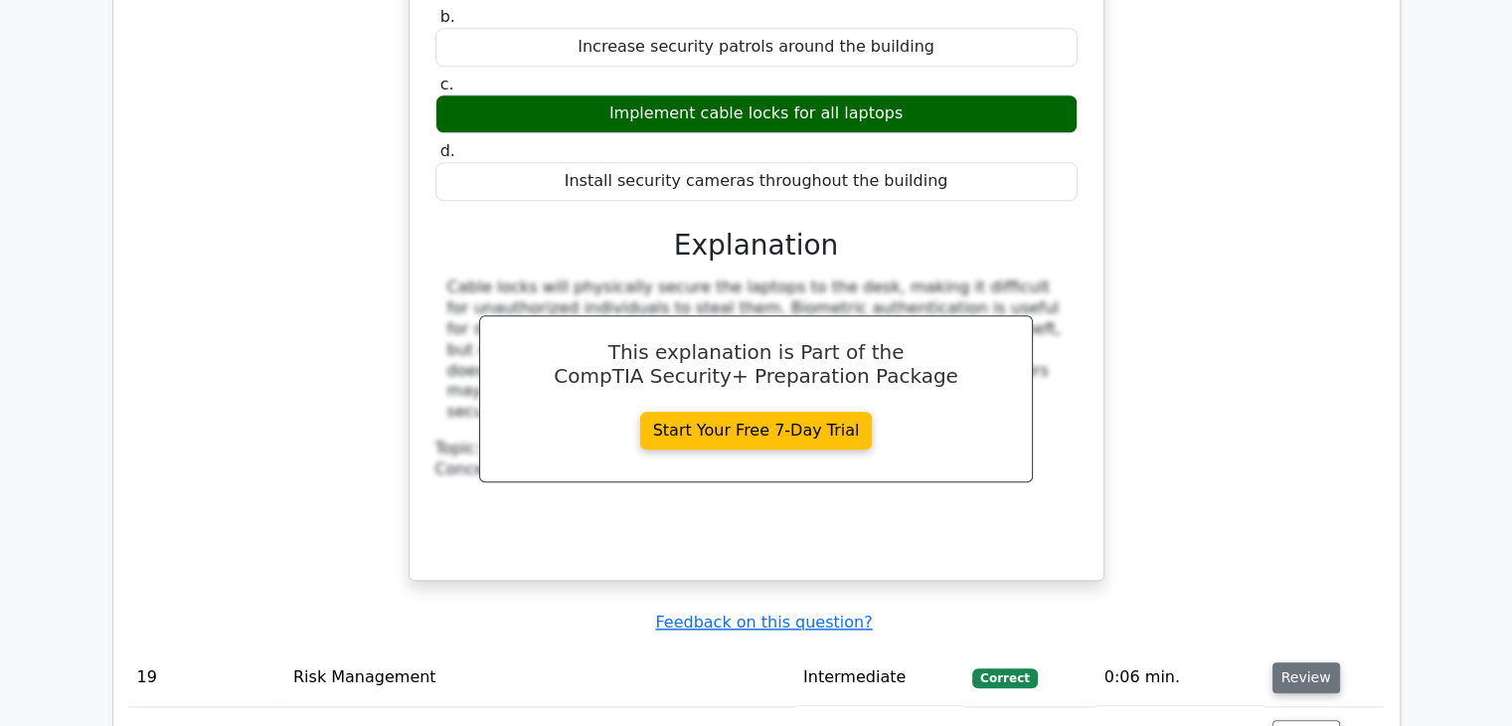
click at [1305, 662] on button "Review" at bounding box center [1307, 677] width 68 height 31
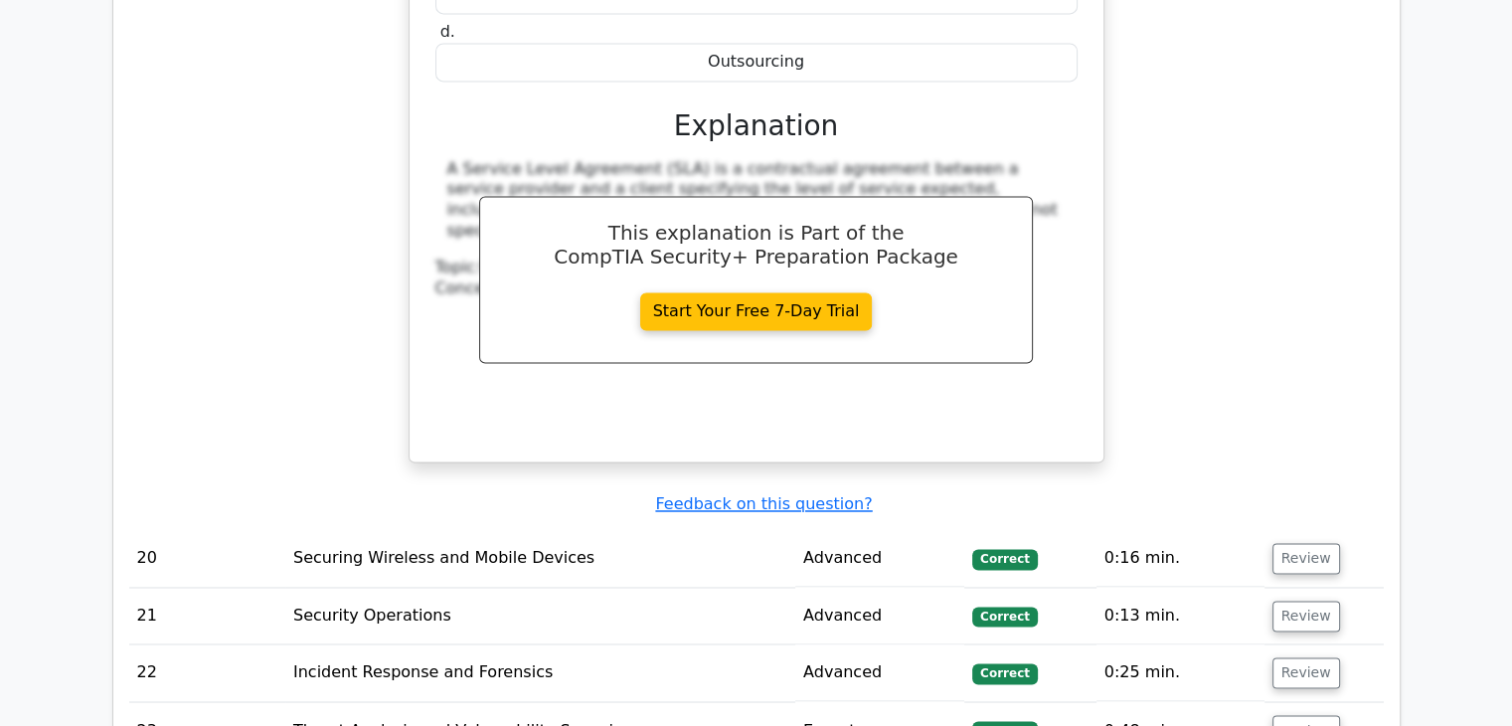
scroll to position [18212, 0]
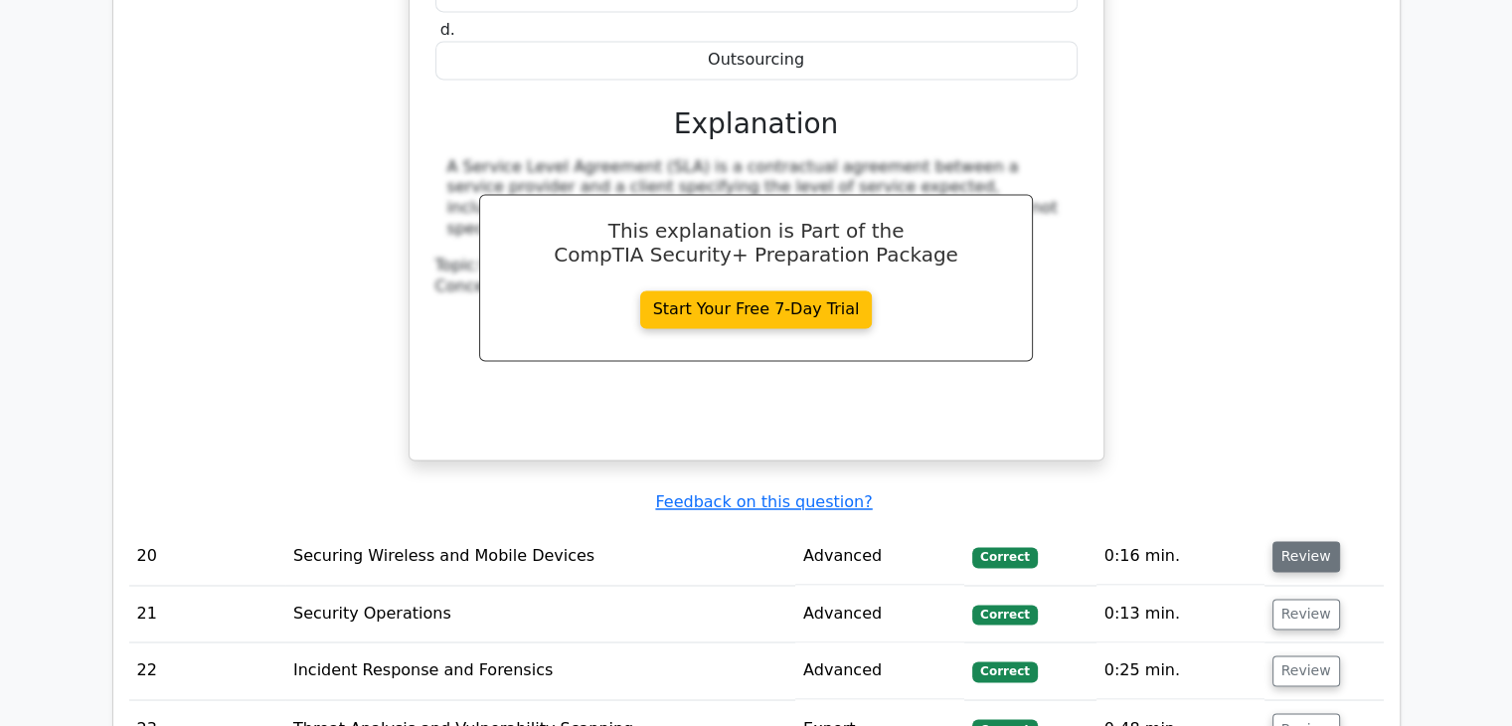
click at [1298, 541] on button "Review" at bounding box center [1307, 556] width 68 height 31
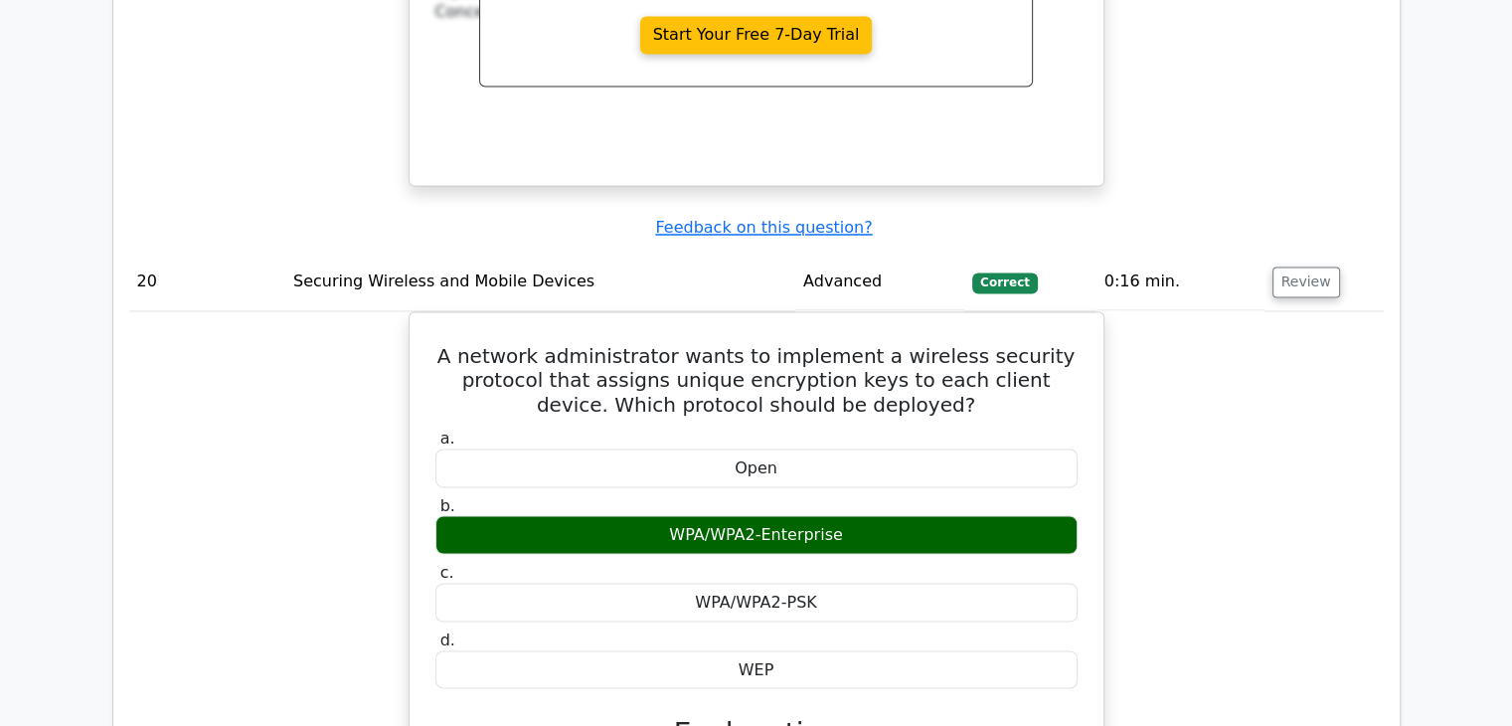
scroll to position [18801, 0]
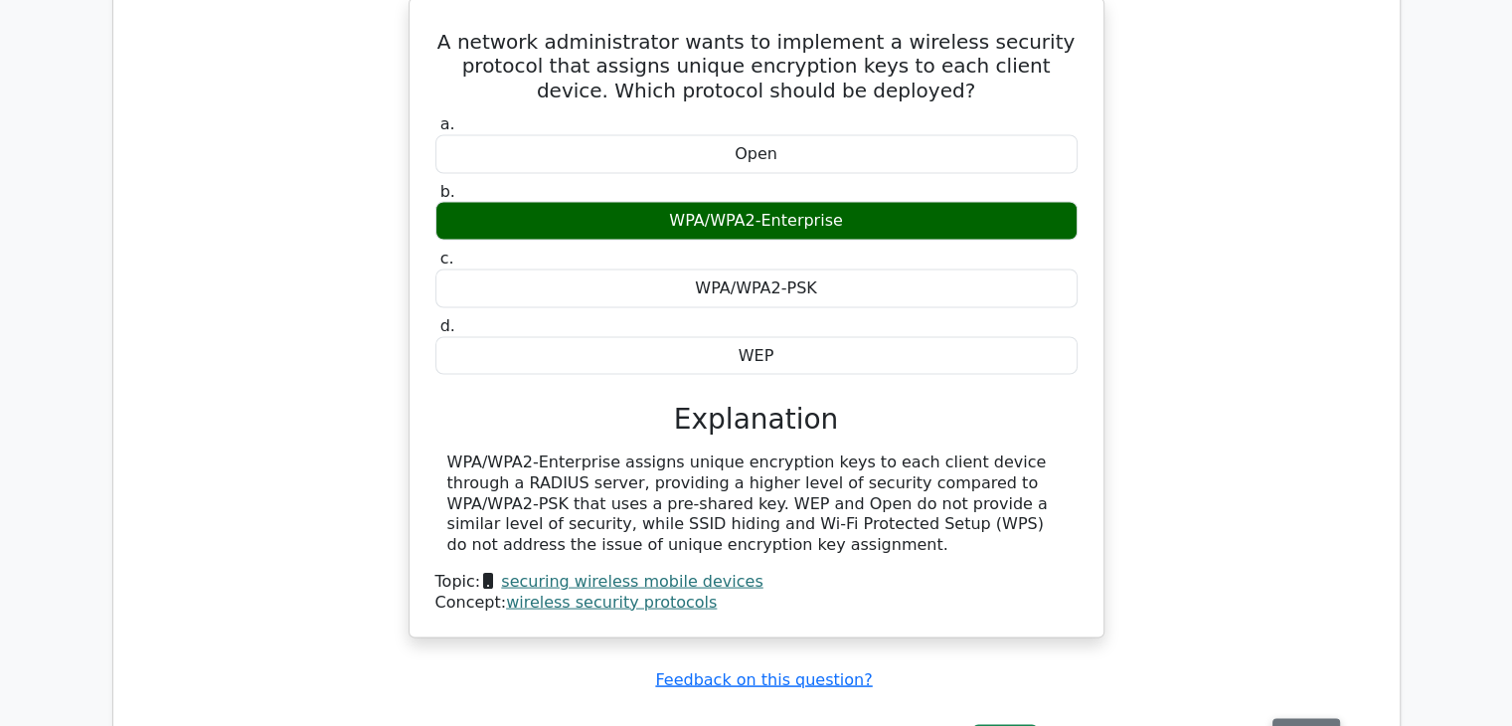
click at [1313, 718] on button "Review" at bounding box center [1307, 733] width 68 height 31
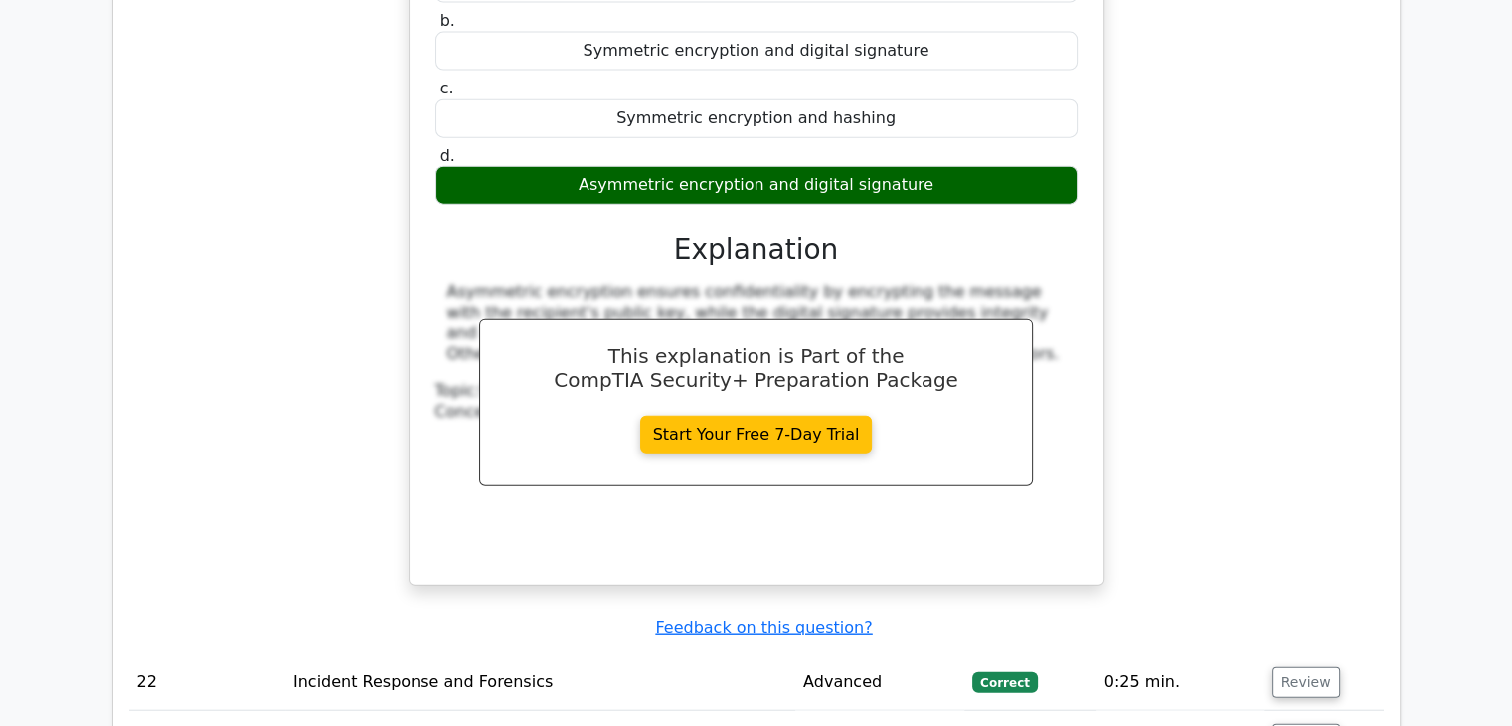
scroll to position [19778, 0]
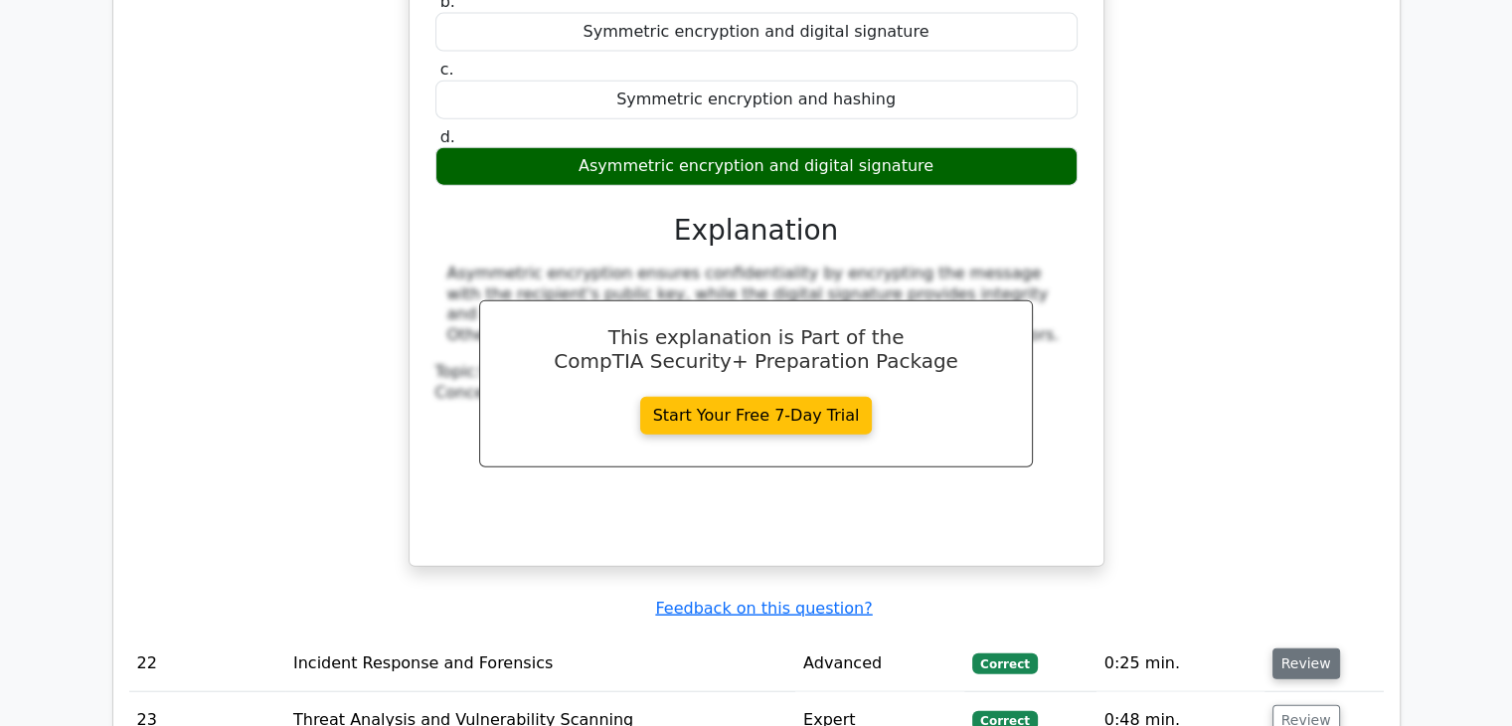
click at [1286, 648] on button "Review" at bounding box center [1307, 663] width 68 height 31
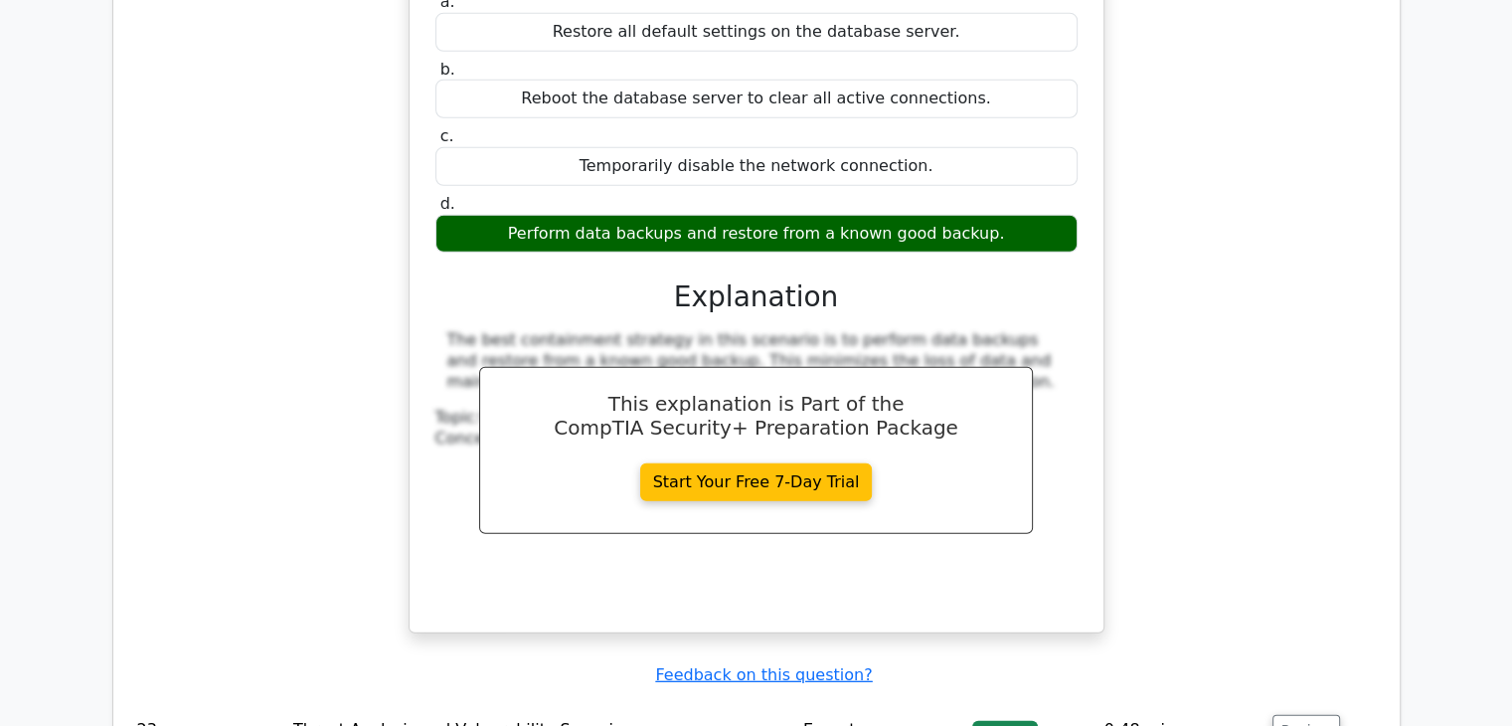
scroll to position [20620, 0]
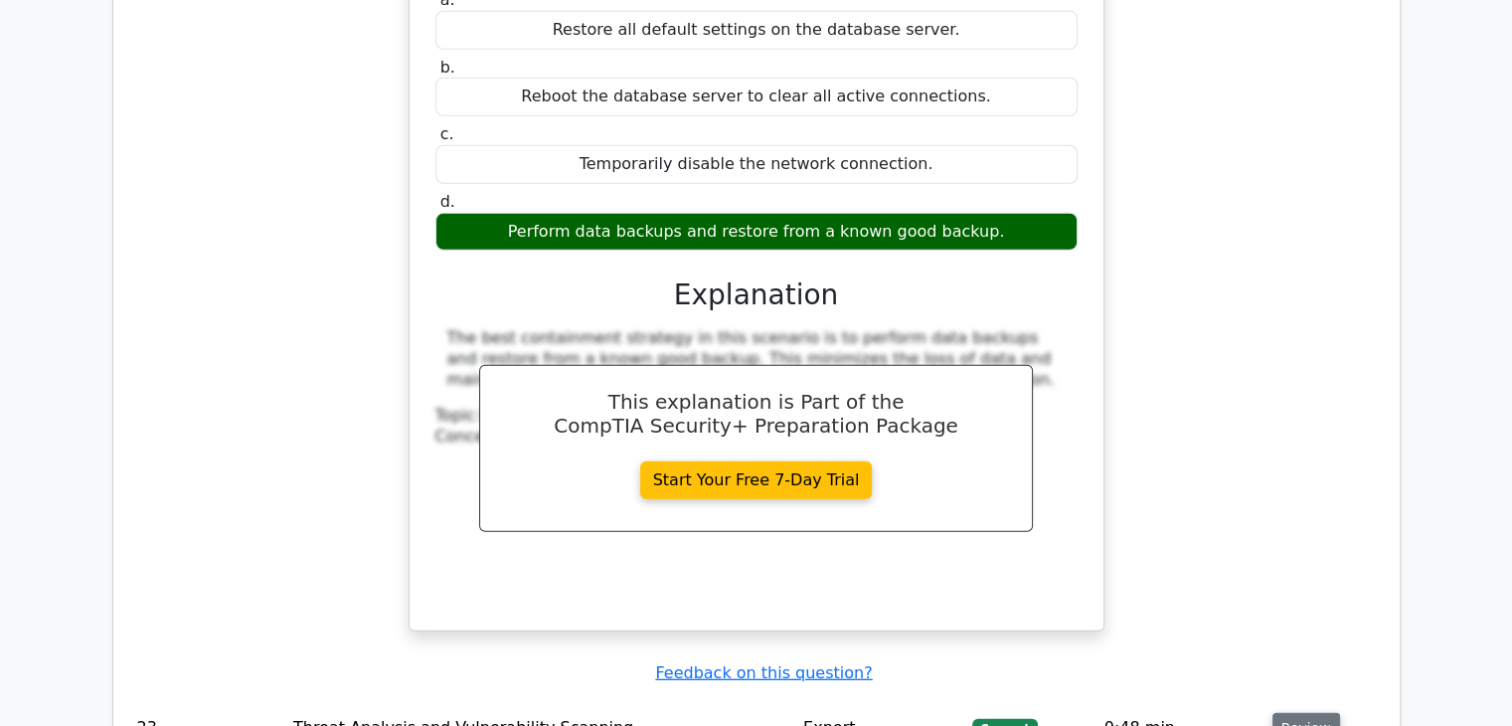
click at [1296, 713] on button "Review" at bounding box center [1307, 728] width 68 height 31
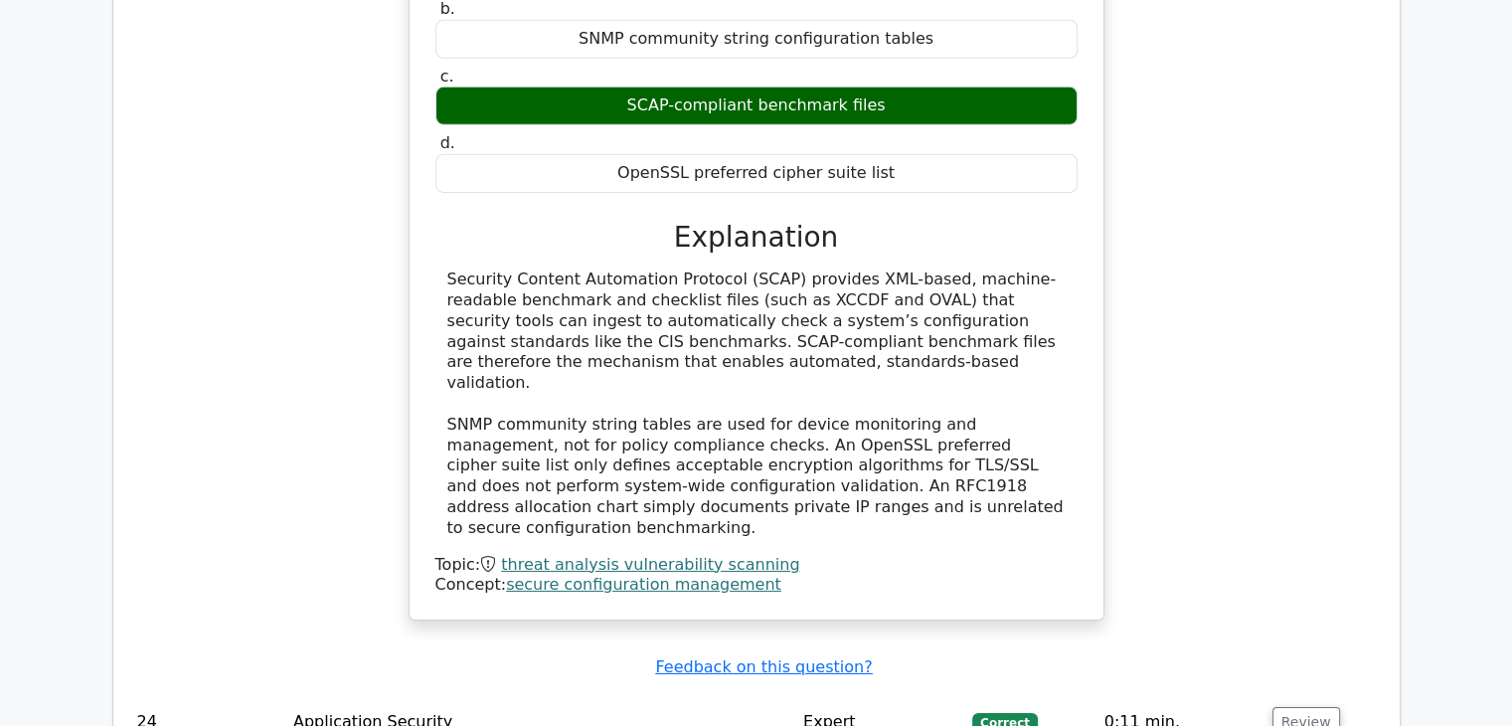
scroll to position [21596, 0]
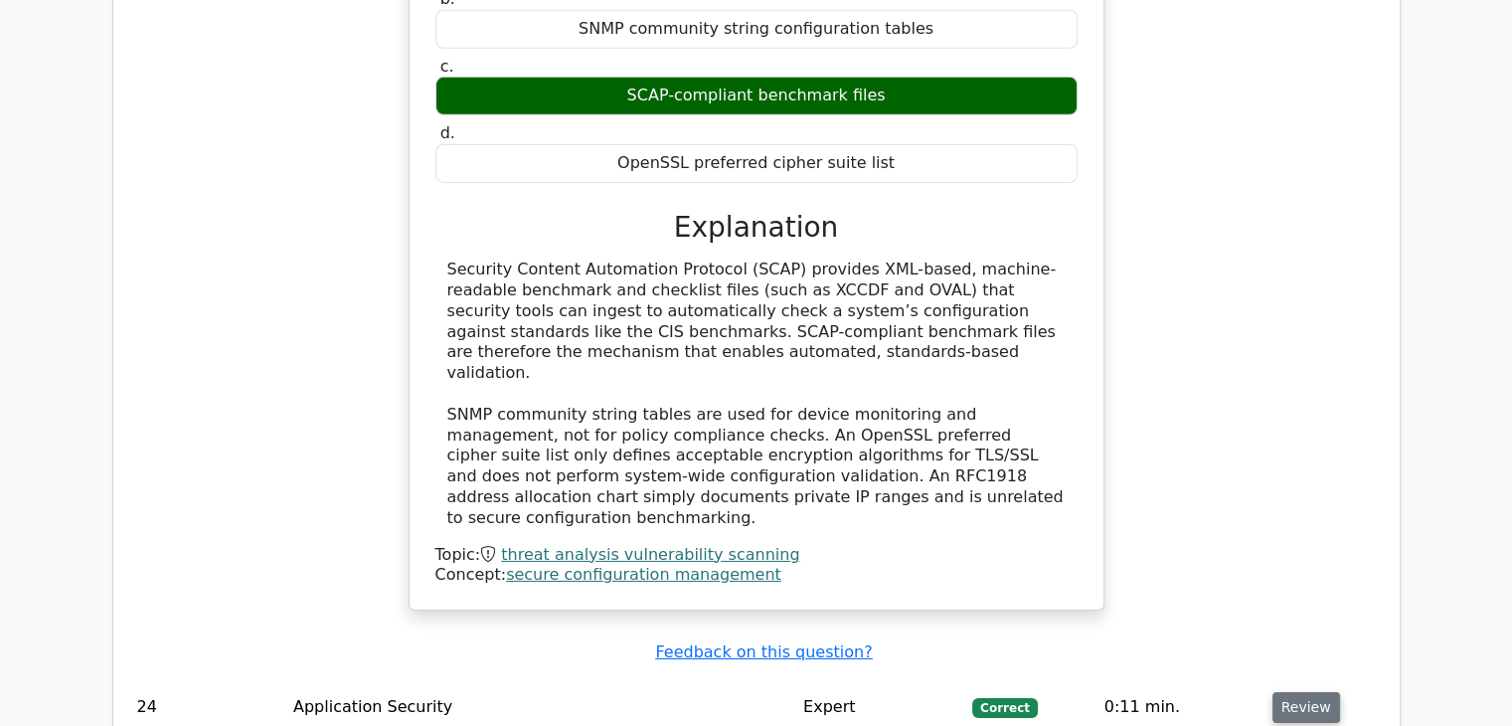
click at [1287, 692] on button "Review" at bounding box center [1307, 707] width 68 height 31
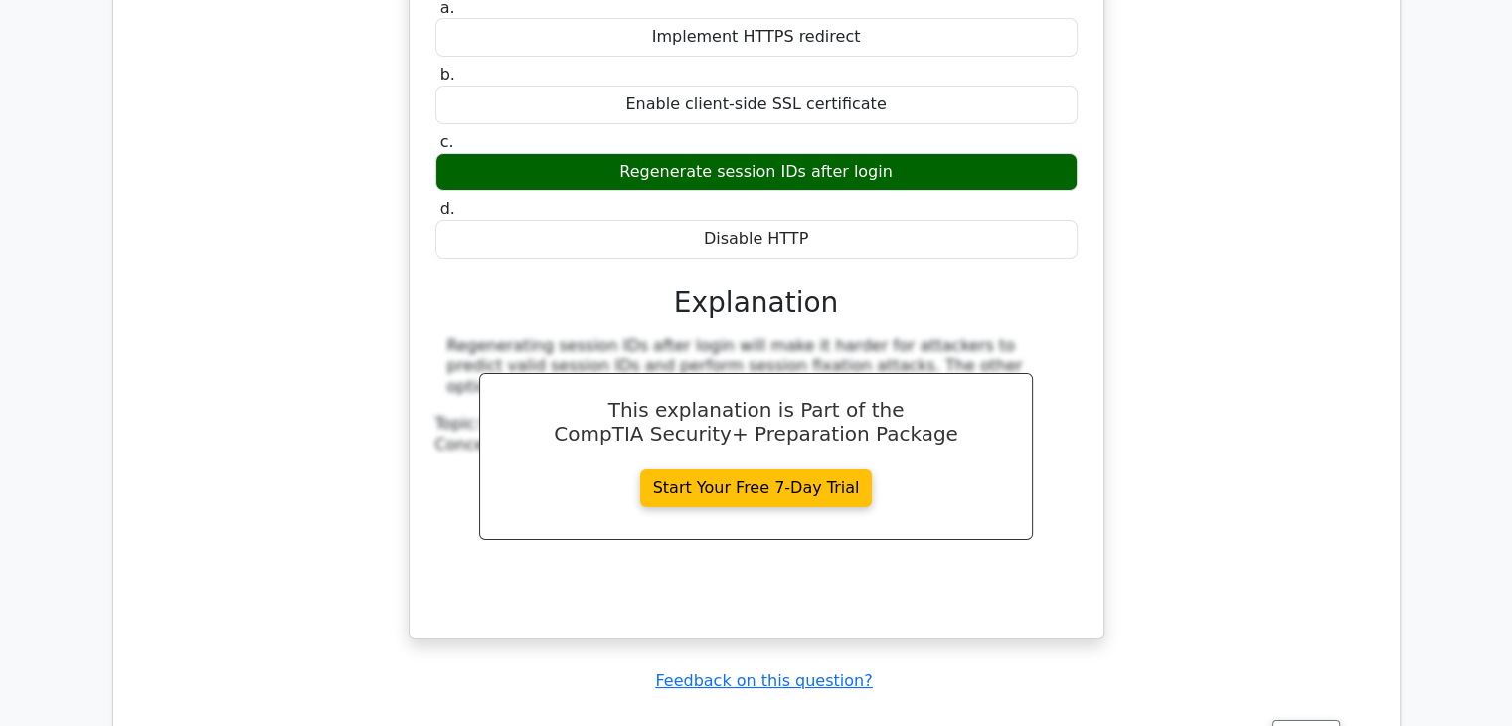
scroll to position [22452, 0]
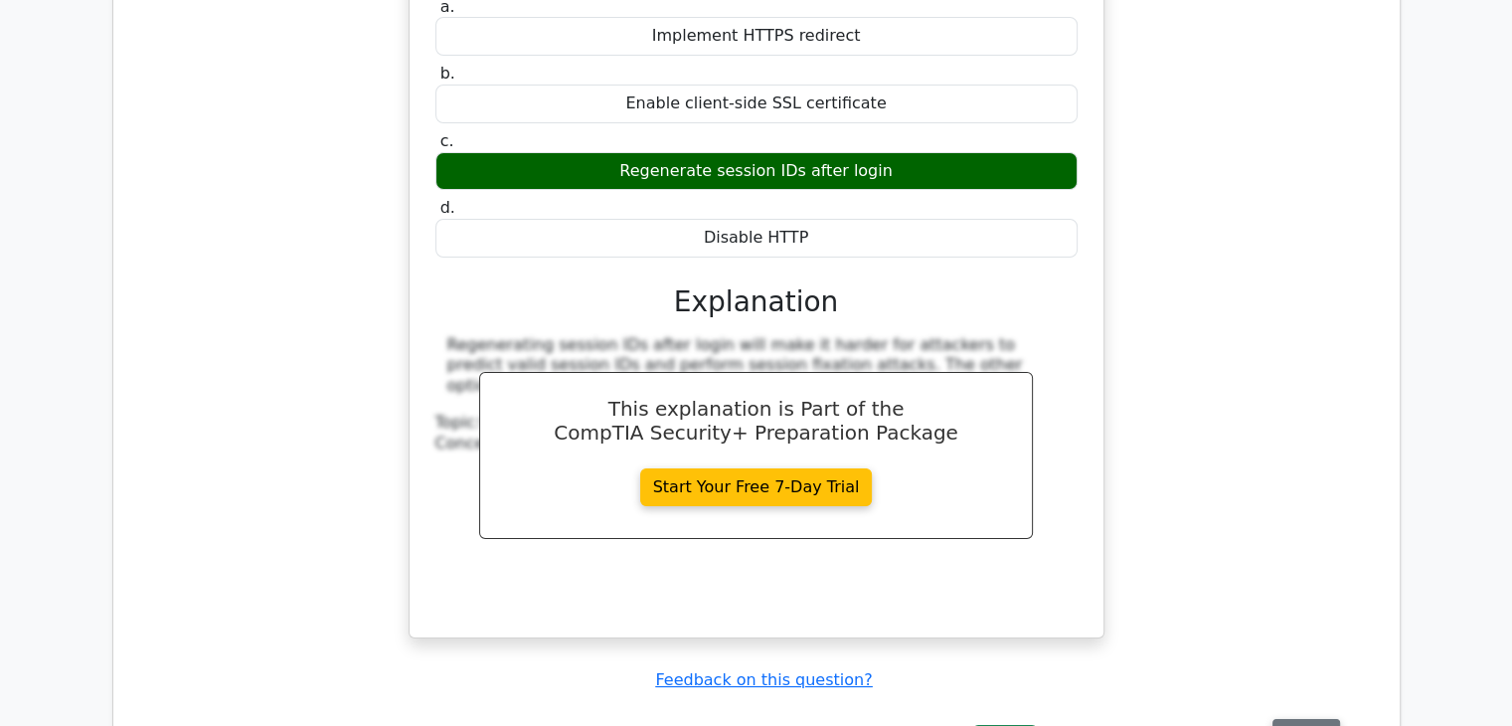
click at [1295, 719] on button "Review" at bounding box center [1307, 734] width 68 height 31
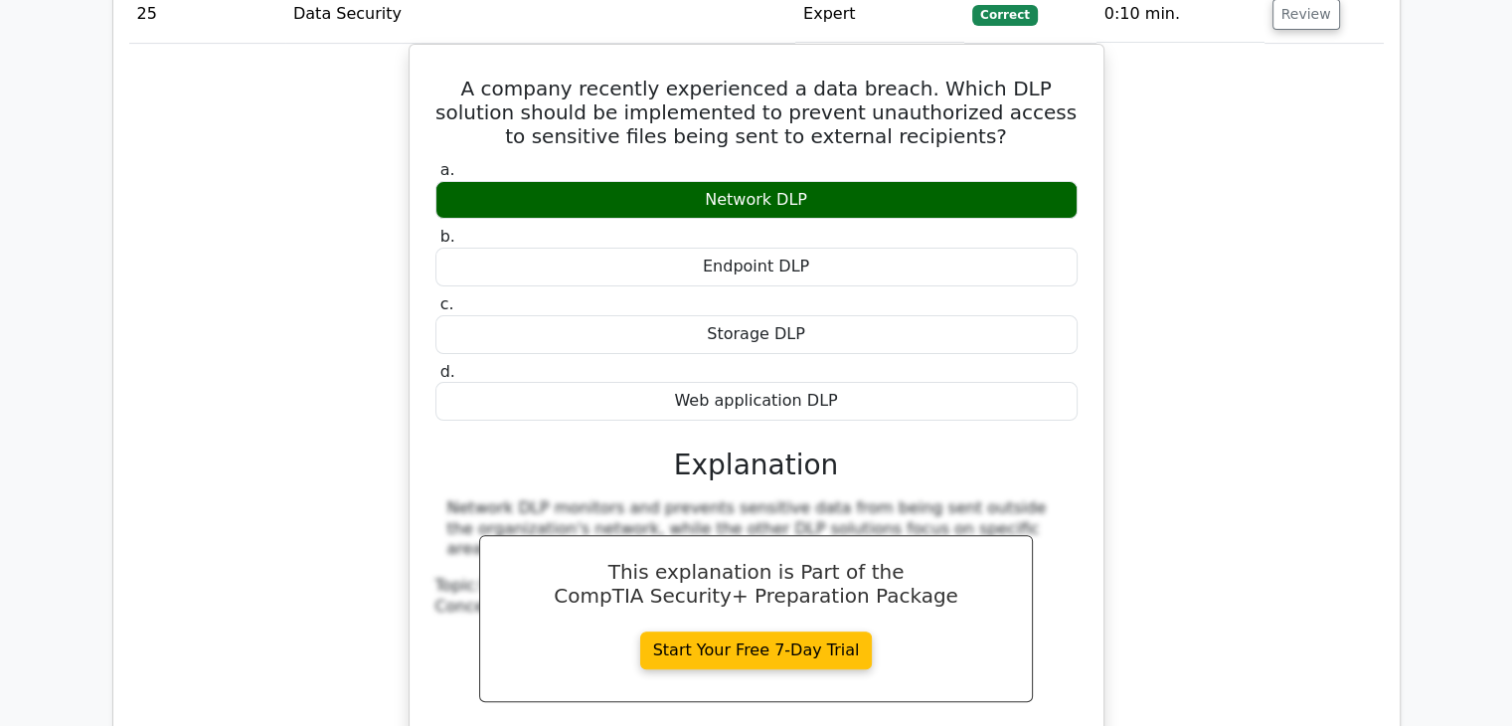
scroll to position [23199, 0]
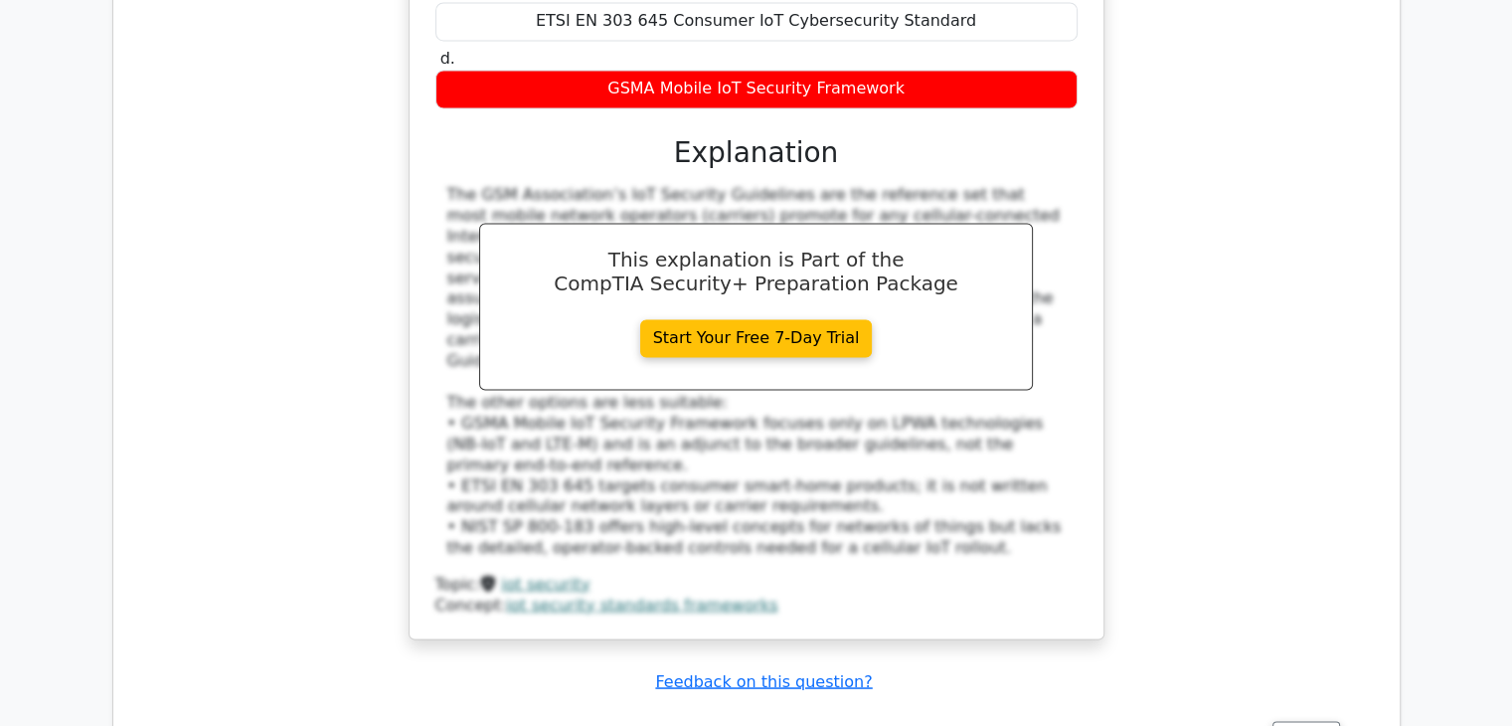
scroll to position [26069, 0]
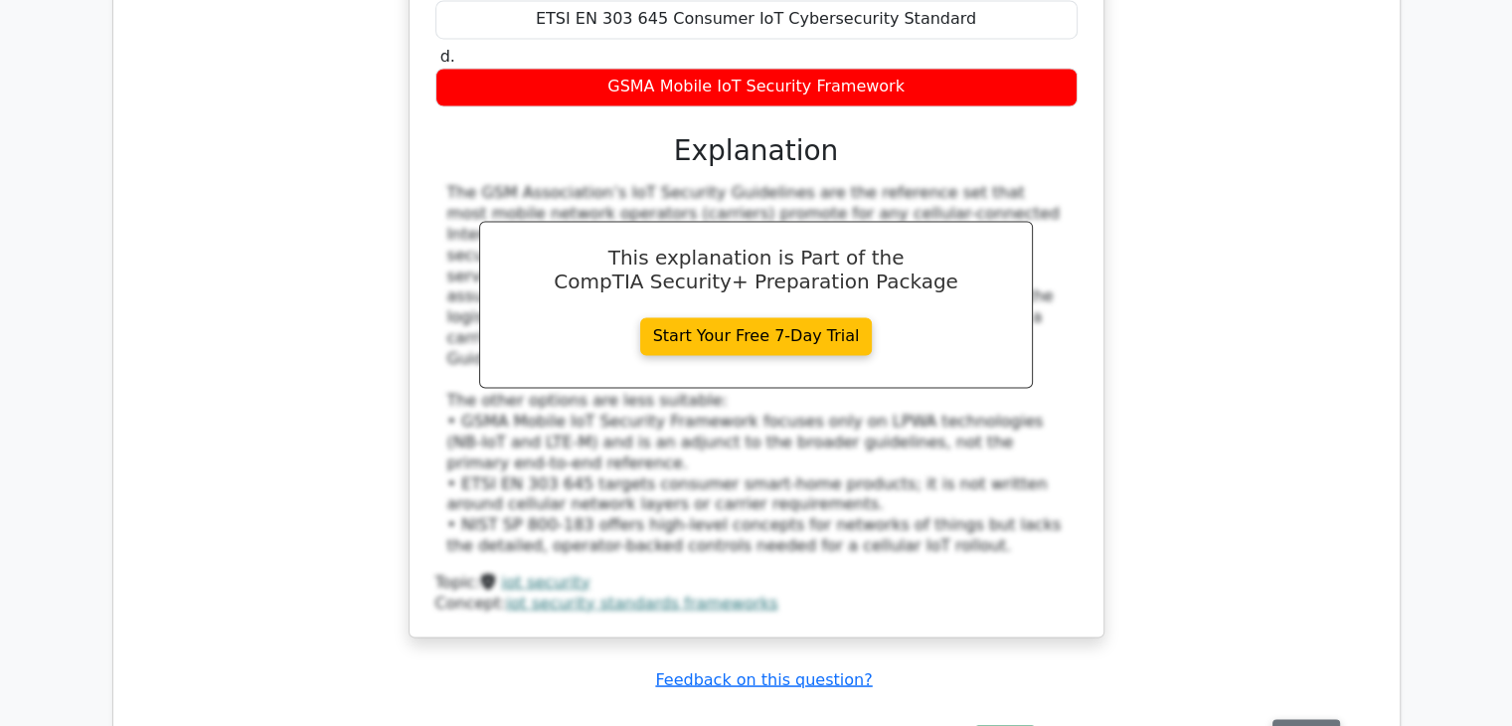
click at [1315, 719] on button "Review" at bounding box center [1307, 734] width 68 height 31
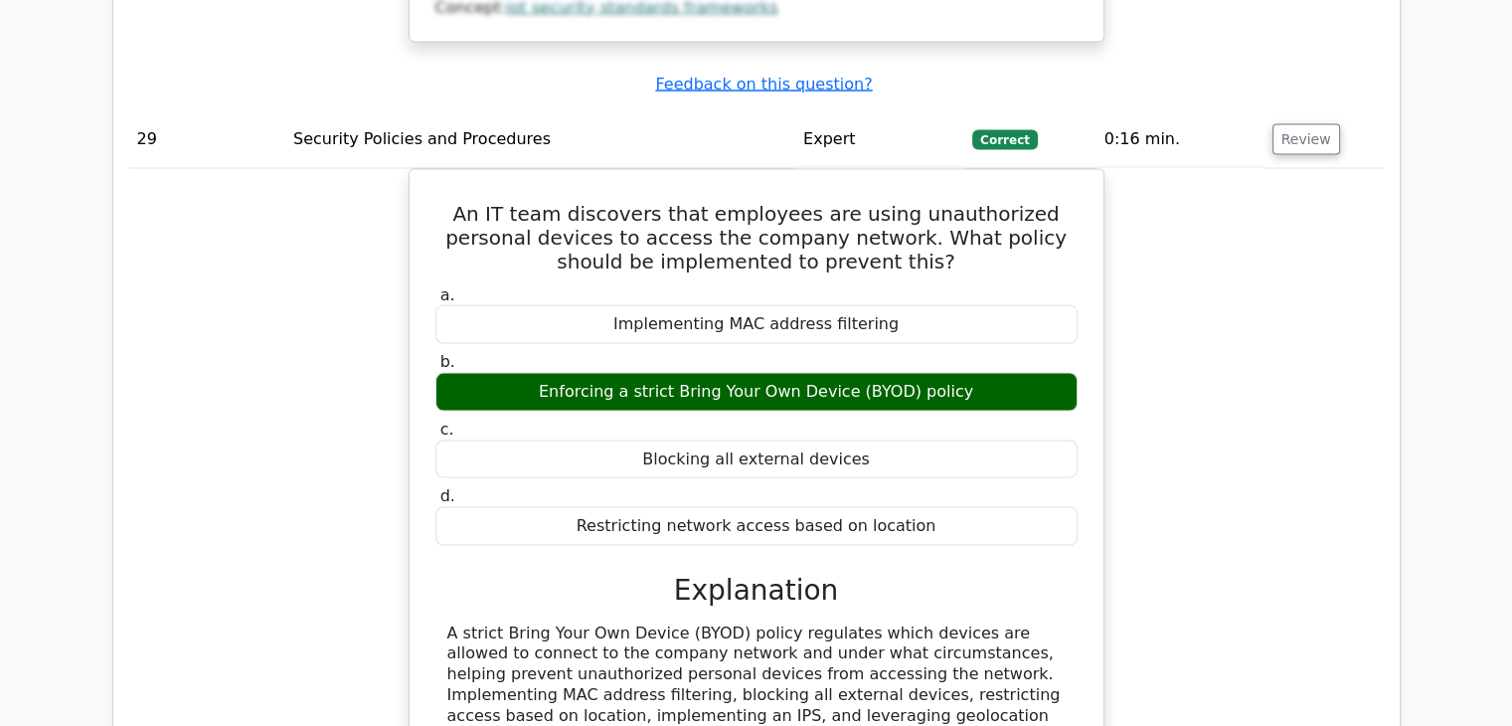
scroll to position [26670, 0]
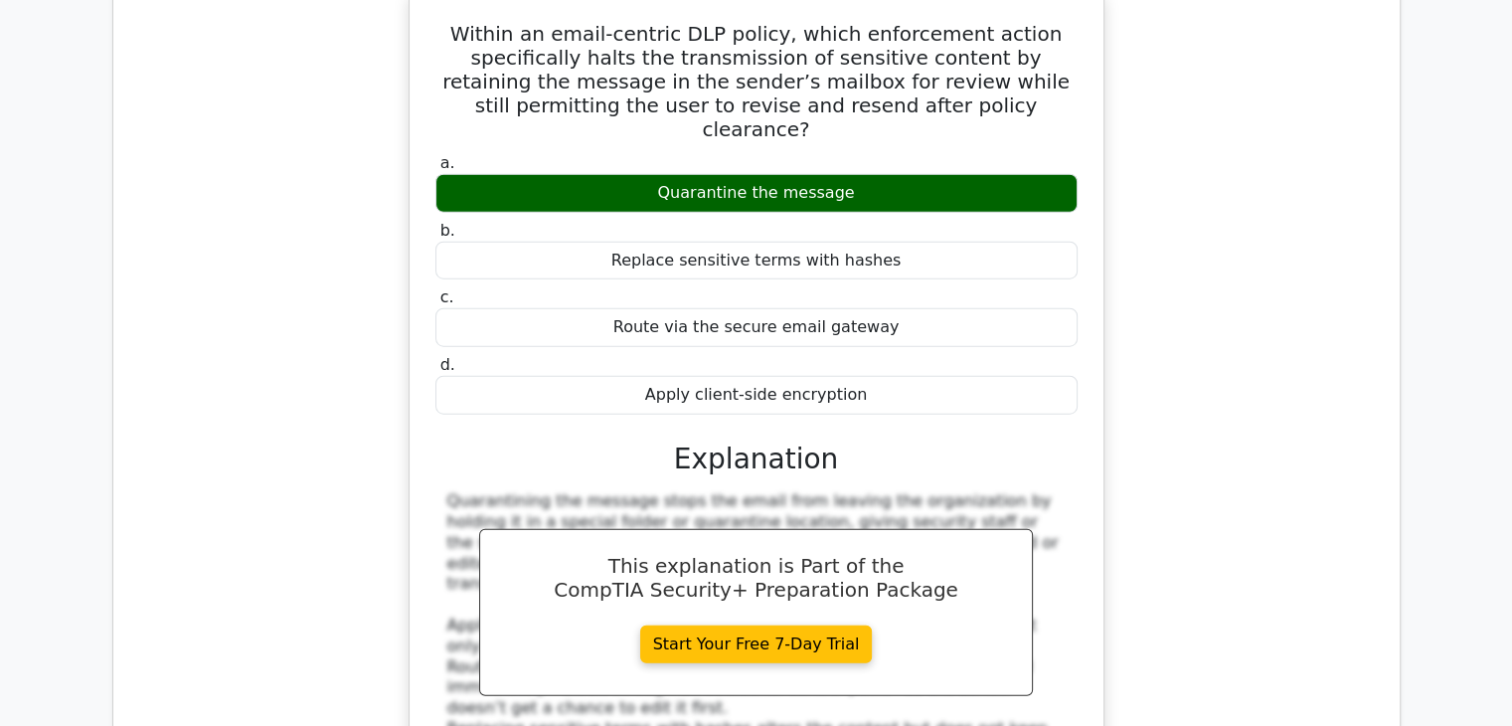
scroll to position [27630, 0]
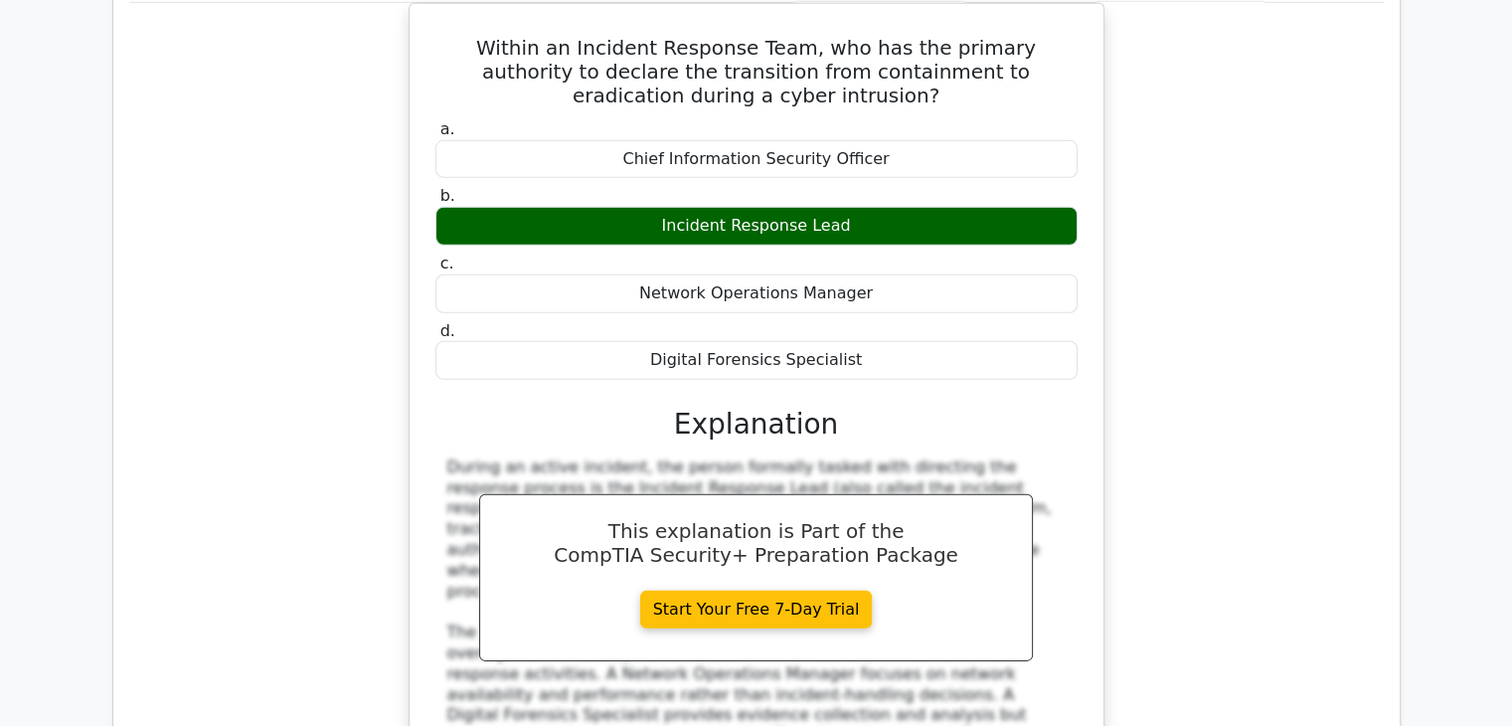
scroll to position [28672, 0]
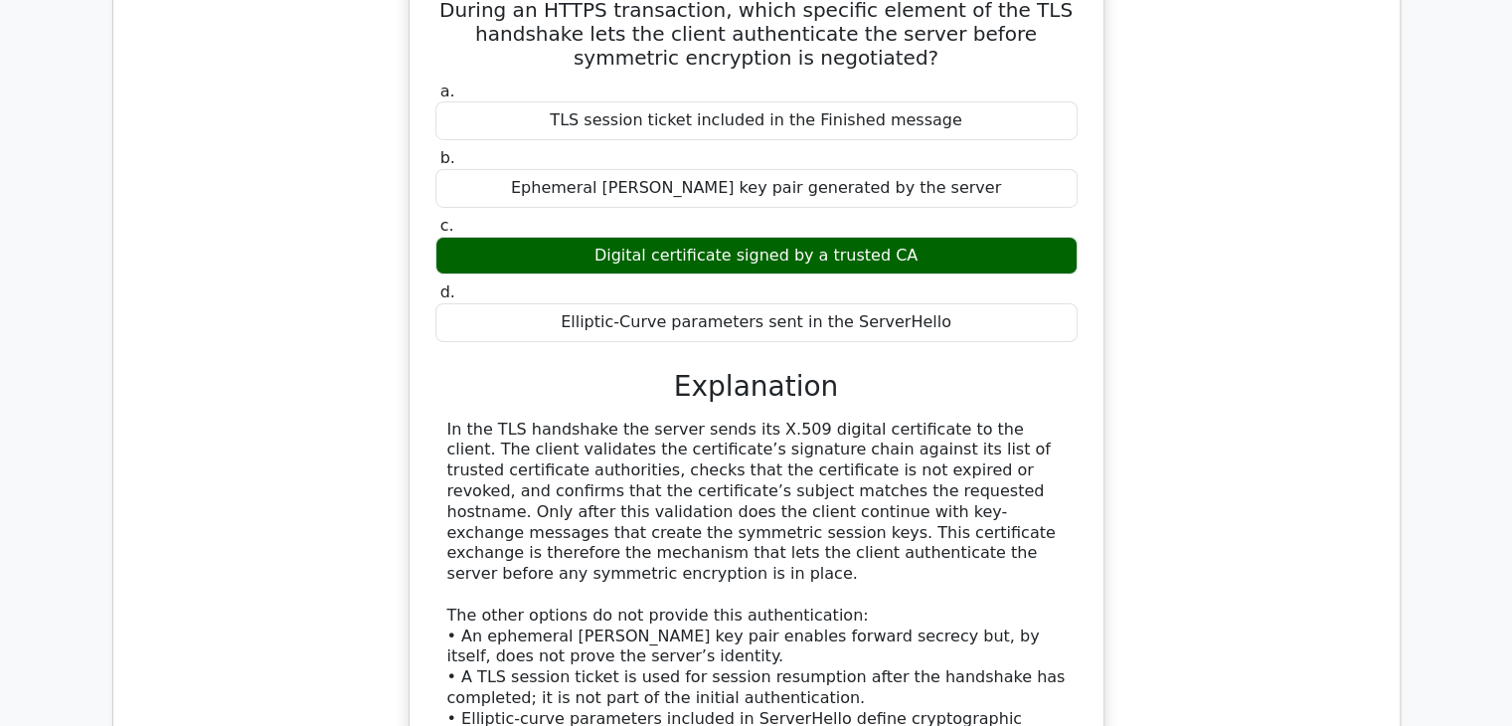
scroll to position [29669, 0]
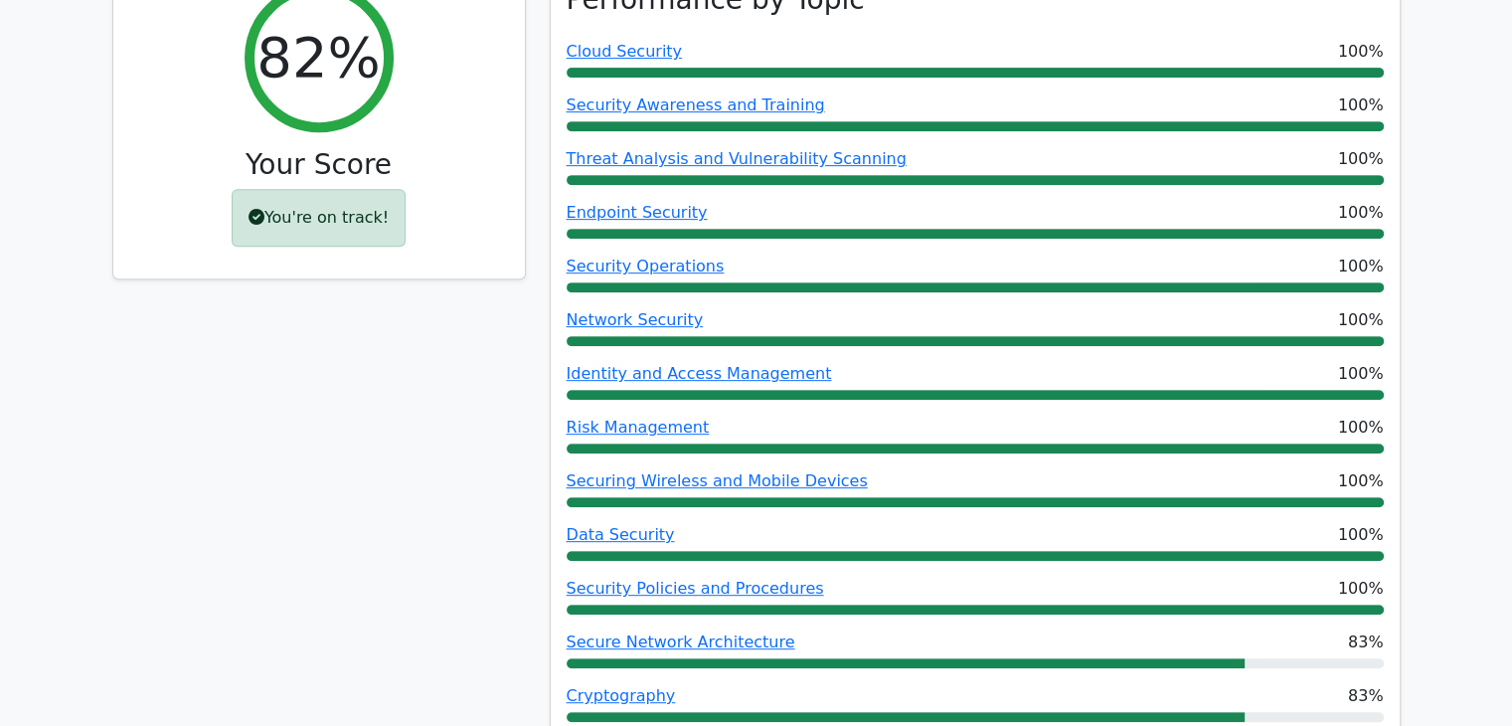
scroll to position [0, 0]
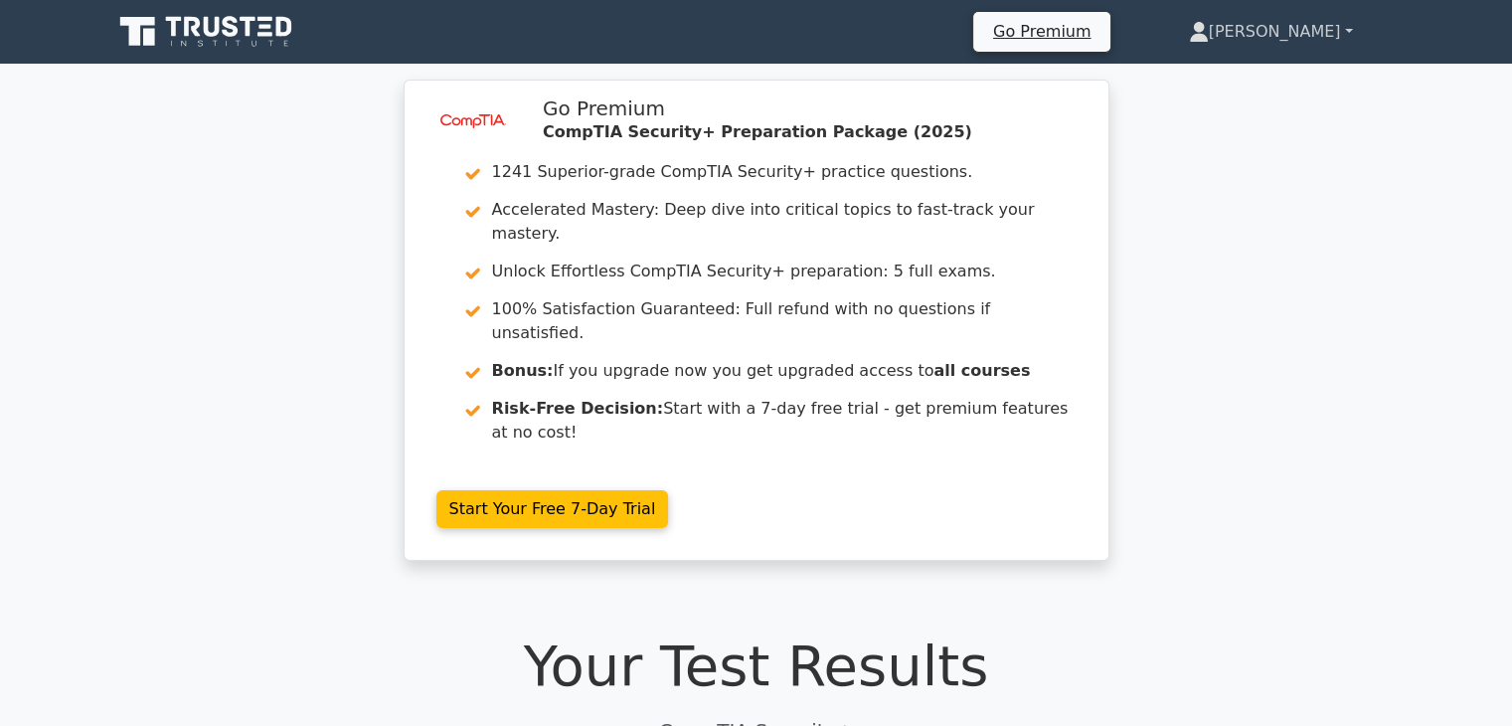
click at [1269, 28] on link "[PERSON_NAME]" at bounding box center [1271, 32] width 260 height 40
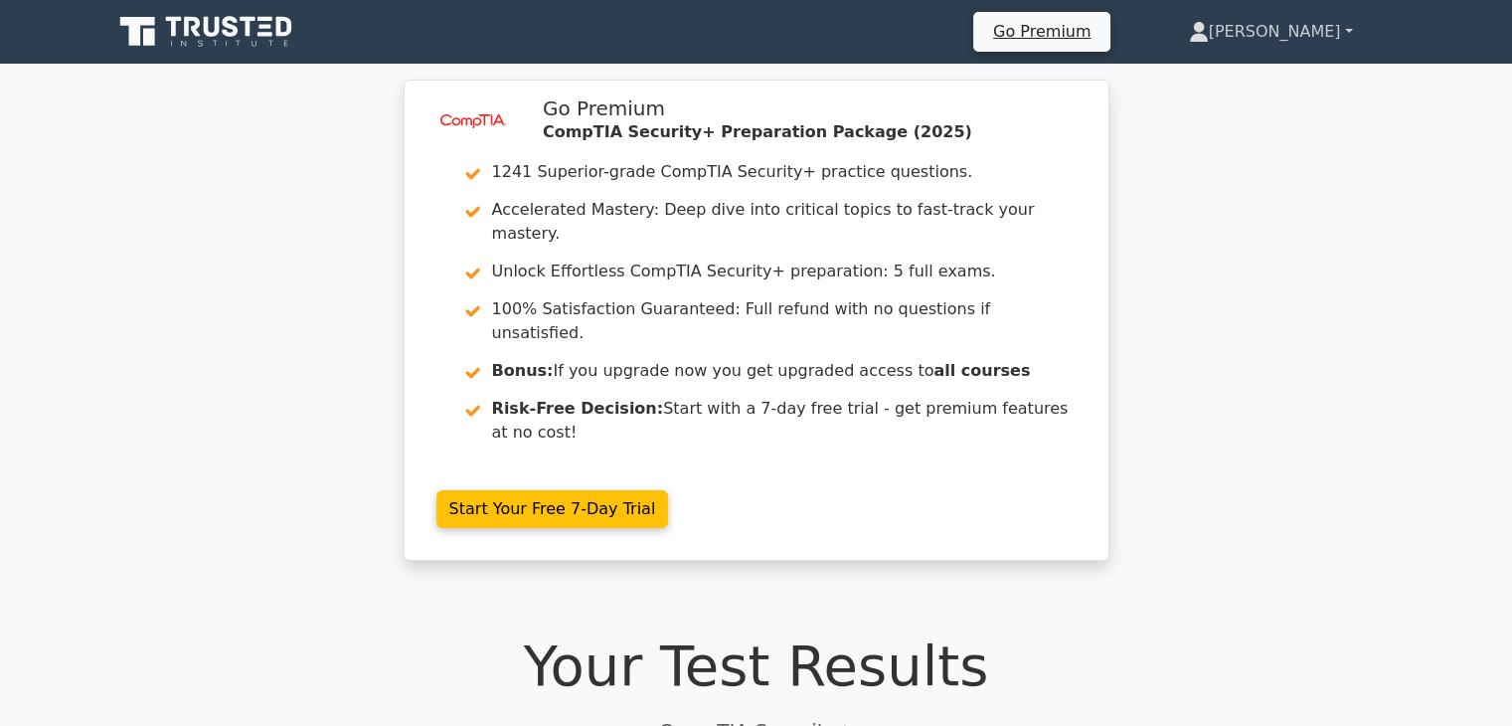
click at [1269, 28] on link "[PERSON_NAME]" at bounding box center [1271, 32] width 260 height 40
click at [1328, 31] on link "[PERSON_NAME]" at bounding box center [1271, 32] width 260 height 40
click at [1330, 31] on link "[PERSON_NAME]" at bounding box center [1271, 32] width 260 height 40
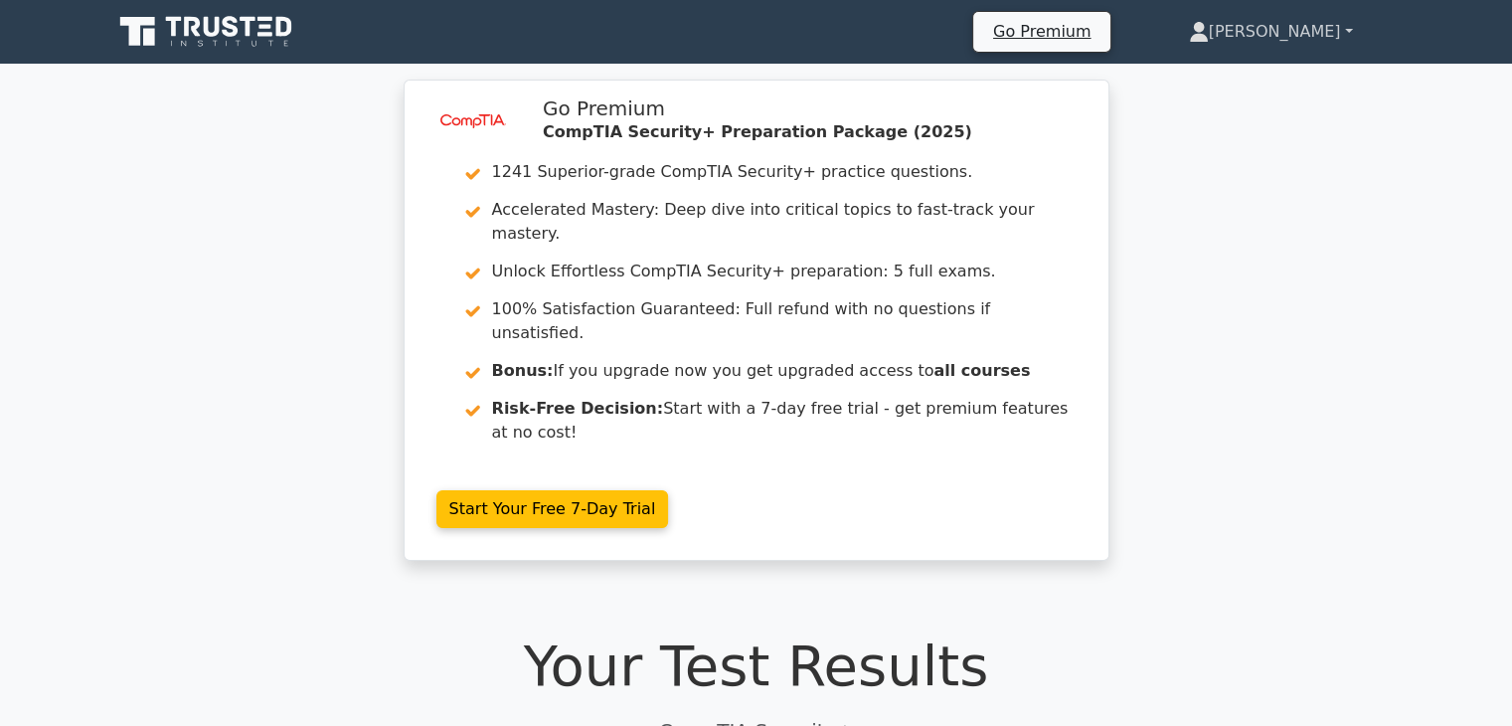
click at [1330, 31] on link "[PERSON_NAME]" at bounding box center [1271, 32] width 260 height 40
click at [1331, 31] on link "[PERSON_NAME]" at bounding box center [1271, 32] width 260 height 40
click at [1340, 27] on link "[PERSON_NAME]" at bounding box center [1271, 32] width 260 height 40
click at [1345, 27] on link "[PERSON_NAME]" at bounding box center [1271, 32] width 260 height 40
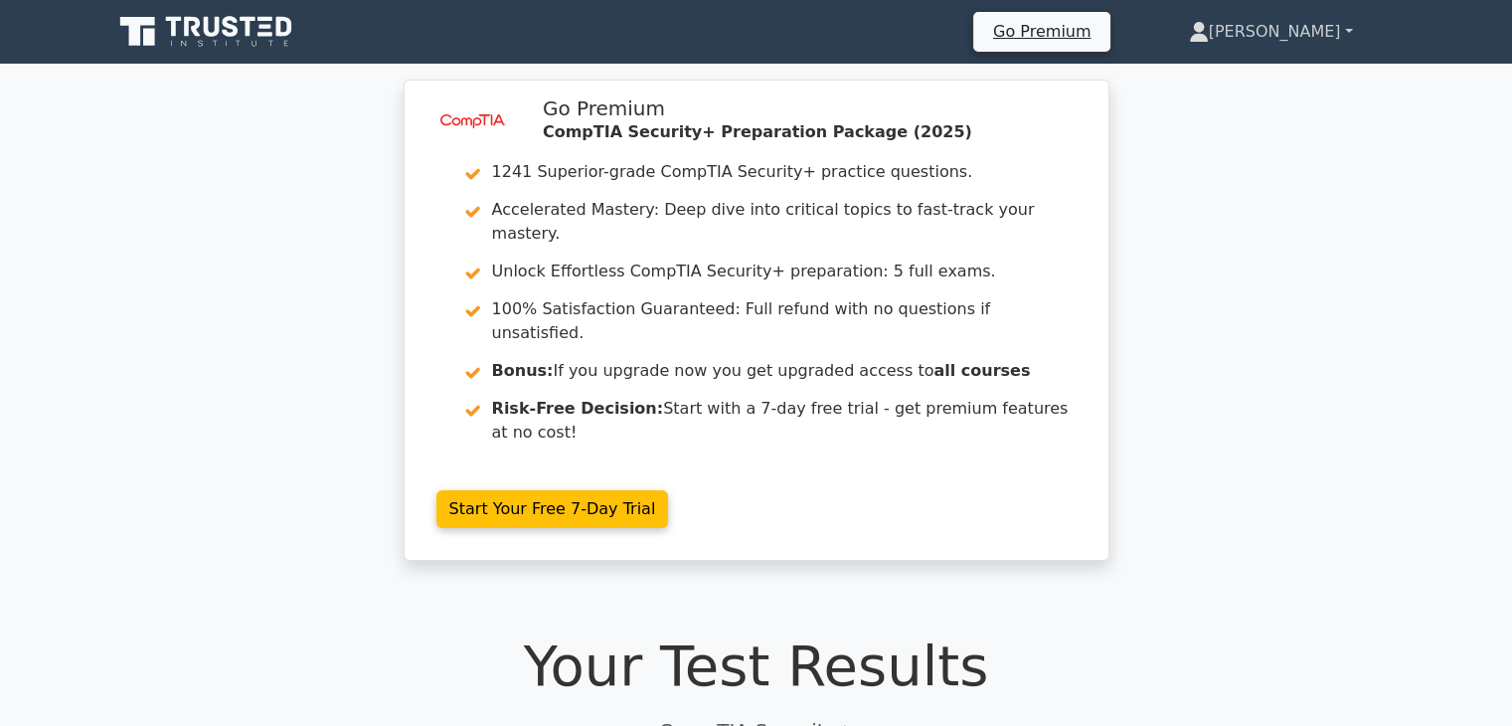
click at [1345, 27] on link "[PERSON_NAME]" at bounding box center [1271, 32] width 260 height 40
click at [1269, 26] on link "[PERSON_NAME]" at bounding box center [1271, 32] width 260 height 40
click at [1268, 26] on link "[PERSON_NAME]" at bounding box center [1271, 32] width 260 height 40
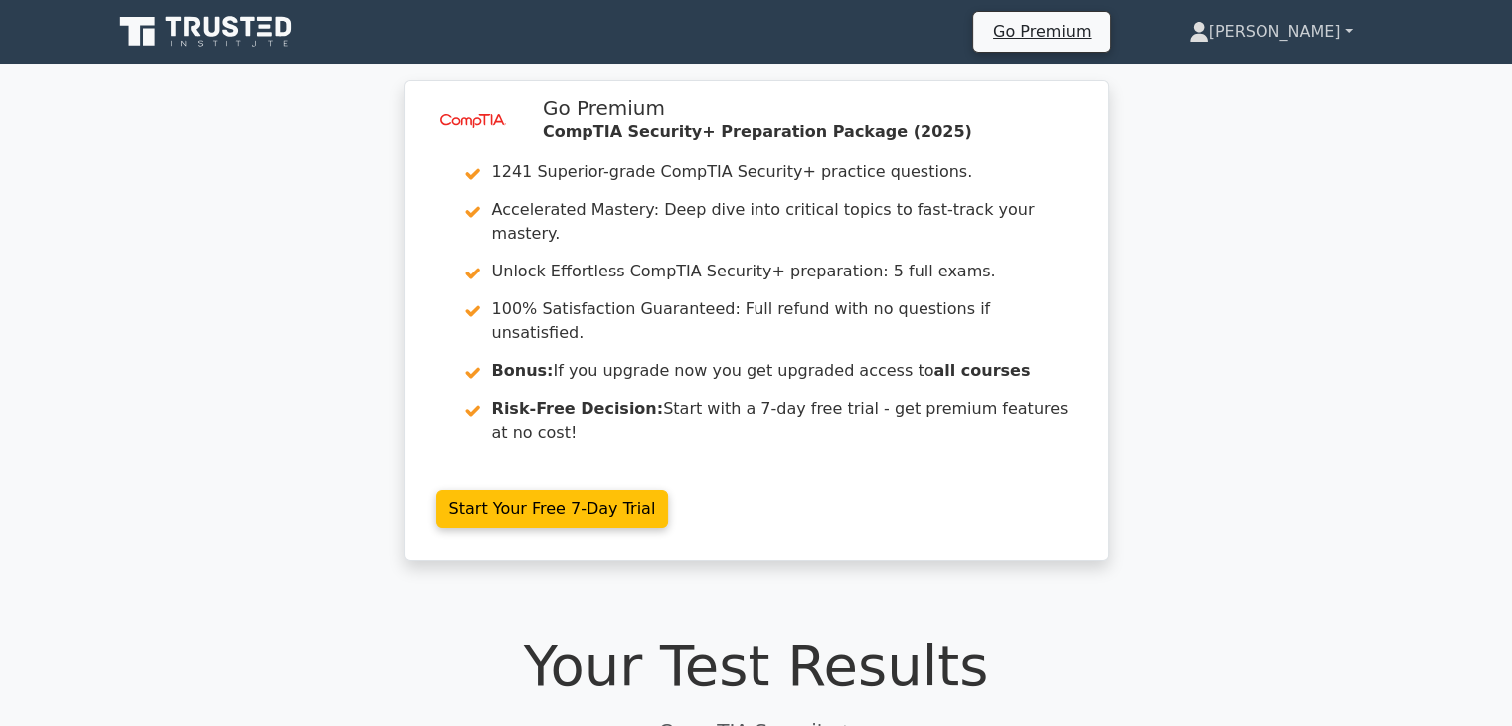
click at [1267, 26] on link "[PERSON_NAME]" at bounding box center [1271, 32] width 260 height 40
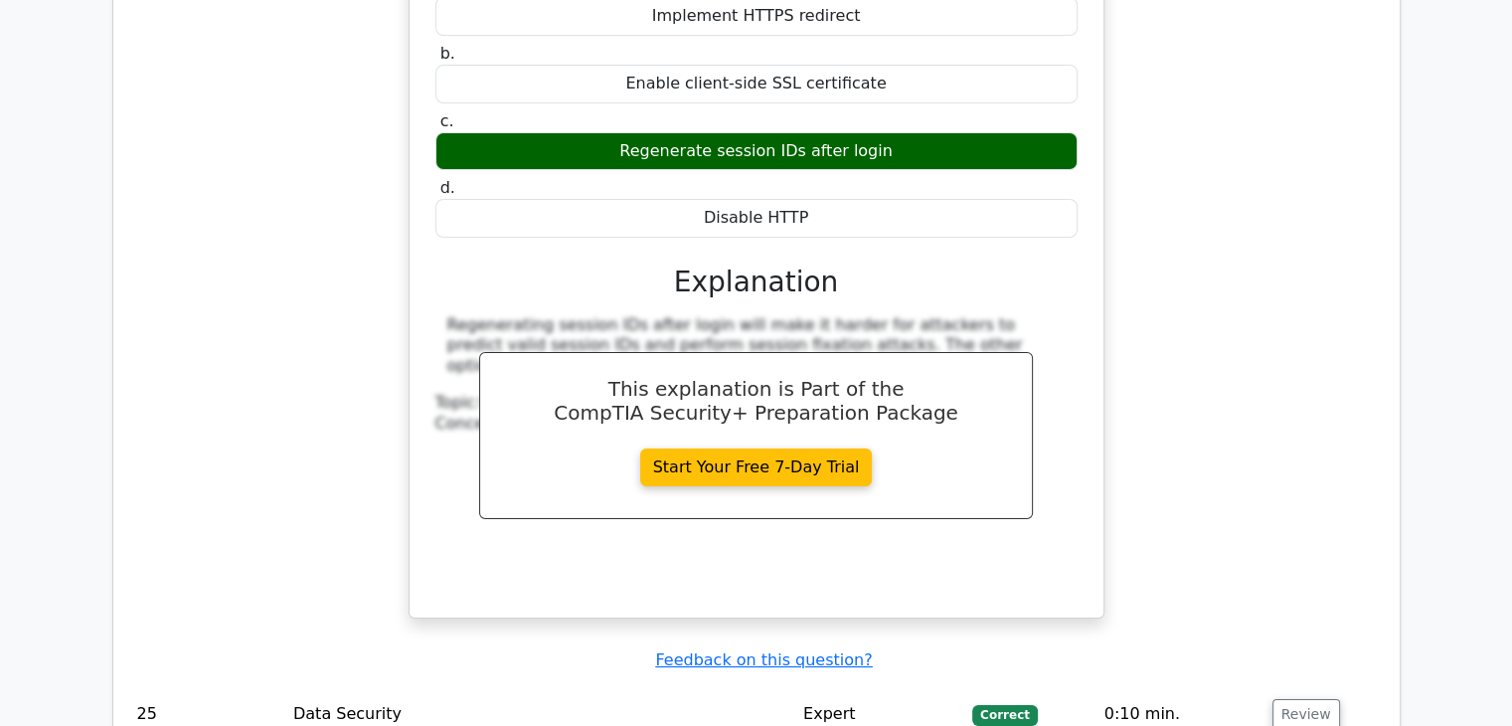
scroll to position [23021, 0]
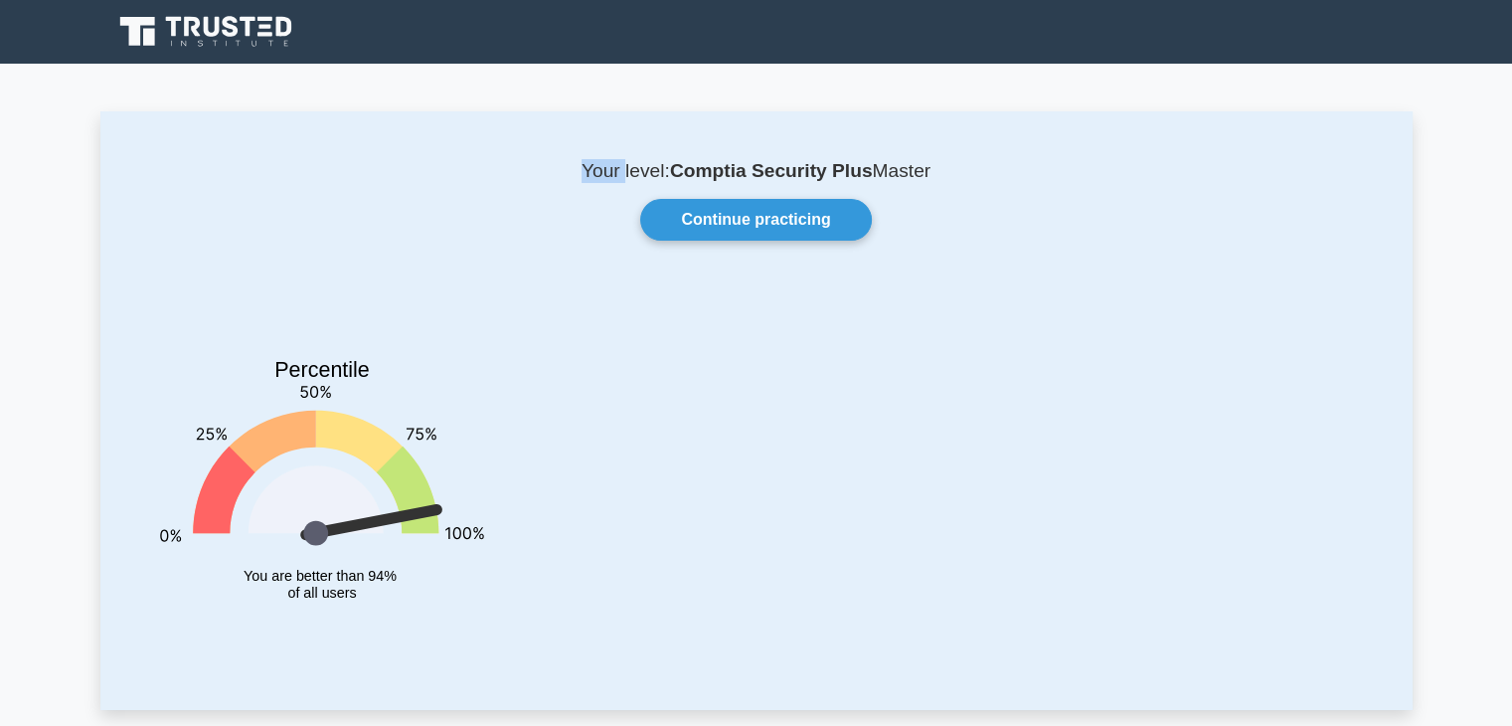
click at [955, 387] on div at bounding box center [930, 463] width 869 height 350
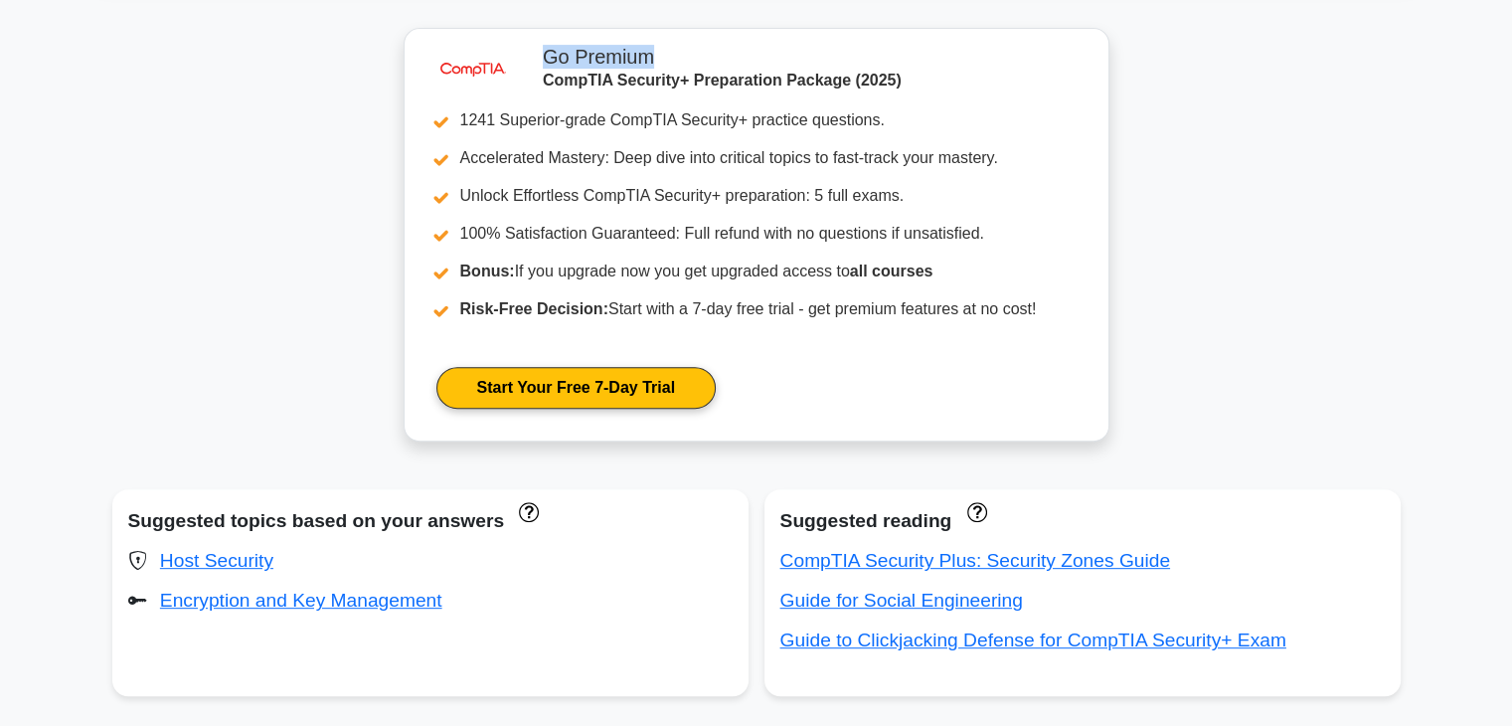
scroll to position [994, 0]
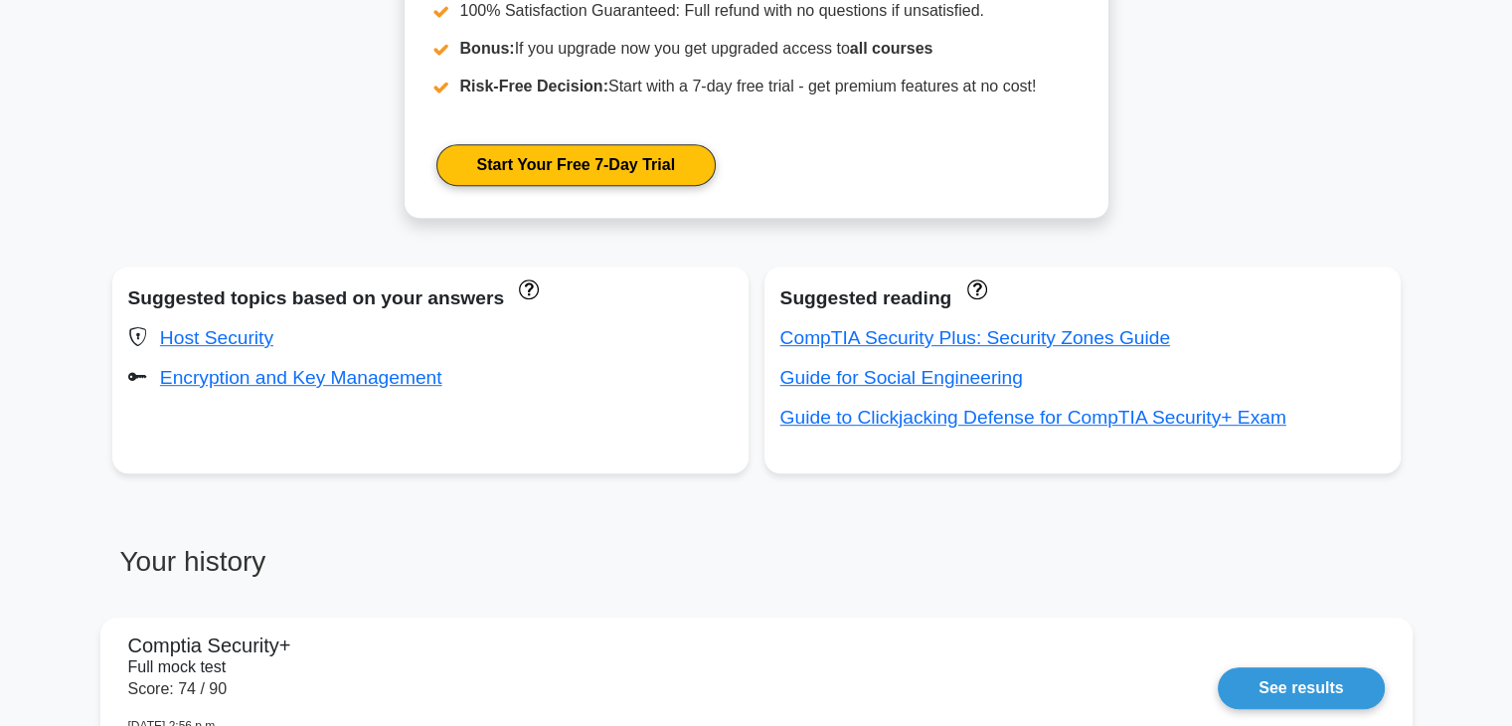
click at [1157, 546] on div "Your history Comptia Security+ Full mock test Score: 74 / 90 Oct. 7, 2025, 2:56…" at bounding box center [756, 728] width 1313 height 367
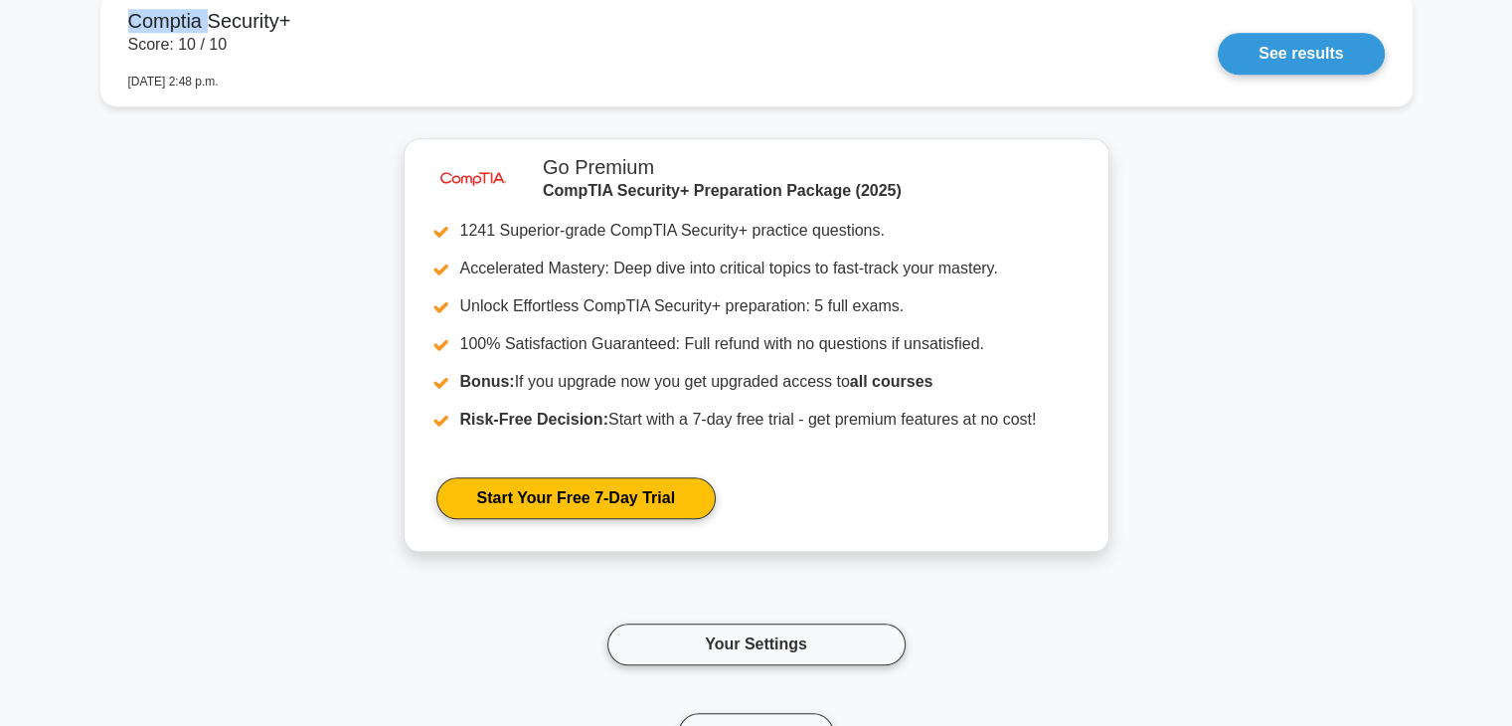
scroll to position [1790, 0]
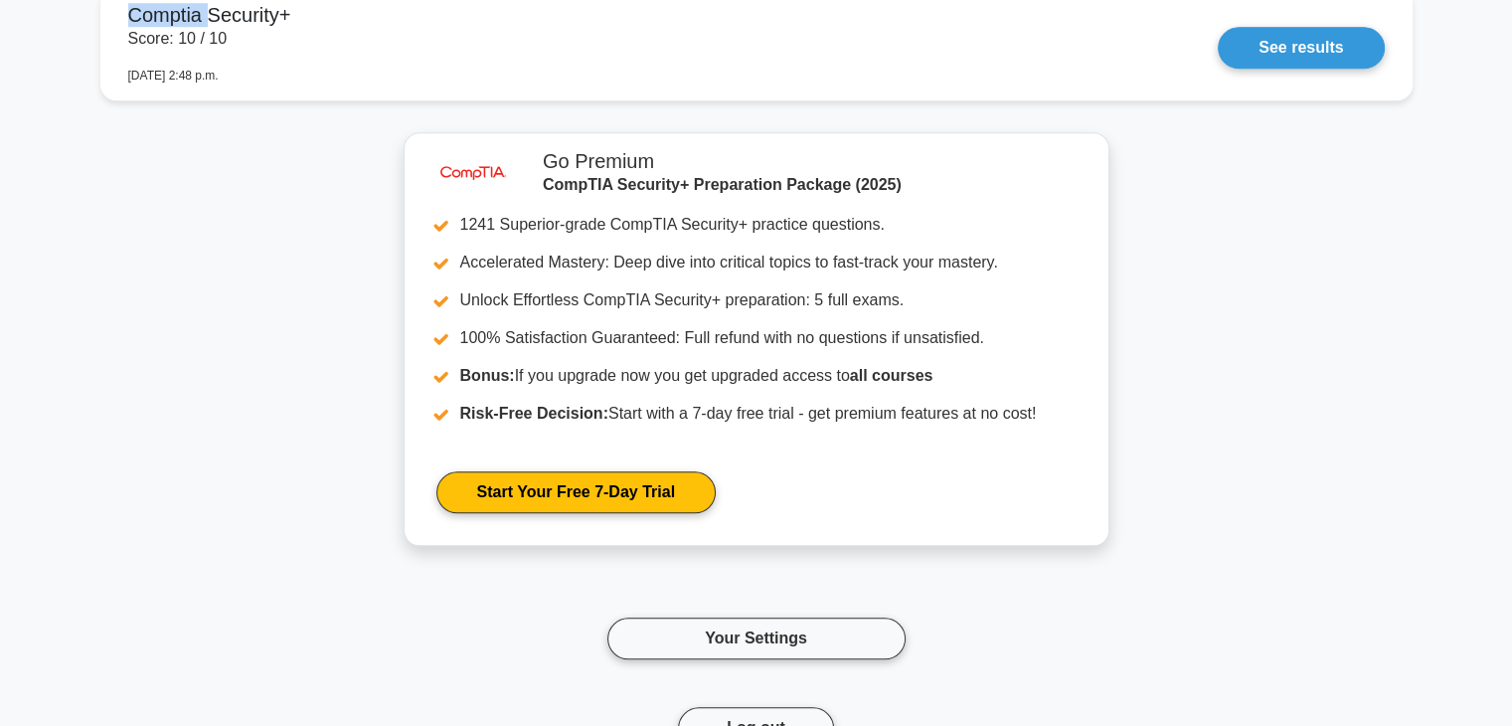
click at [371, 398] on div "image/svg+xml Go Premium CompTIA Security+ Preparation Package (2025) 1241 Supe…" at bounding box center [756, 464] width 1313 height 664
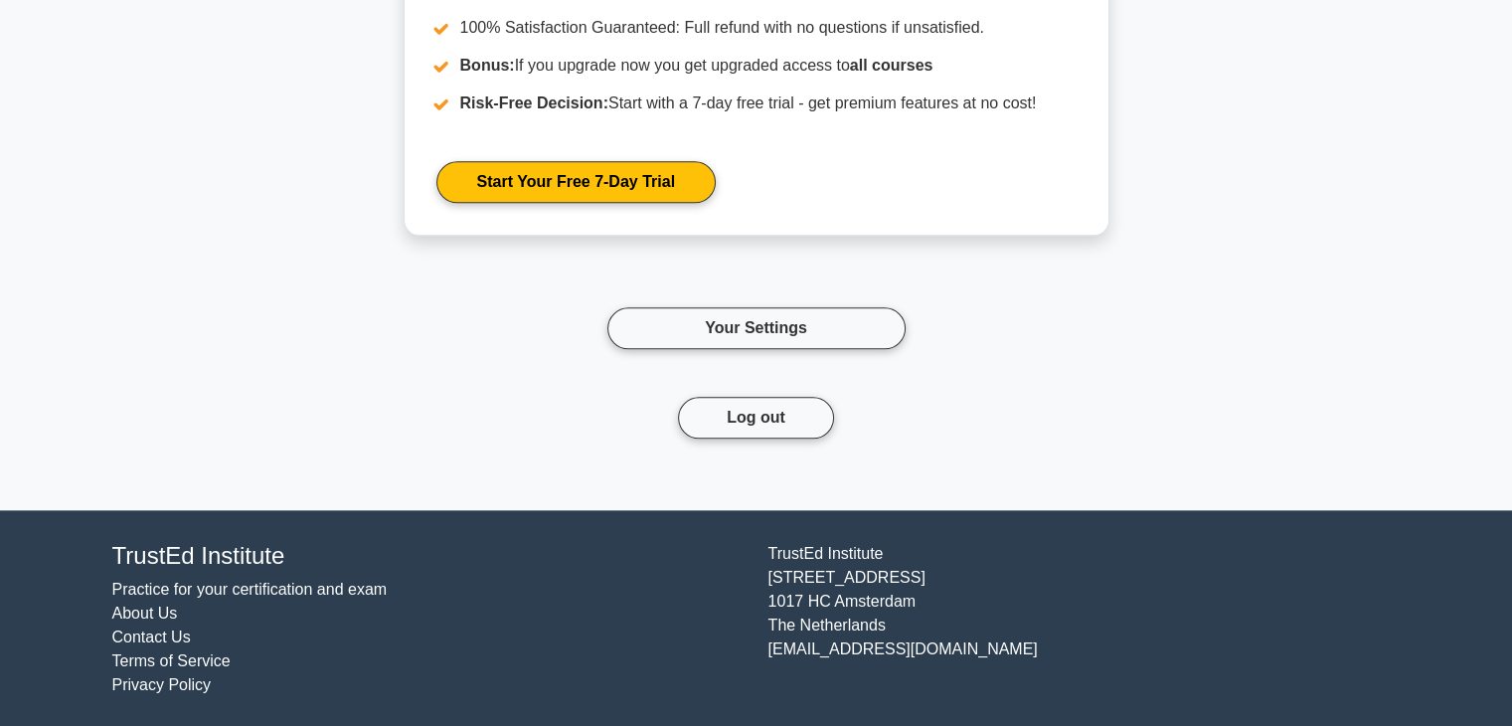
click at [366, 397] on div "Log out" at bounding box center [756, 441] width 1313 height 89
click at [363, 428] on div "Log out" at bounding box center [756, 441] width 1313 height 89
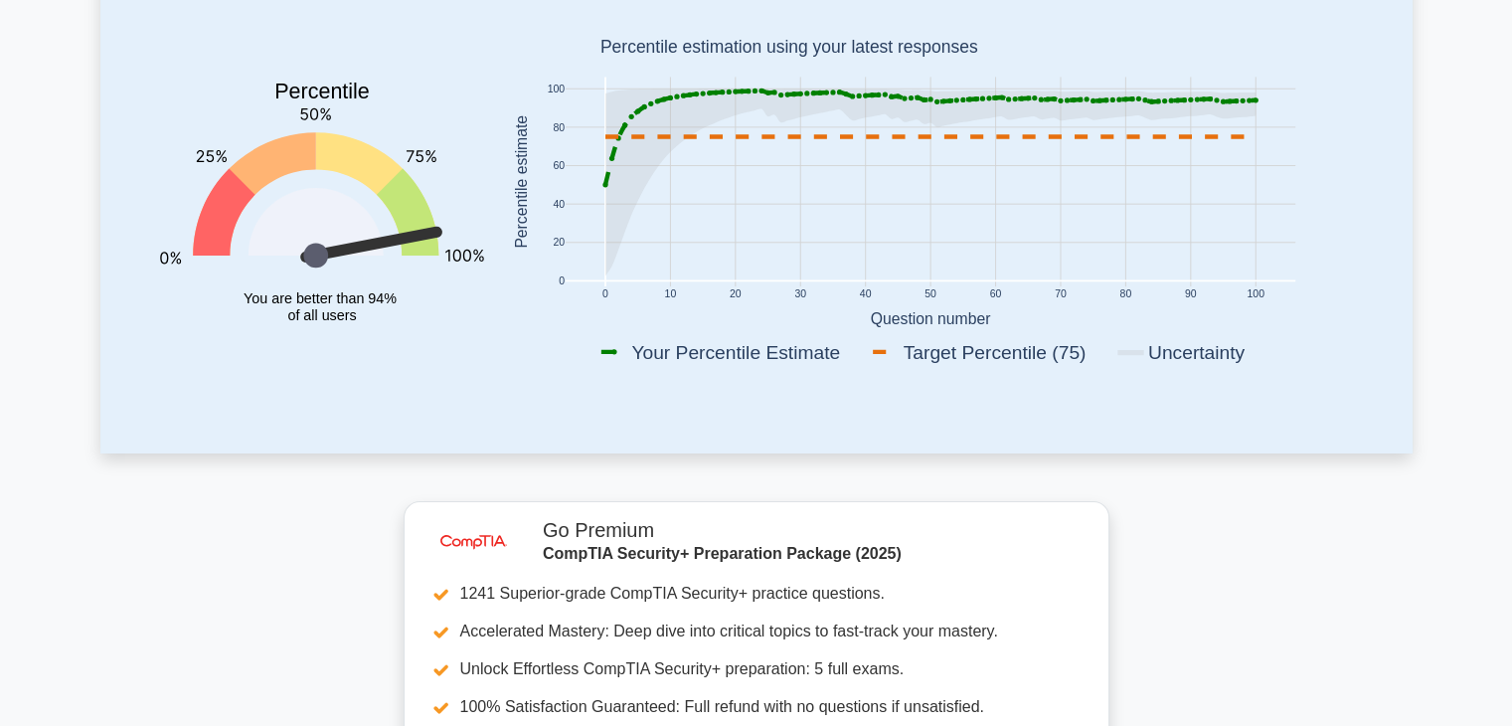
scroll to position [0, 0]
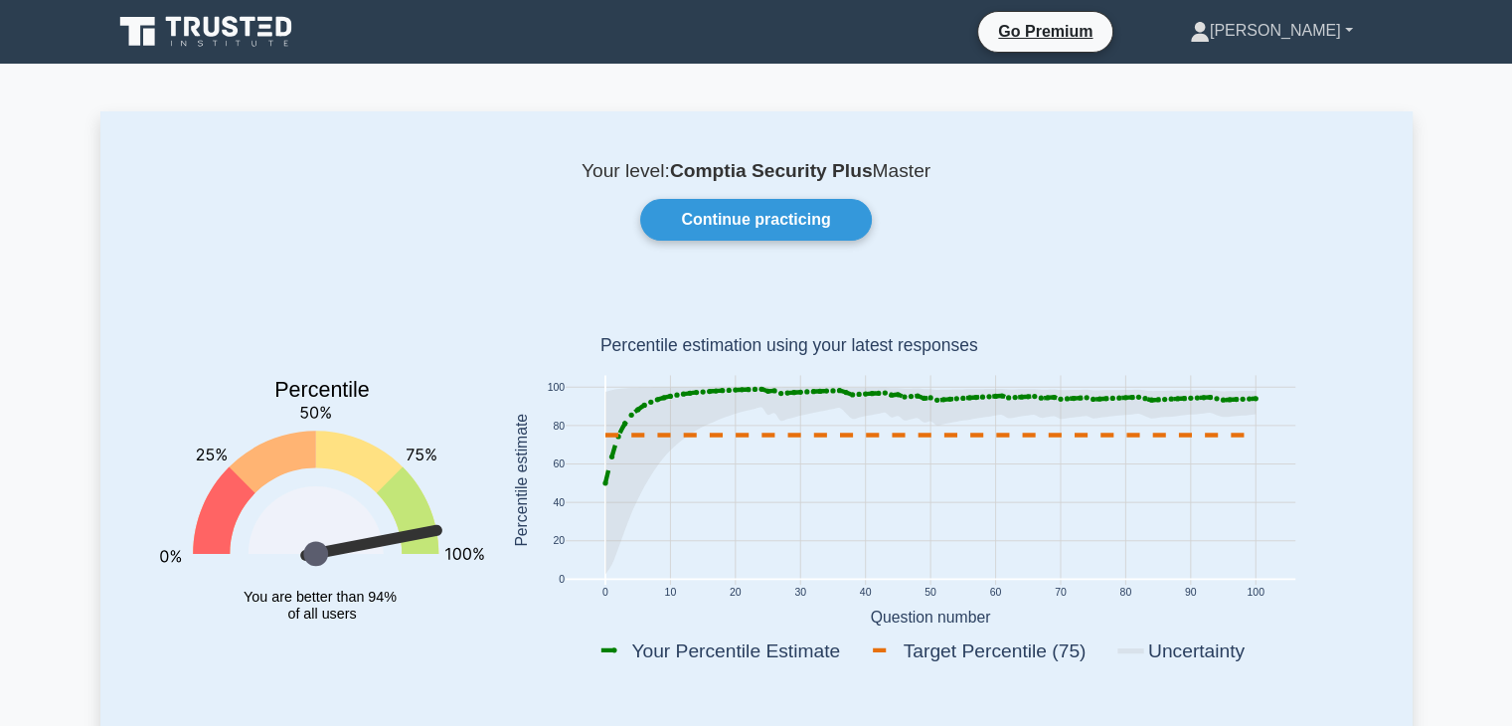
click at [1294, 26] on link "[PERSON_NAME]" at bounding box center [1271, 31] width 259 height 40
click at [1290, 27] on link "[PERSON_NAME]" at bounding box center [1271, 31] width 259 height 40
click at [1287, 28] on link "[PERSON_NAME]" at bounding box center [1271, 31] width 259 height 40
click at [1263, 27] on link "[PERSON_NAME]" at bounding box center [1271, 31] width 259 height 40
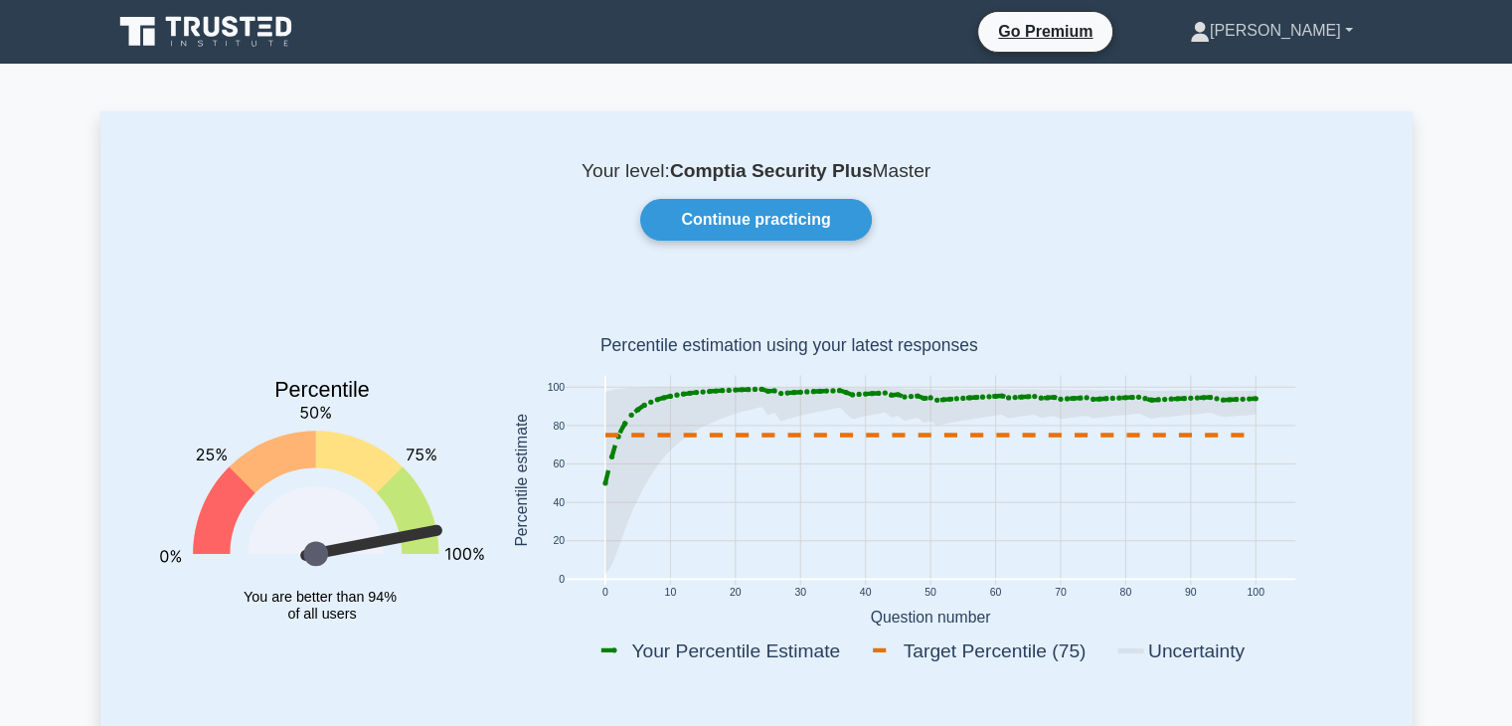
click at [1263, 27] on link "[PERSON_NAME]" at bounding box center [1271, 31] width 259 height 40
click at [1210, 28] on icon at bounding box center [1200, 32] width 20 height 20
click at [1239, 72] on link "Profile" at bounding box center [1221, 78] width 157 height 32
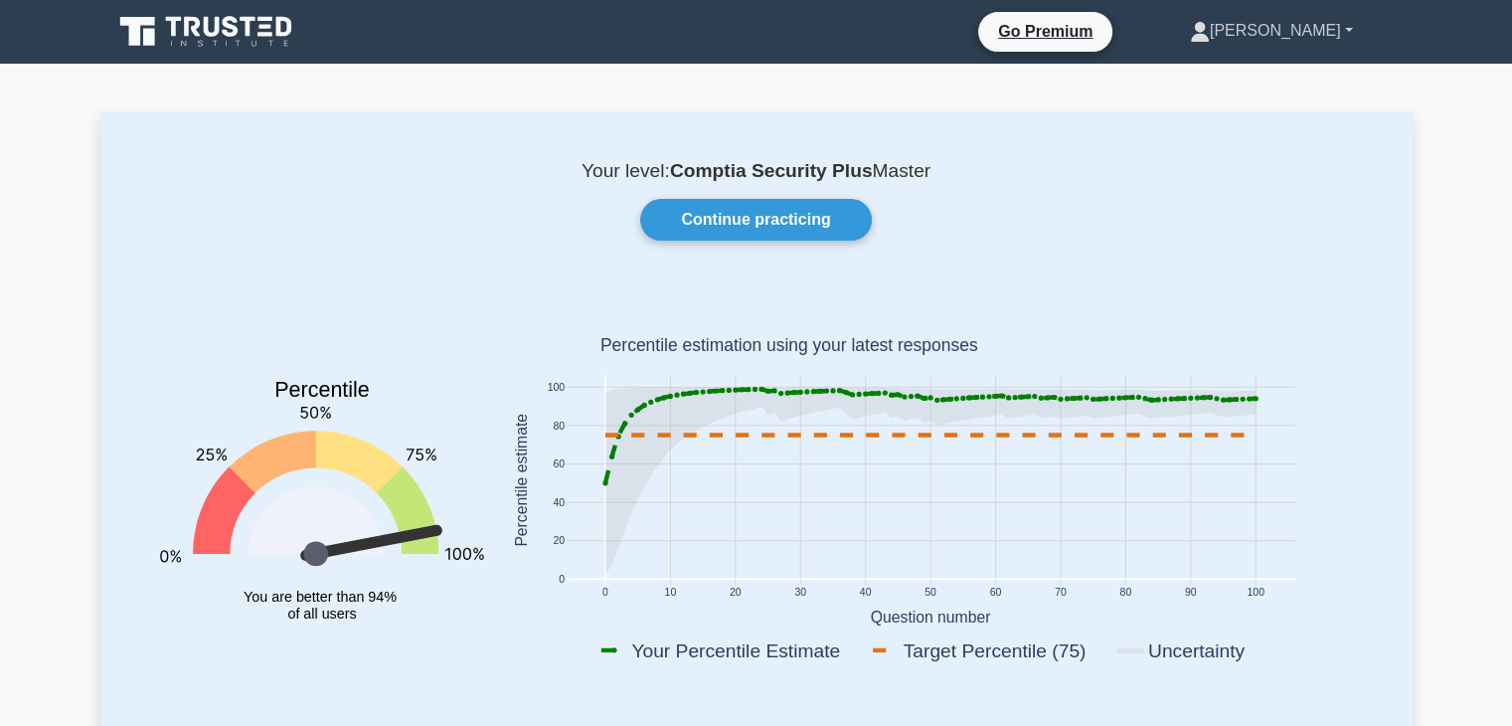
click at [1348, 21] on link "[PERSON_NAME]" at bounding box center [1271, 31] width 259 height 40
click at [1281, 103] on link "Settings" at bounding box center [1221, 109] width 157 height 32
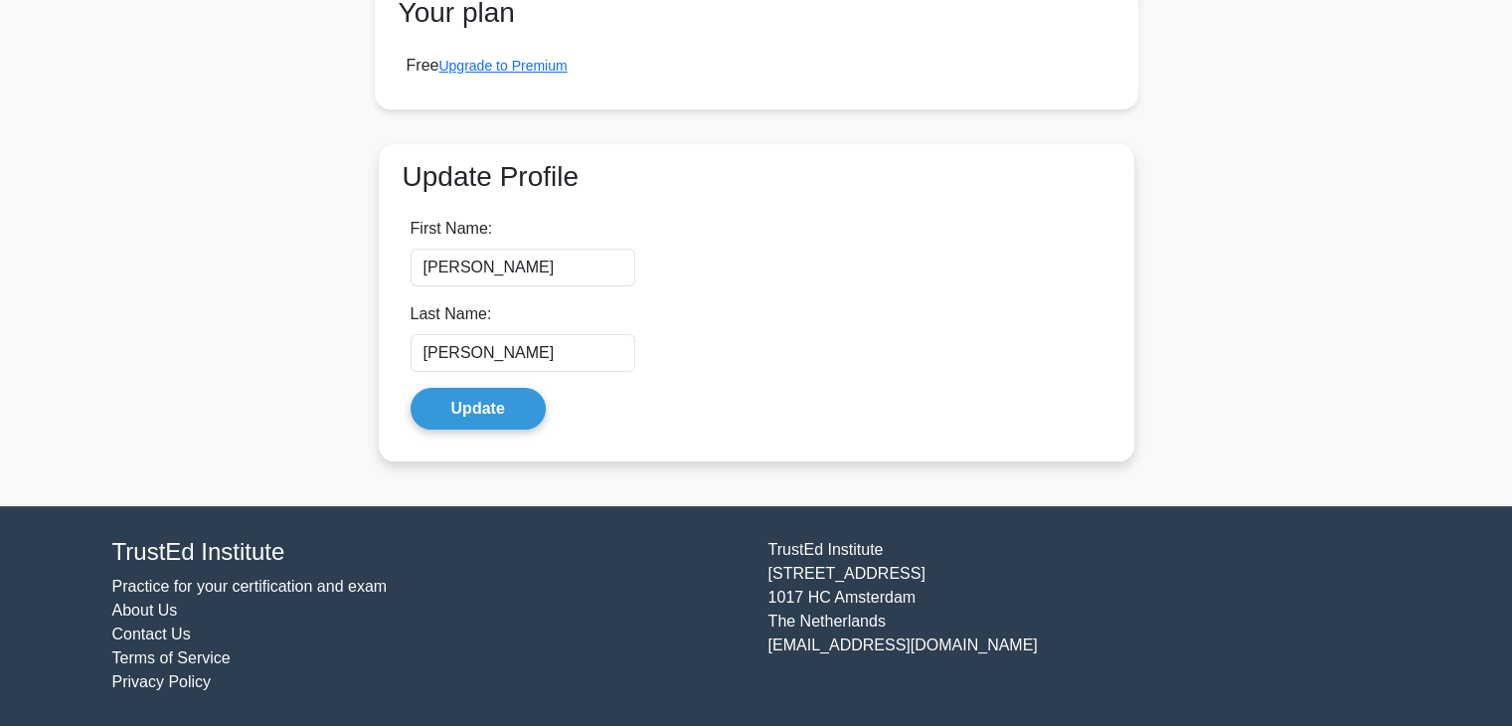
scroll to position [28, 0]
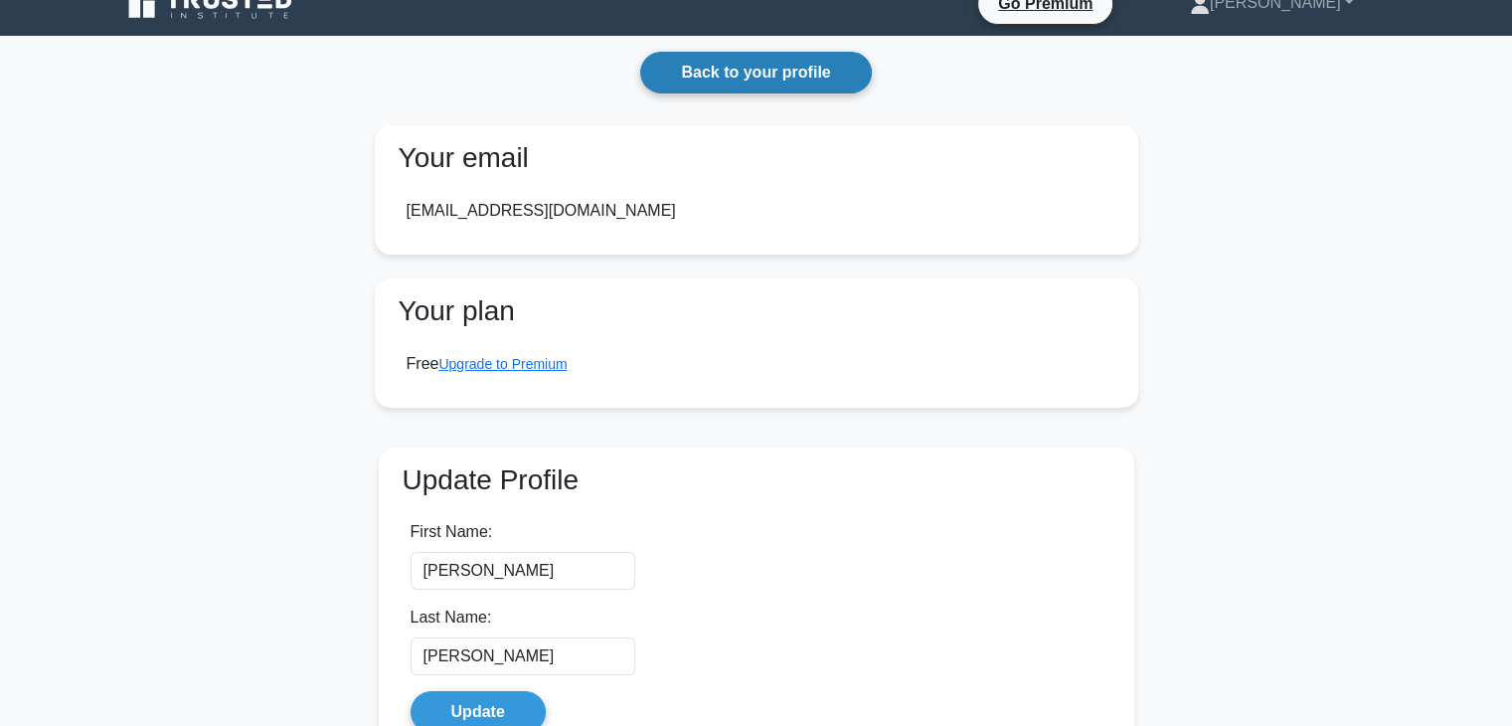
click at [803, 81] on link "Back to your profile" at bounding box center [755, 73] width 231 height 42
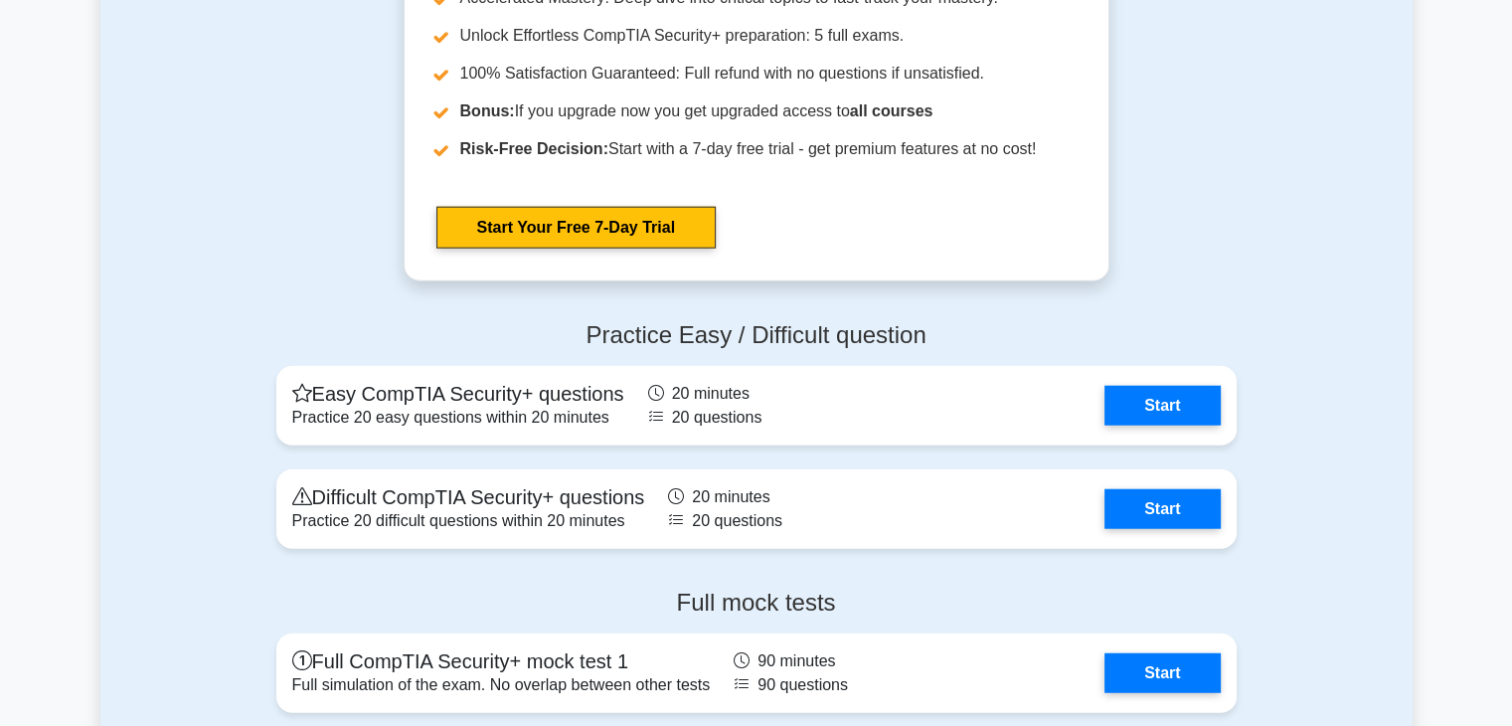
scroll to position [4995, 0]
